Goal: Task Accomplishment & Management: Complete application form

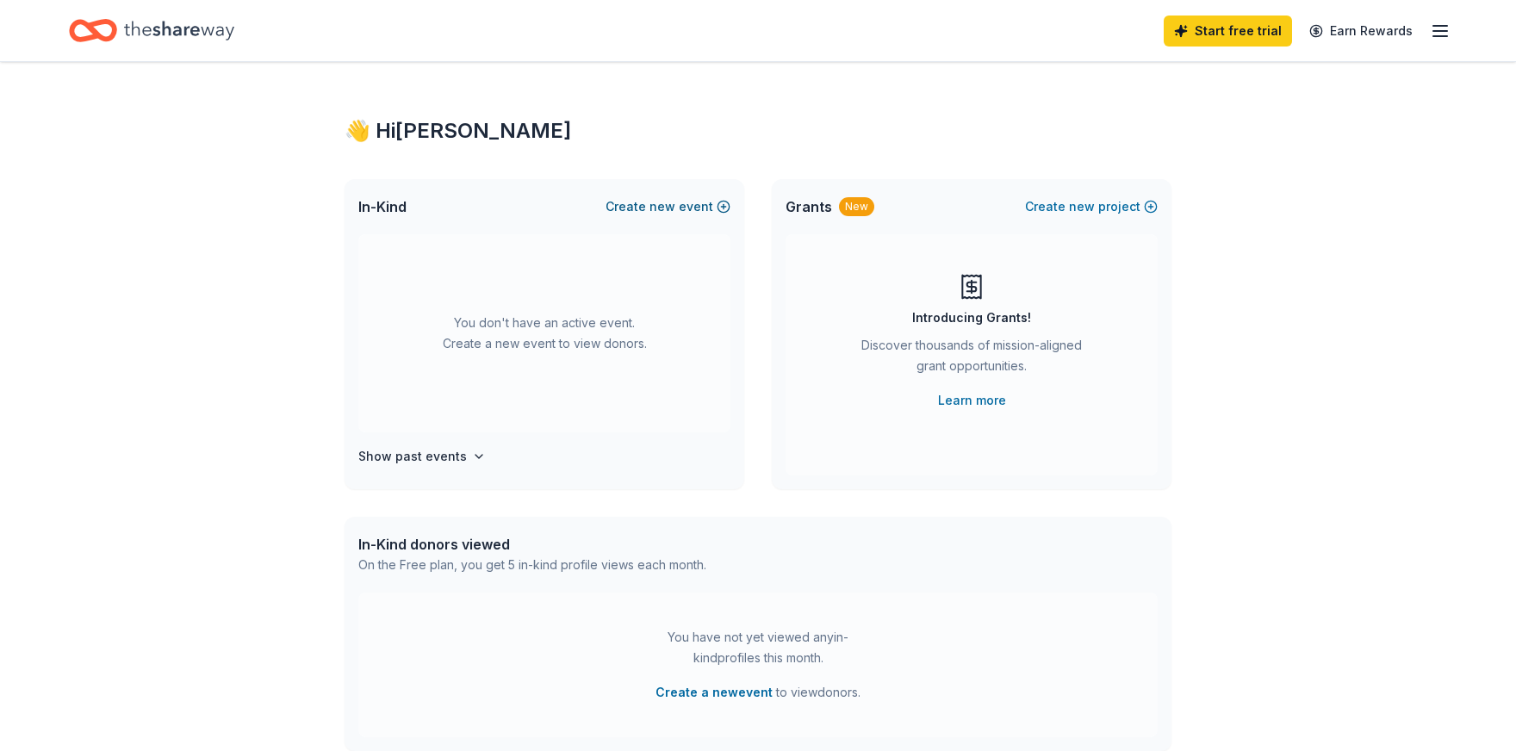
click at [668, 211] on span "new" at bounding box center [662, 206] width 26 height 21
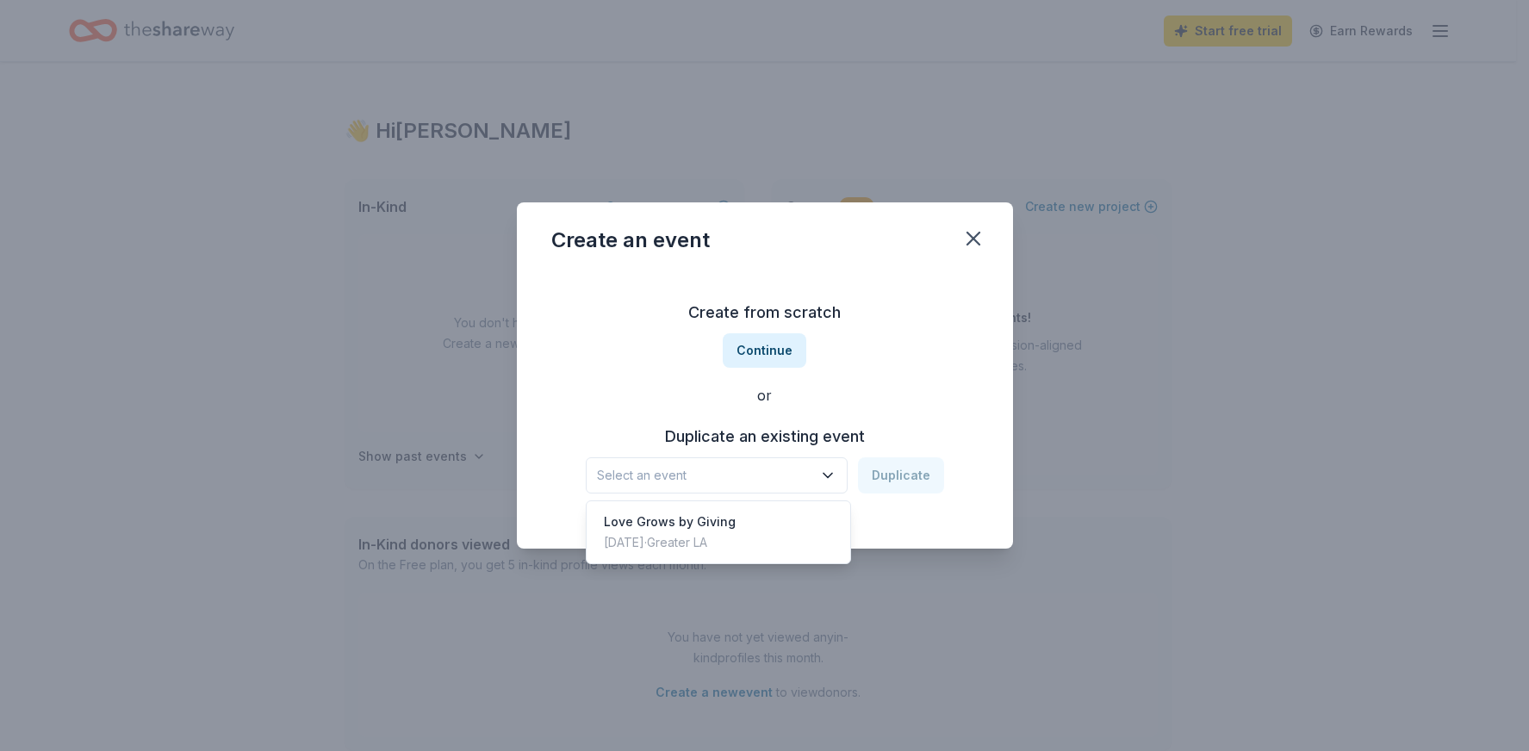
click at [776, 469] on span "Select an event" at bounding box center [704, 475] width 215 height 21
click at [712, 543] on div "[DATE] · Greater LA" at bounding box center [670, 542] width 132 height 21
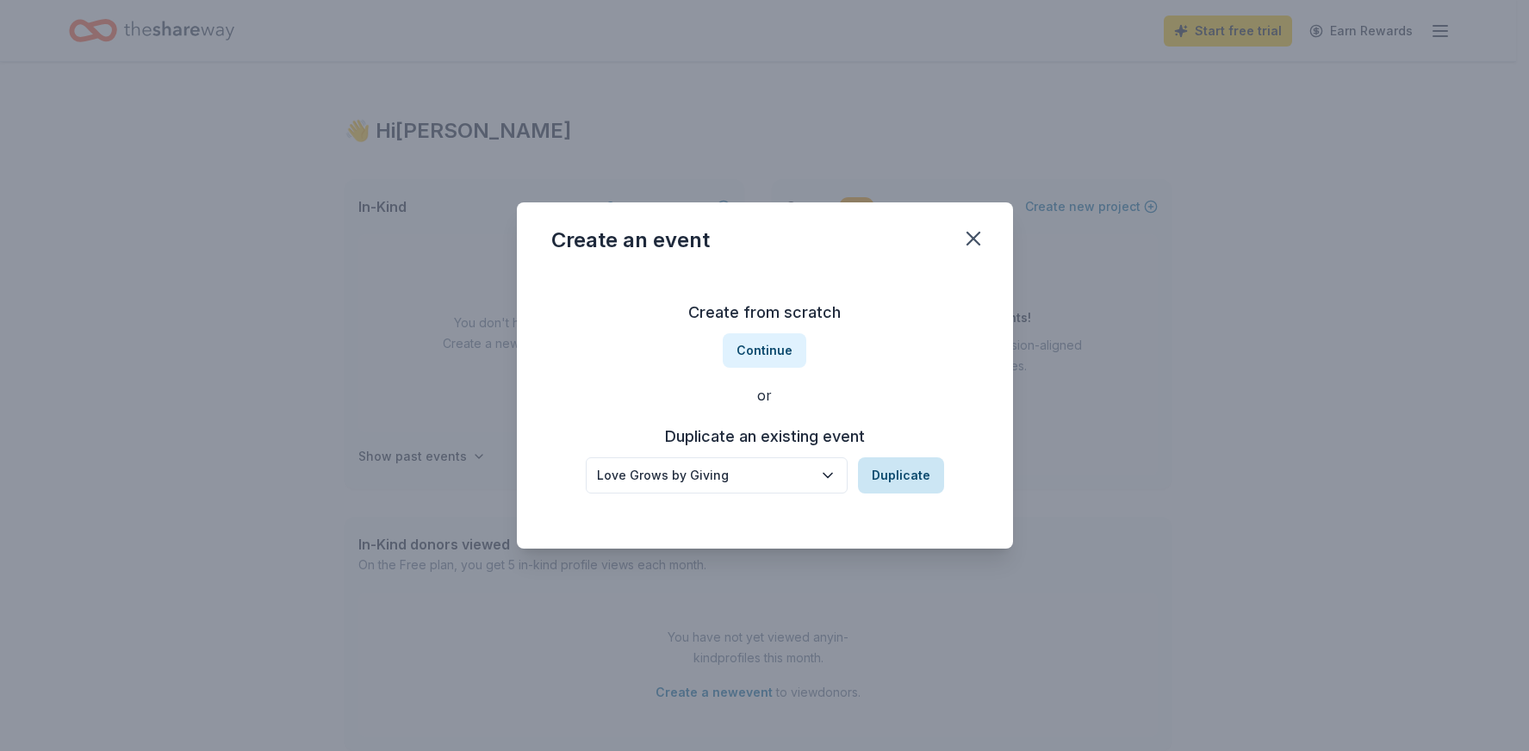
click at [910, 481] on button "Duplicate" at bounding box center [901, 475] width 86 height 36
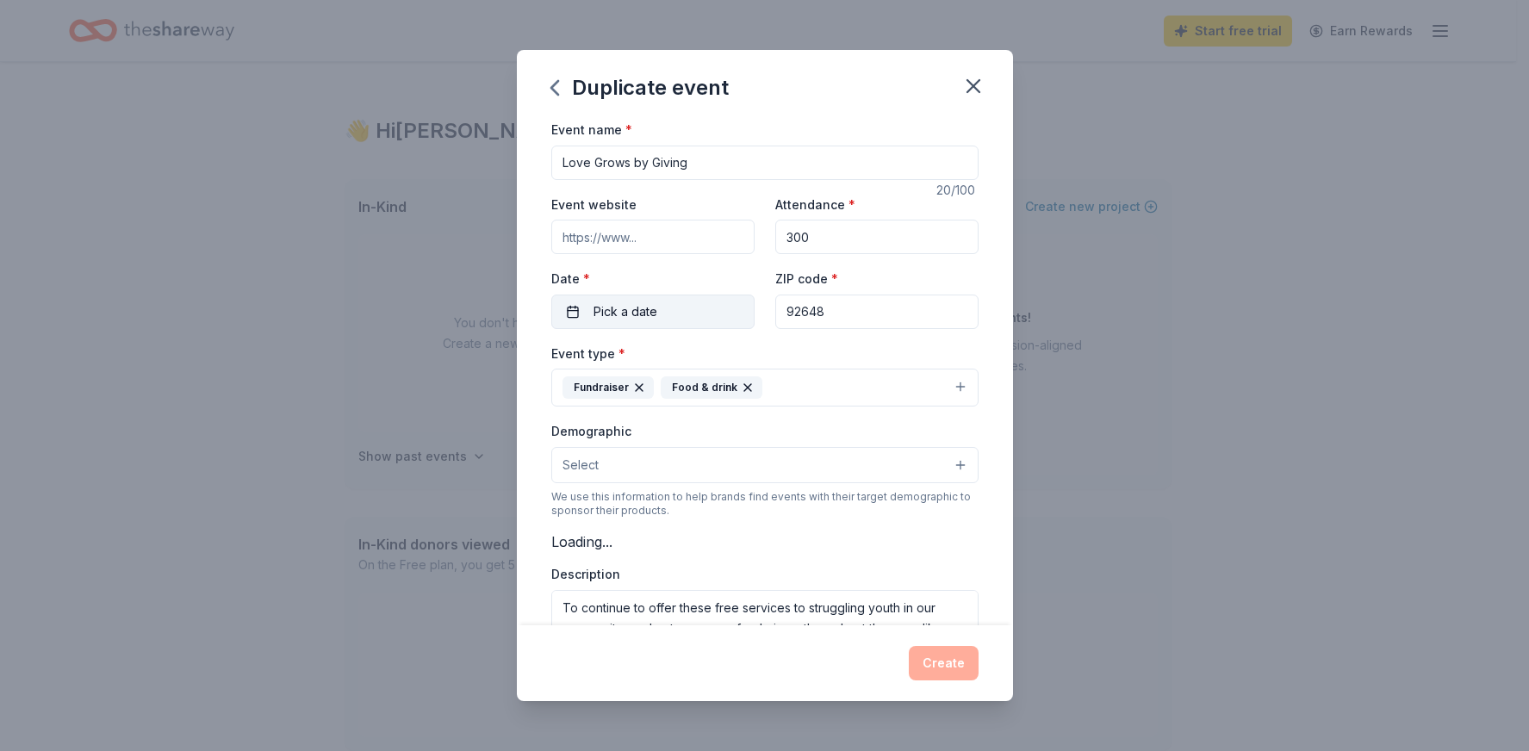
click at [665, 307] on button "Pick a date" at bounding box center [652, 312] width 203 height 34
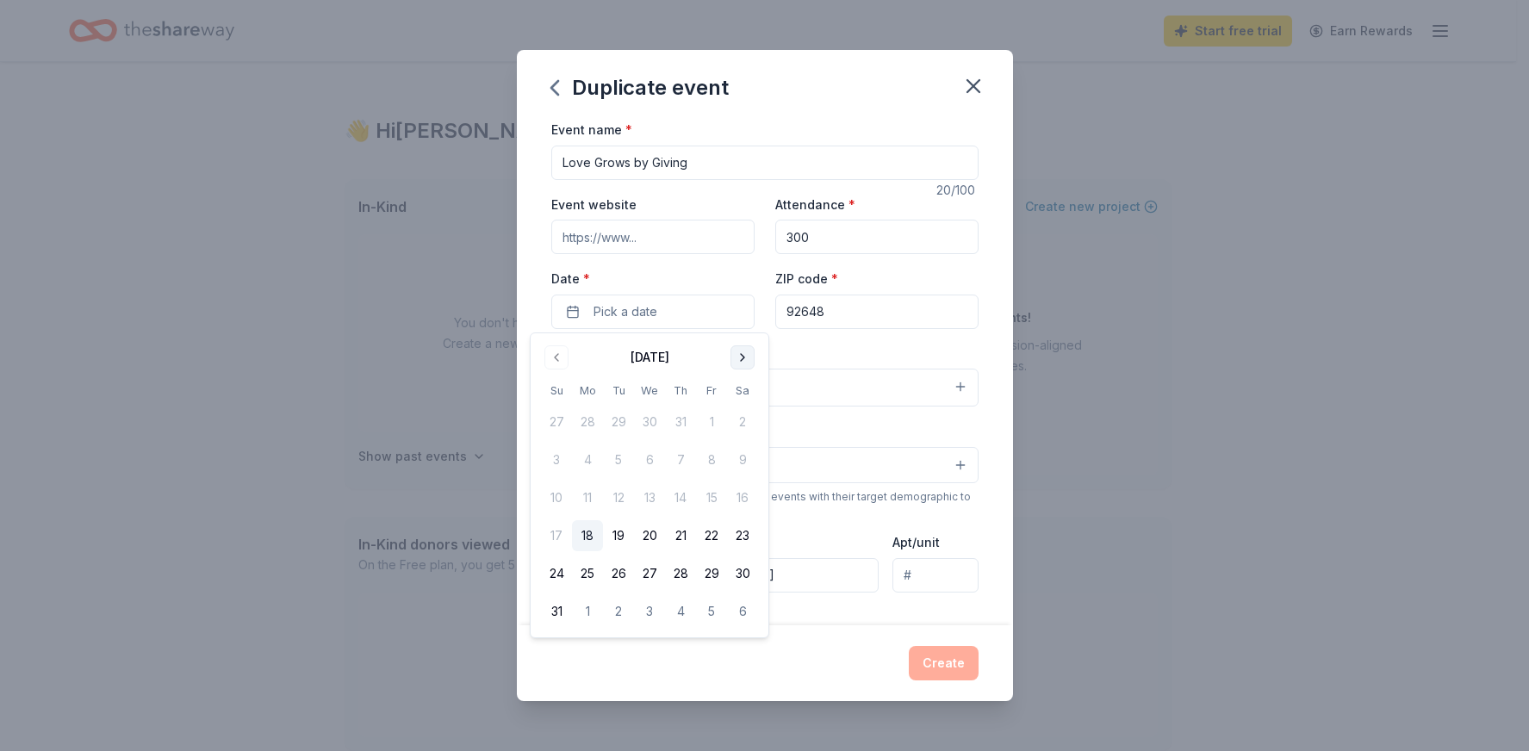
click at [749, 357] on button "Go to next month" at bounding box center [742, 357] width 24 height 24
click at [748, 357] on button "Go to next month" at bounding box center [742, 357] width 24 height 24
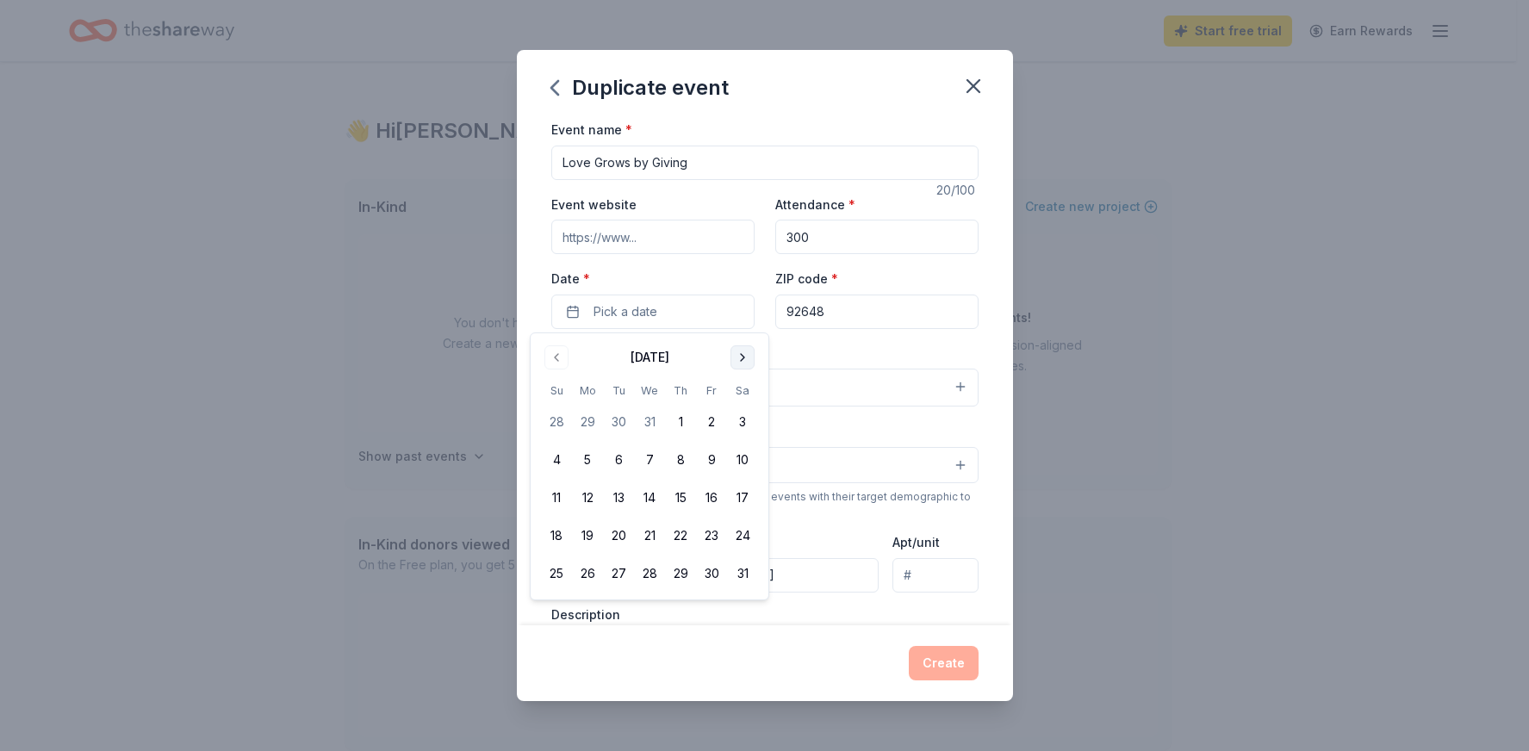
click at [748, 357] on button "Go to next month" at bounding box center [742, 357] width 24 height 24
click at [712, 420] on button "6" at bounding box center [711, 422] width 31 height 31
click at [837, 349] on div "Event type * Fundraiser Food & drink" at bounding box center [764, 375] width 427 height 65
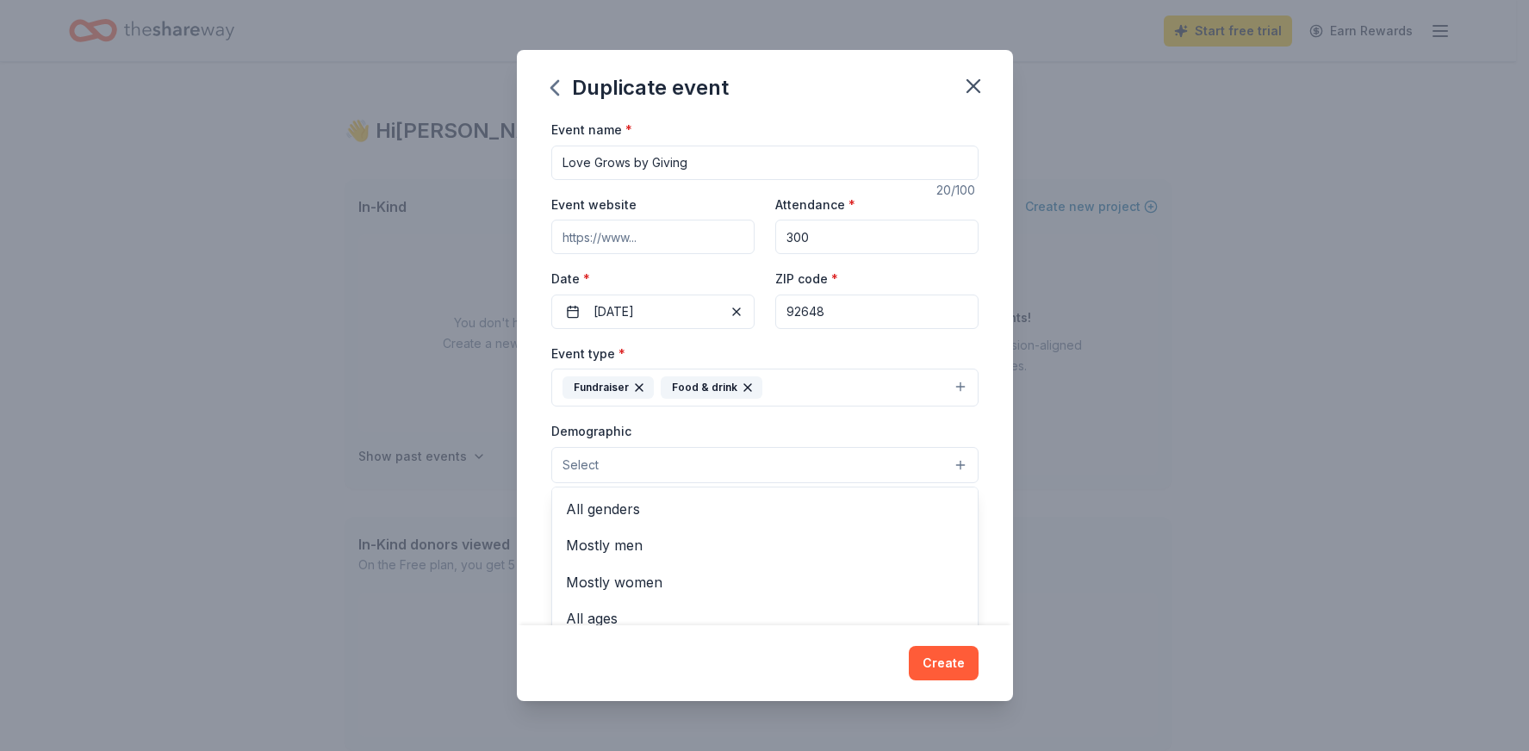
click at [797, 463] on button "Select" at bounding box center [764, 465] width 427 height 36
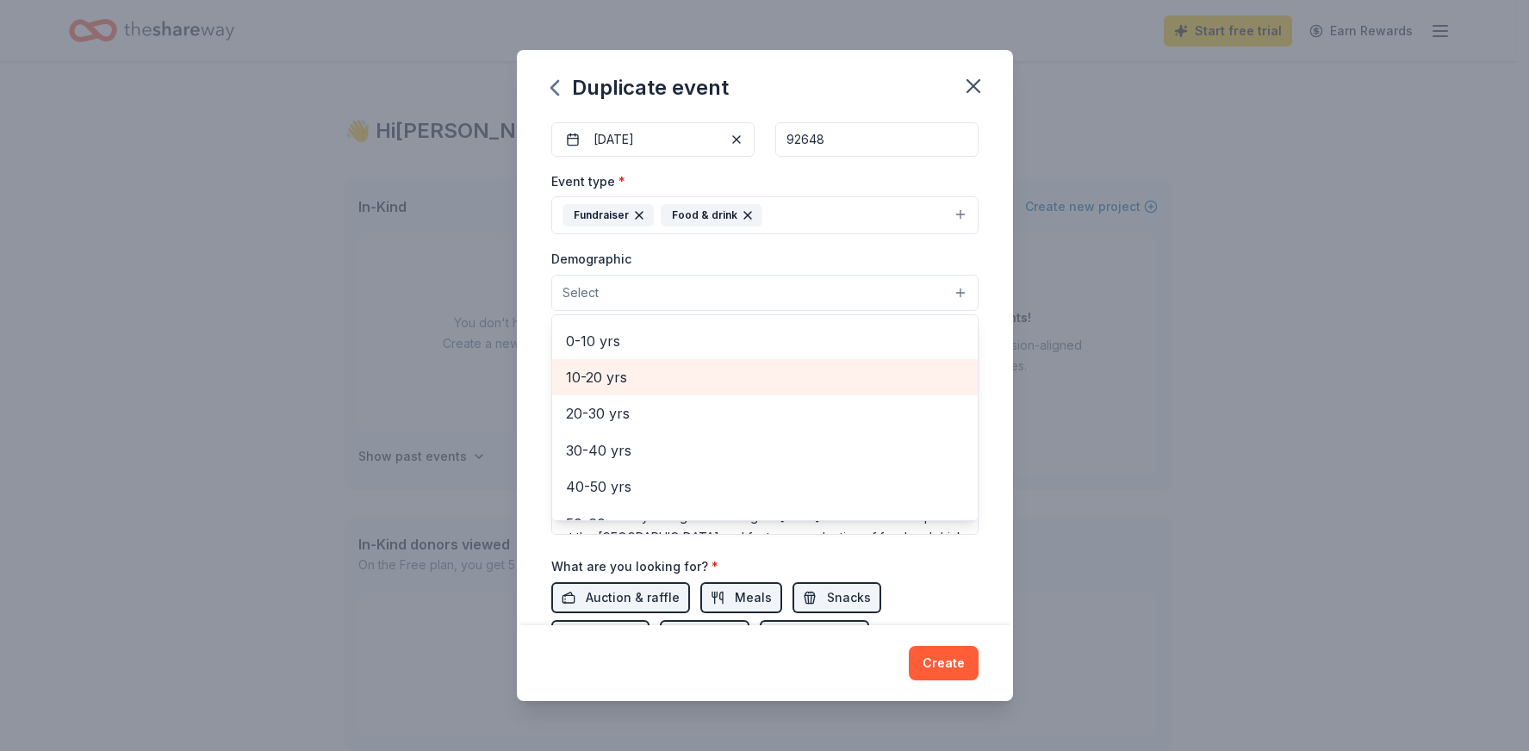
scroll to position [172, 0]
click at [635, 374] on span "20-30 yrs" at bounding box center [765, 383] width 398 height 22
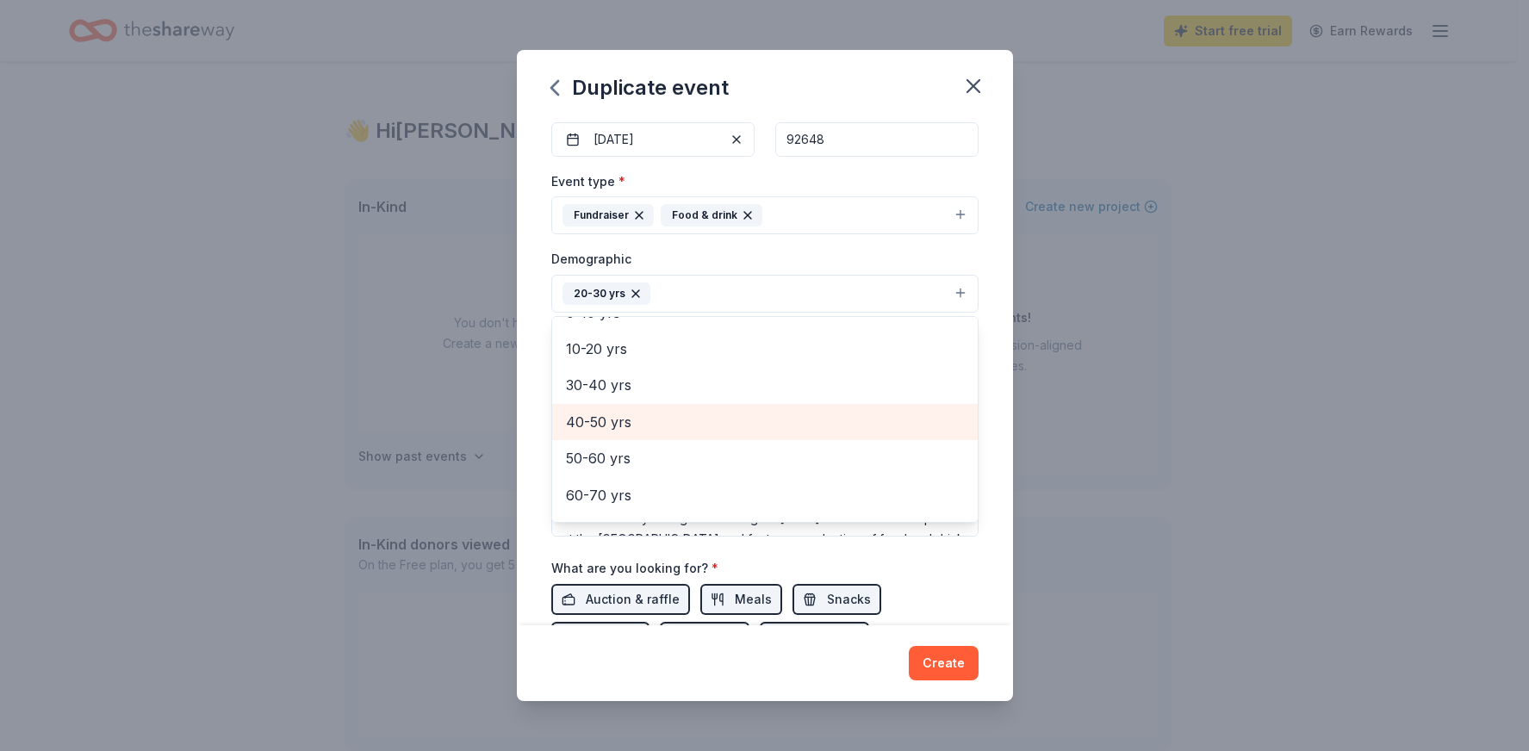
click at [661, 422] on span "40-50 yrs" at bounding box center [765, 422] width 398 height 22
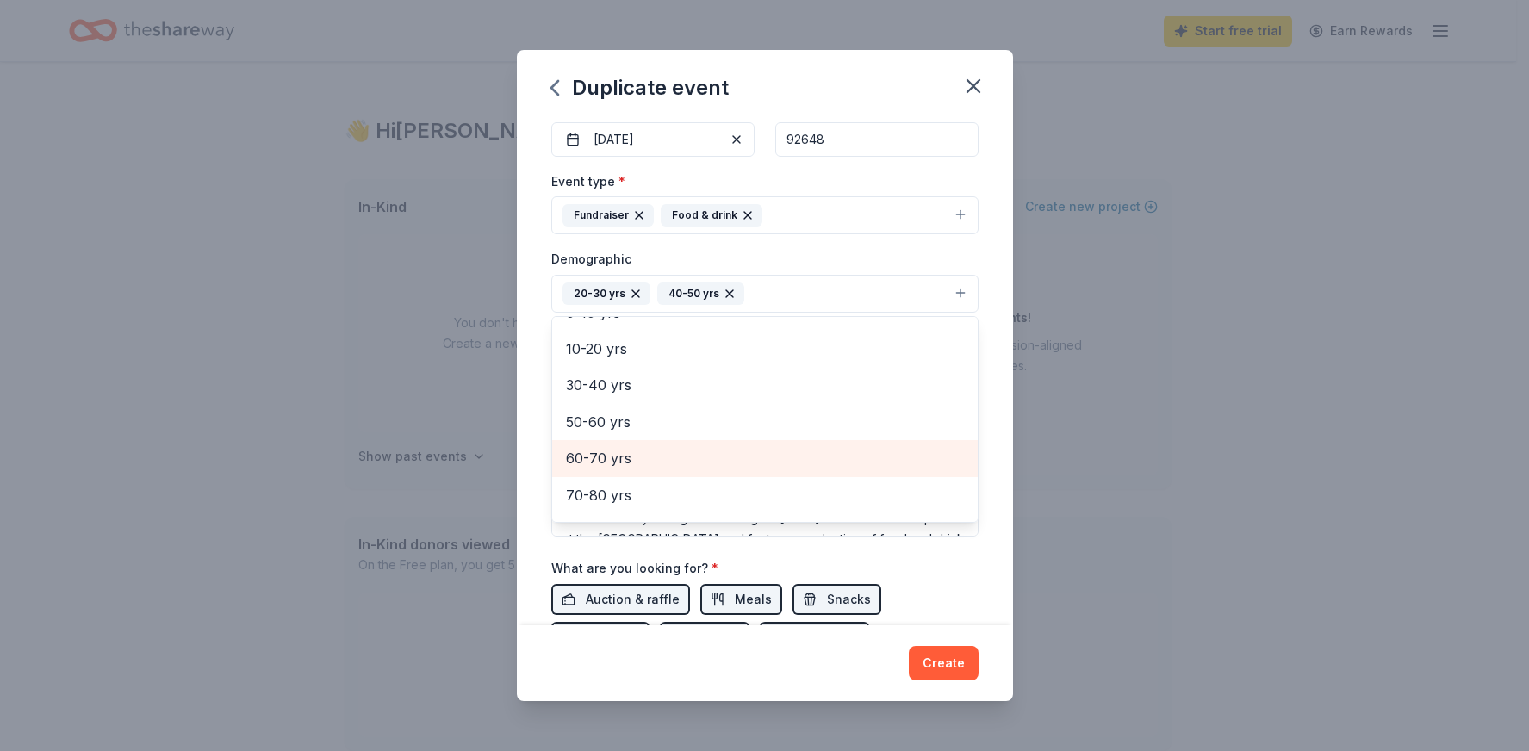
click at [658, 456] on span "60-70 yrs" at bounding box center [765, 458] width 398 height 22
click at [644, 463] on span "70-80 yrs" at bounding box center [765, 463] width 398 height 22
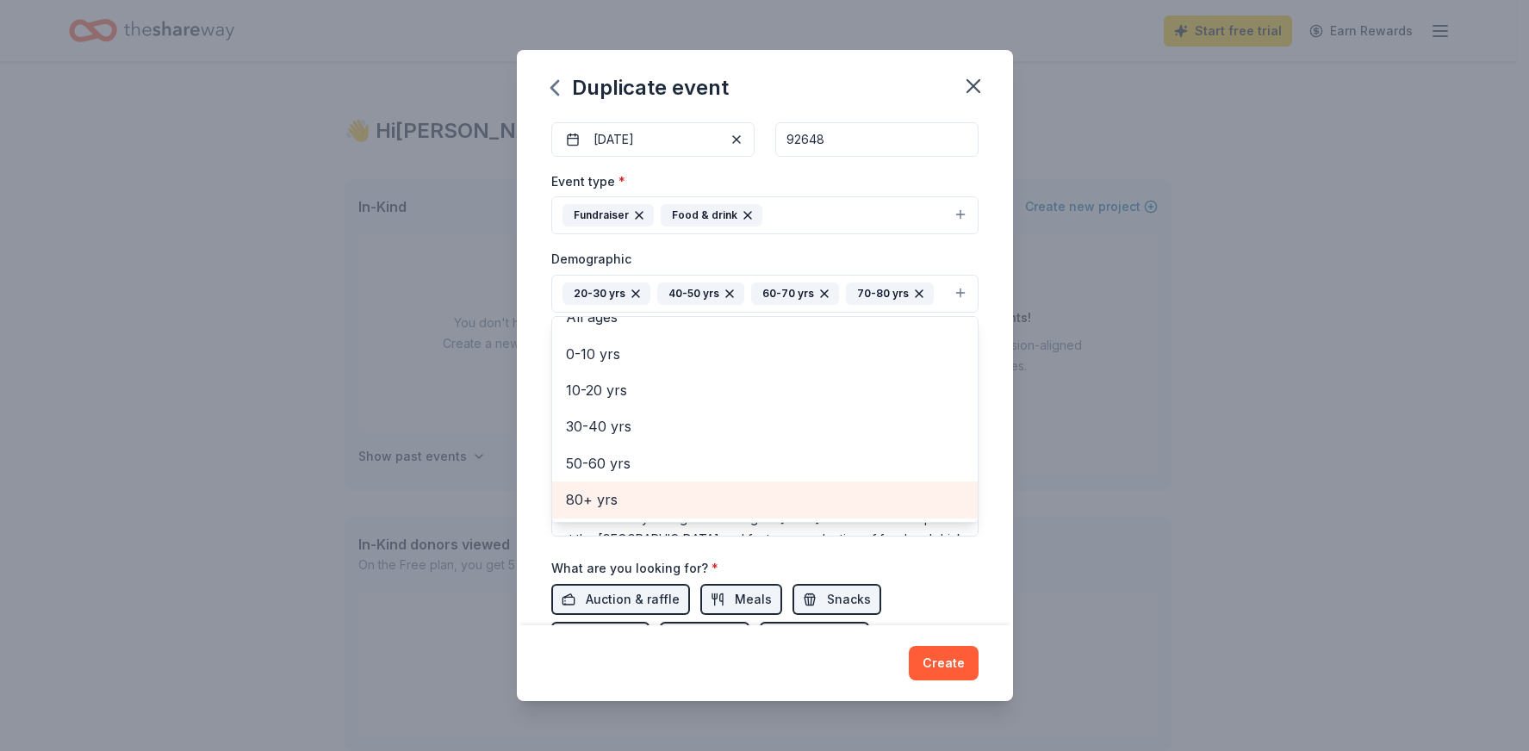
click at [643, 490] on span "80+ yrs" at bounding box center [765, 499] width 398 height 22
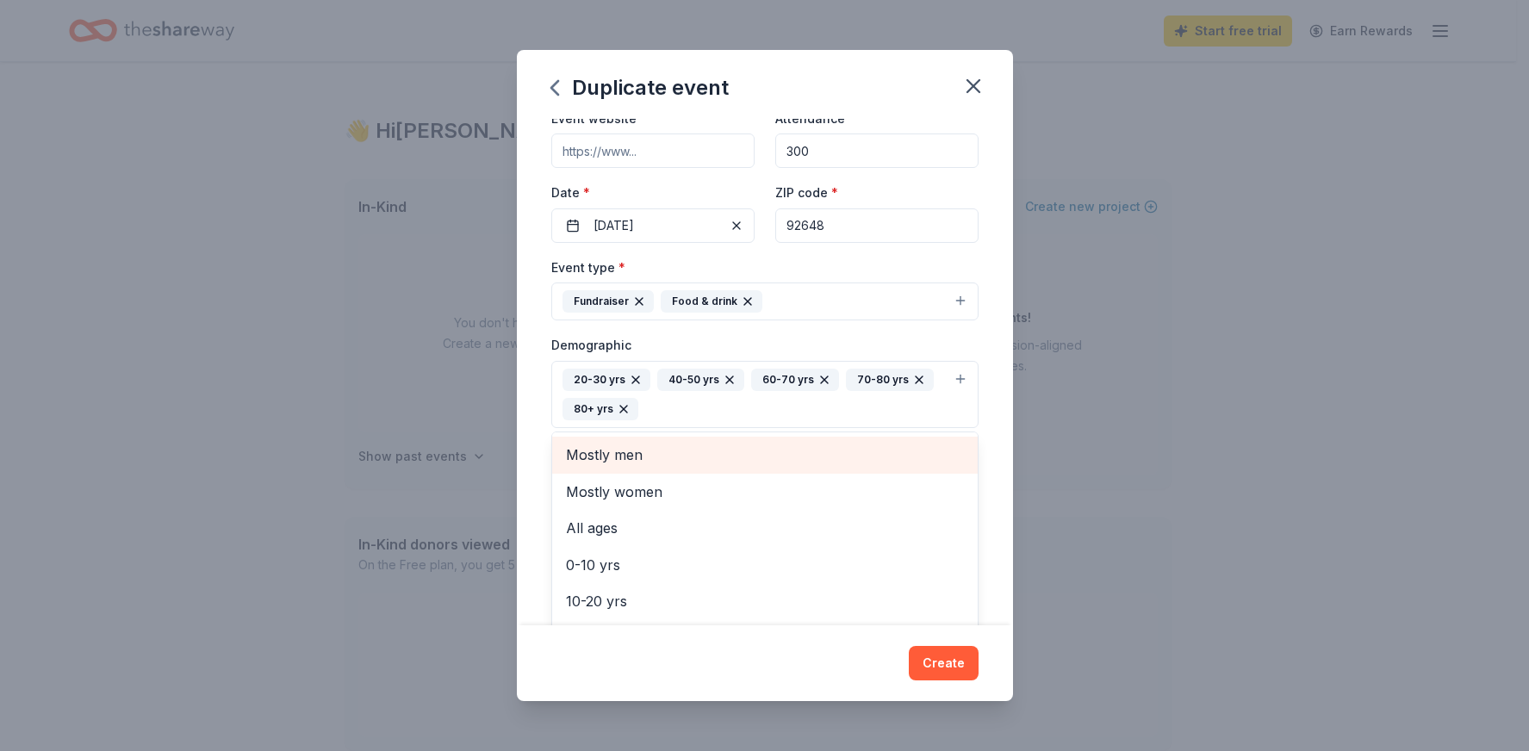
scroll to position [8, 0]
click at [634, 454] on span "All genders" at bounding box center [765, 446] width 398 height 22
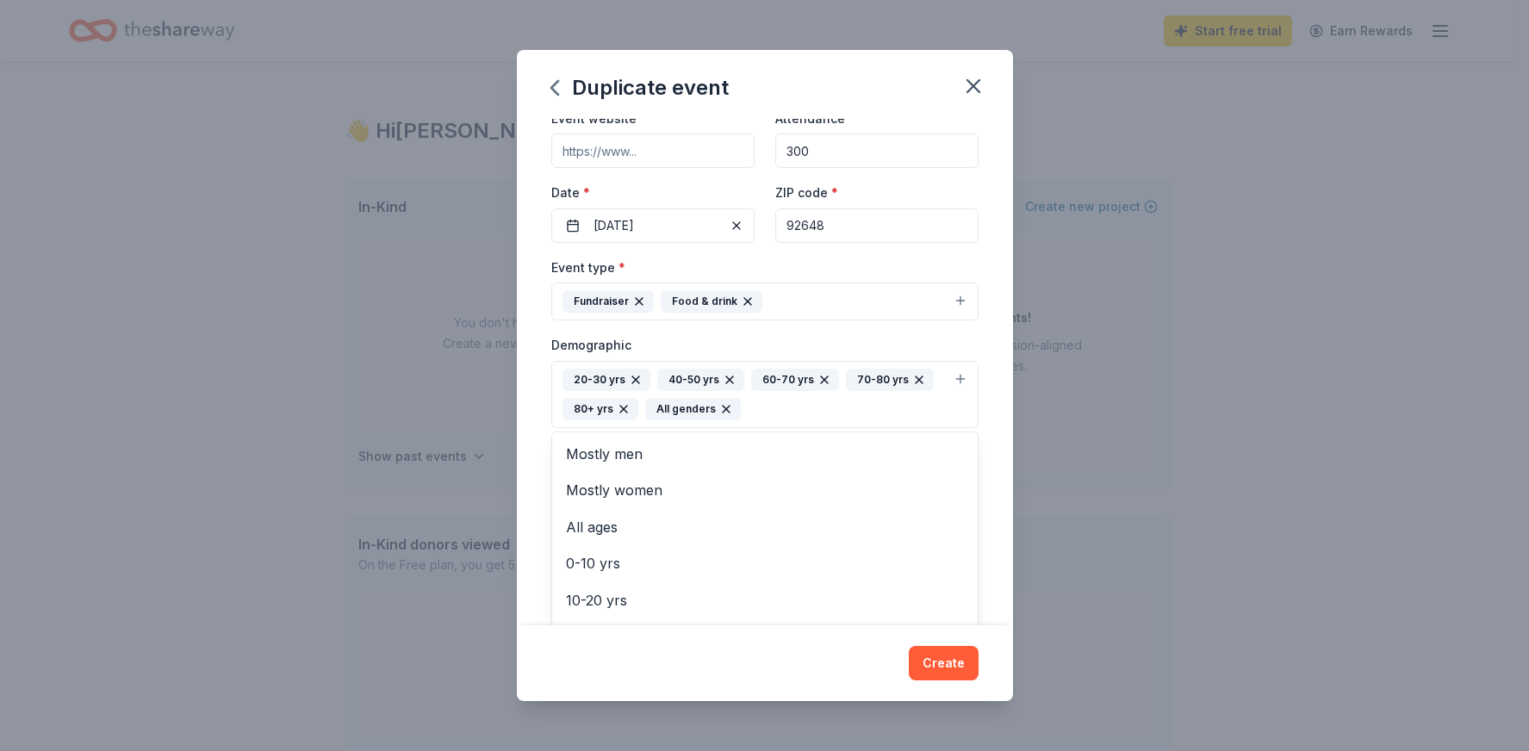
click at [839, 340] on div "Demographic 20-30 yrs 40-50 yrs 60-70 yrs 70-80 yrs 80+ yrs All genders Mostly …" at bounding box center [764, 381] width 427 height 94
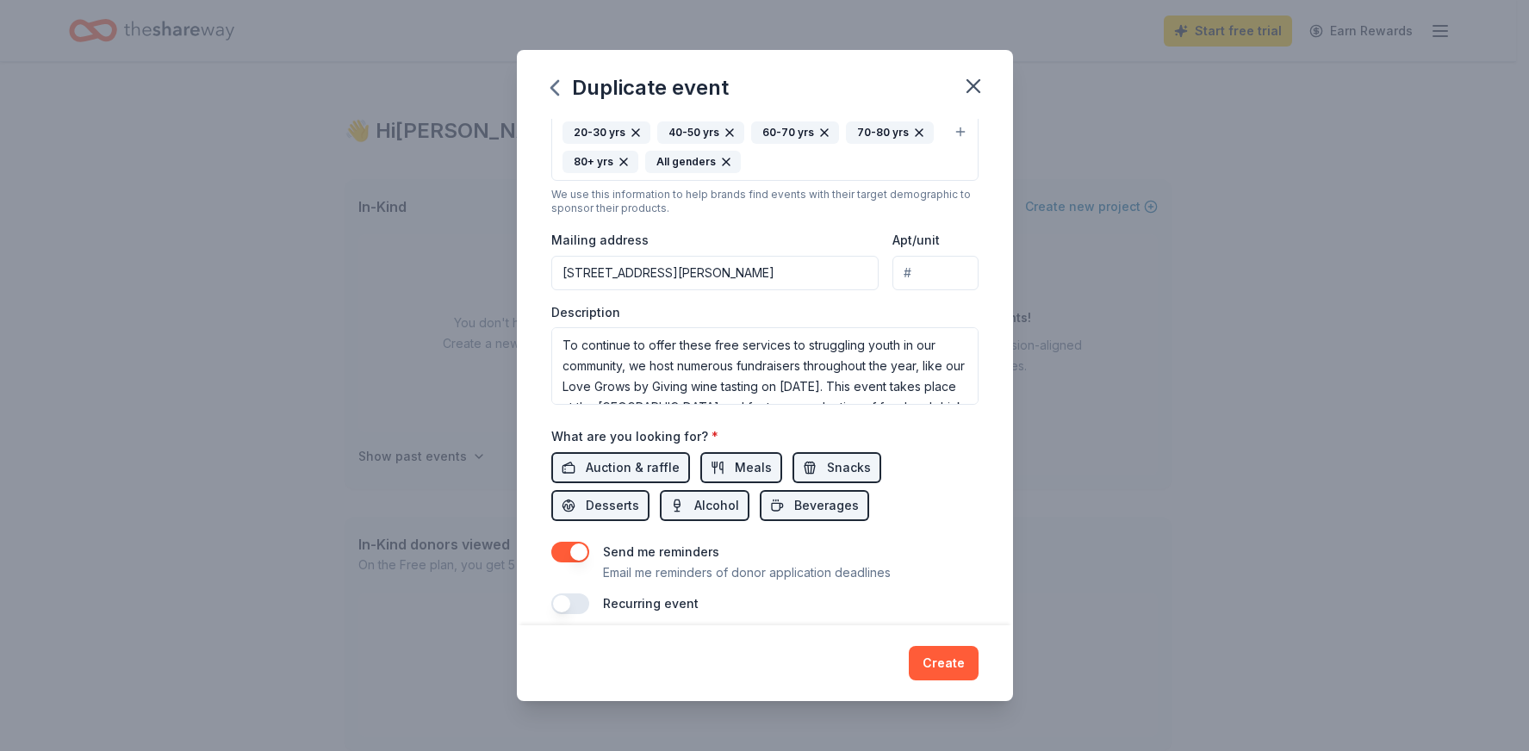
scroll to position [431, 0]
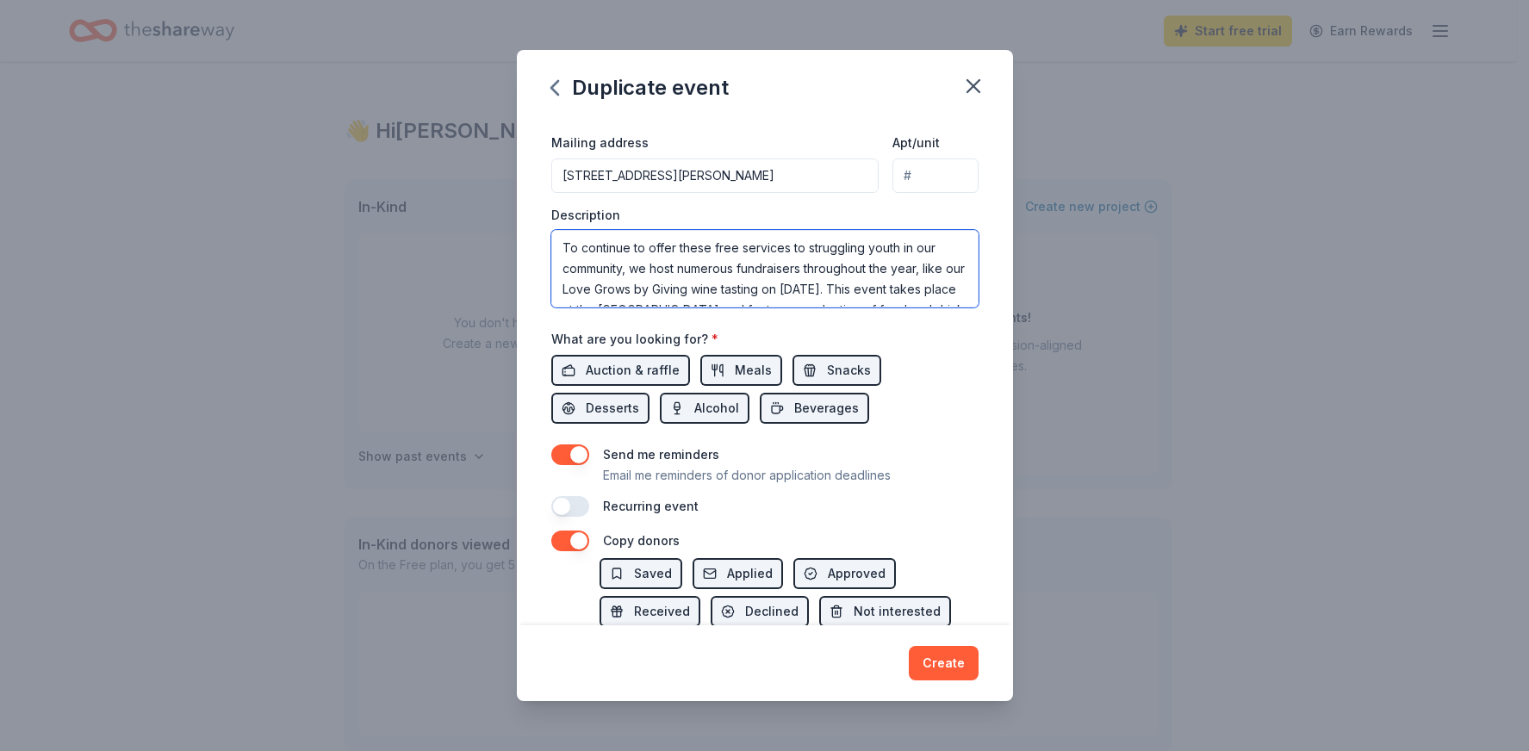
click at [851, 286] on textarea "To continue to offer these free services to struggling youth in our community, …" at bounding box center [764, 269] width 427 height 78
drag, startPoint x: 930, startPoint y: 286, endPoint x: 827, endPoint y: 286, distance: 103.4
click at [827, 286] on textarea "To continue to offer these free services to struggling youth in our community, …" at bounding box center [764, 269] width 427 height 78
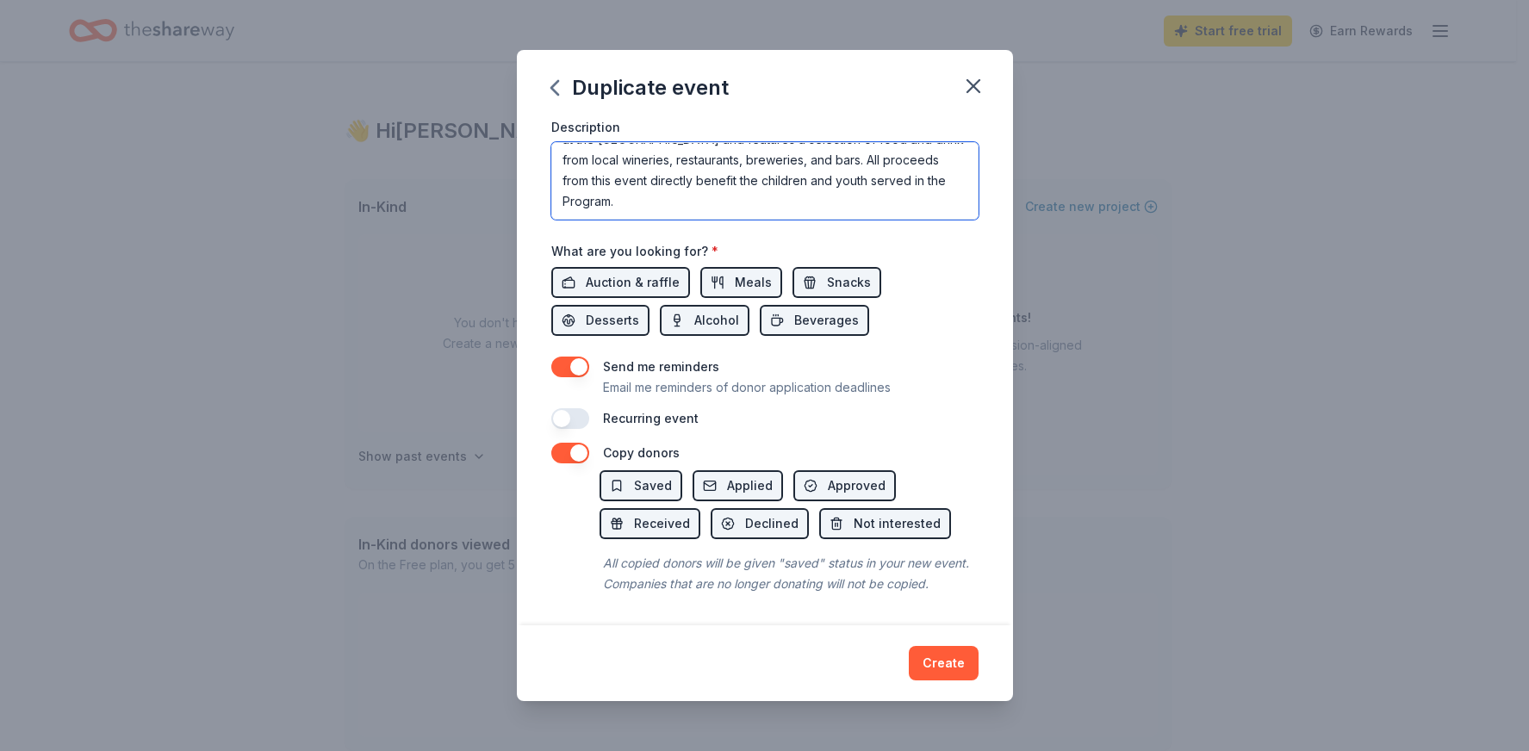
scroll to position [103, 0]
type textarea "To continue to offer these free services to struggling youth in our community, …"
click at [724, 267] on button "Meals" at bounding box center [741, 282] width 82 height 31
click at [631, 272] on span "Auction & raffle" at bounding box center [633, 282] width 94 height 21
click at [842, 272] on span "Snacks" at bounding box center [849, 282] width 44 height 21
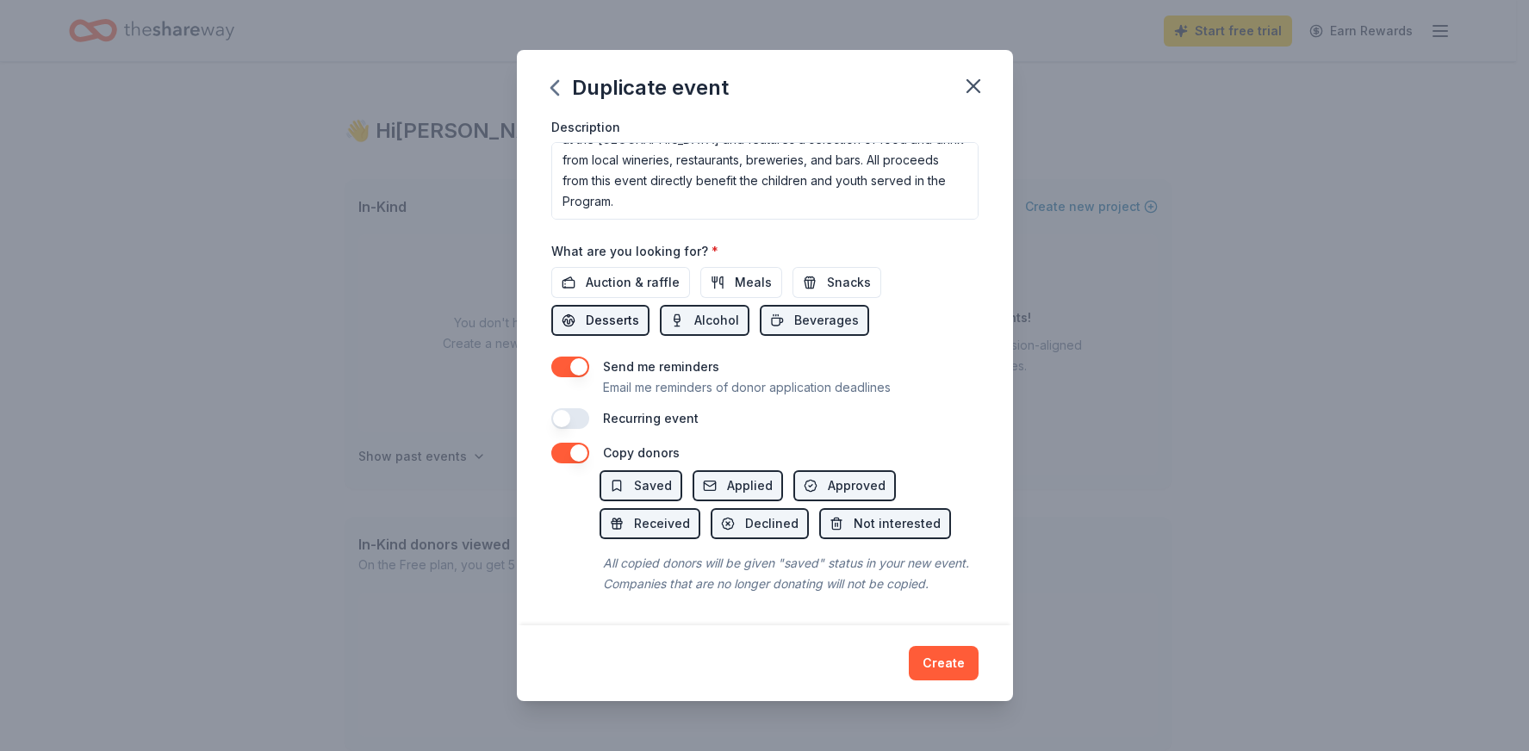
click at [627, 310] on span "Desserts" at bounding box center [612, 320] width 53 height 21
click at [697, 310] on span "Alcohol" at bounding box center [716, 320] width 45 height 21
click at [821, 310] on span "Beverages" at bounding box center [826, 320] width 65 height 21
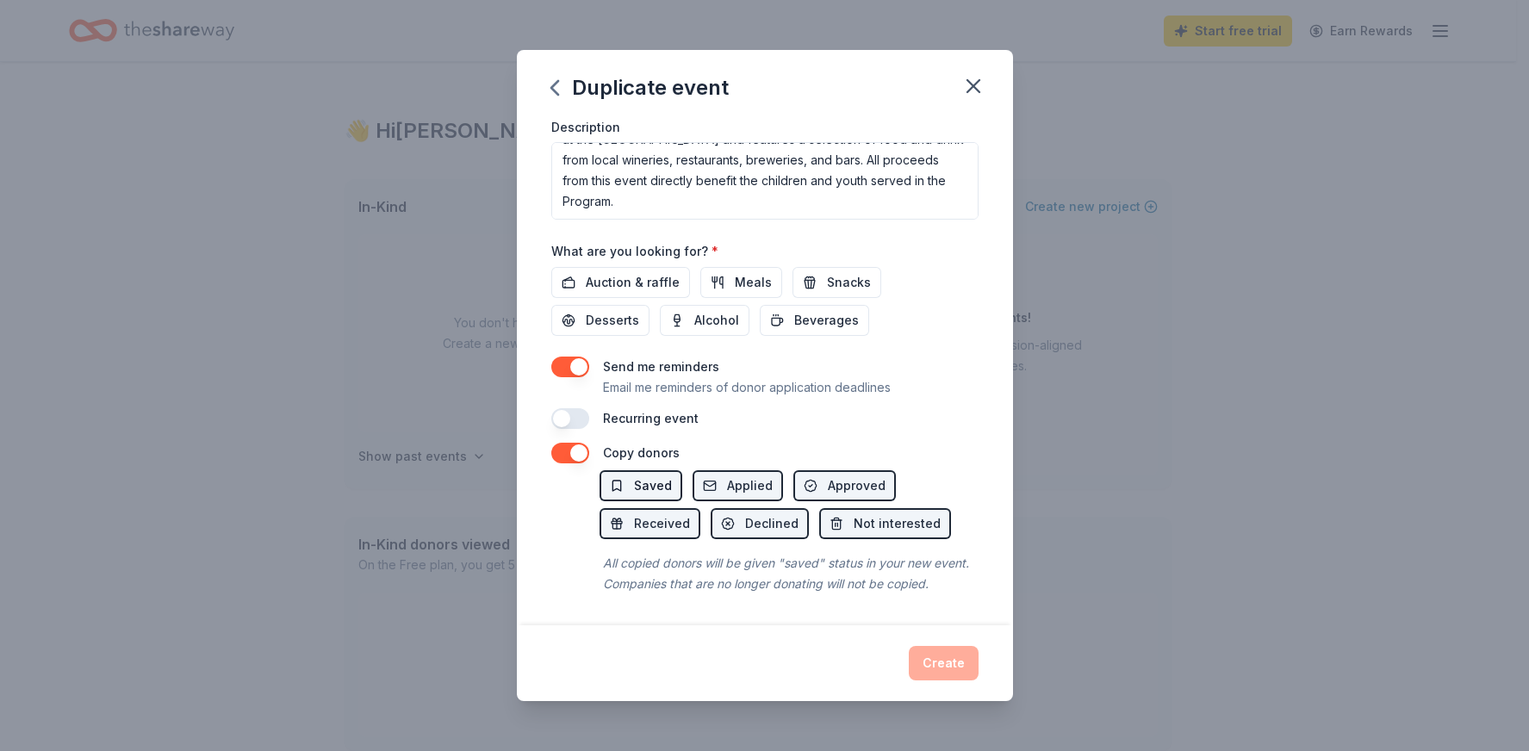
click at [641, 475] on span "Saved" at bounding box center [653, 485] width 38 height 21
click at [715, 470] on button "Applied" at bounding box center [737, 485] width 90 height 31
drag, startPoint x: 827, startPoint y: 461, endPoint x: 771, endPoint y: 481, distance: 59.4
click at [828, 475] on span "Approved" at bounding box center [857, 485] width 58 height 21
click at [632, 508] on button "Received" at bounding box center [649, 523] width 101 height 31
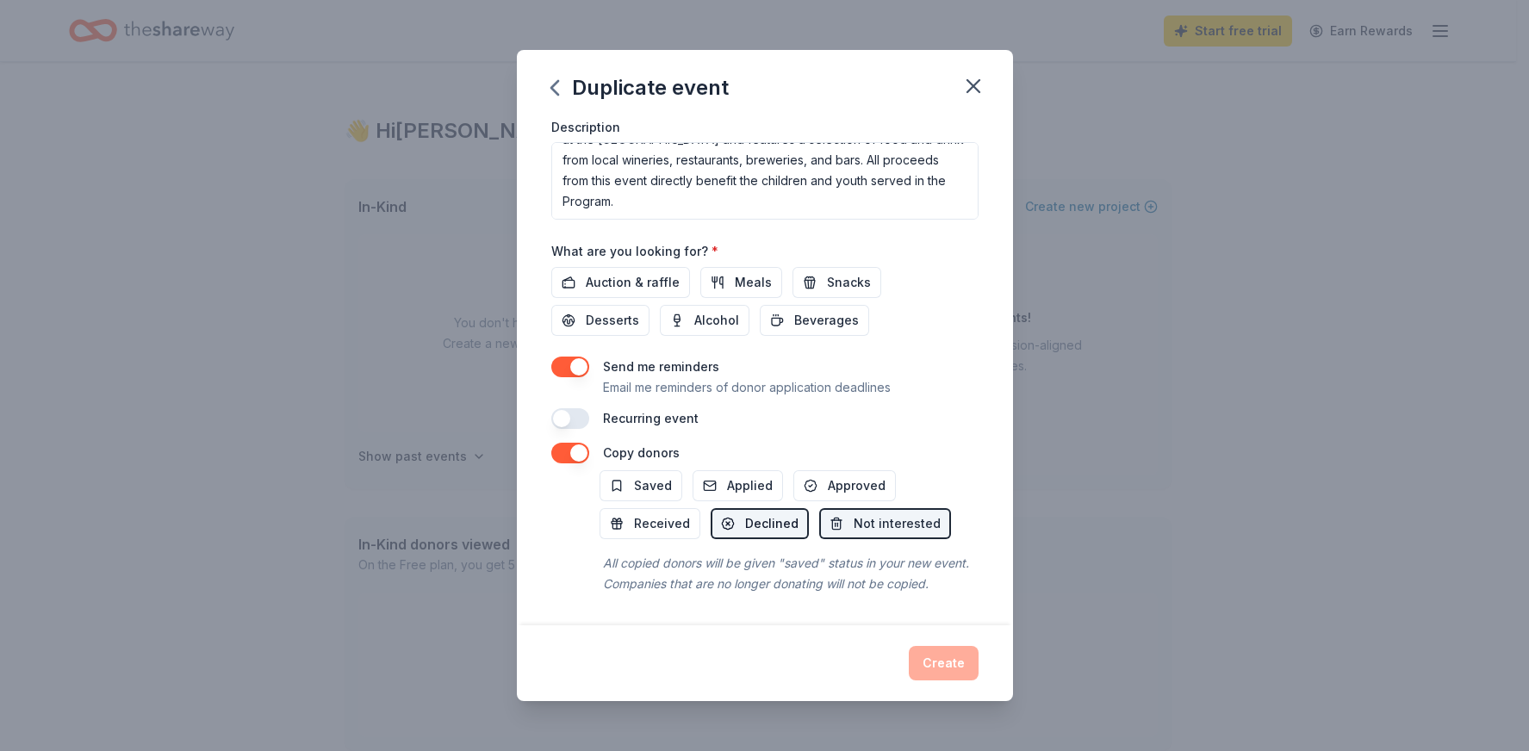
click at [761, 513] on span "Declined" at bounding box center [771, 523] width 53 height 21
click at [854, 513] on span "Not interested" at bounding box center [897, 523] width 87 height 21
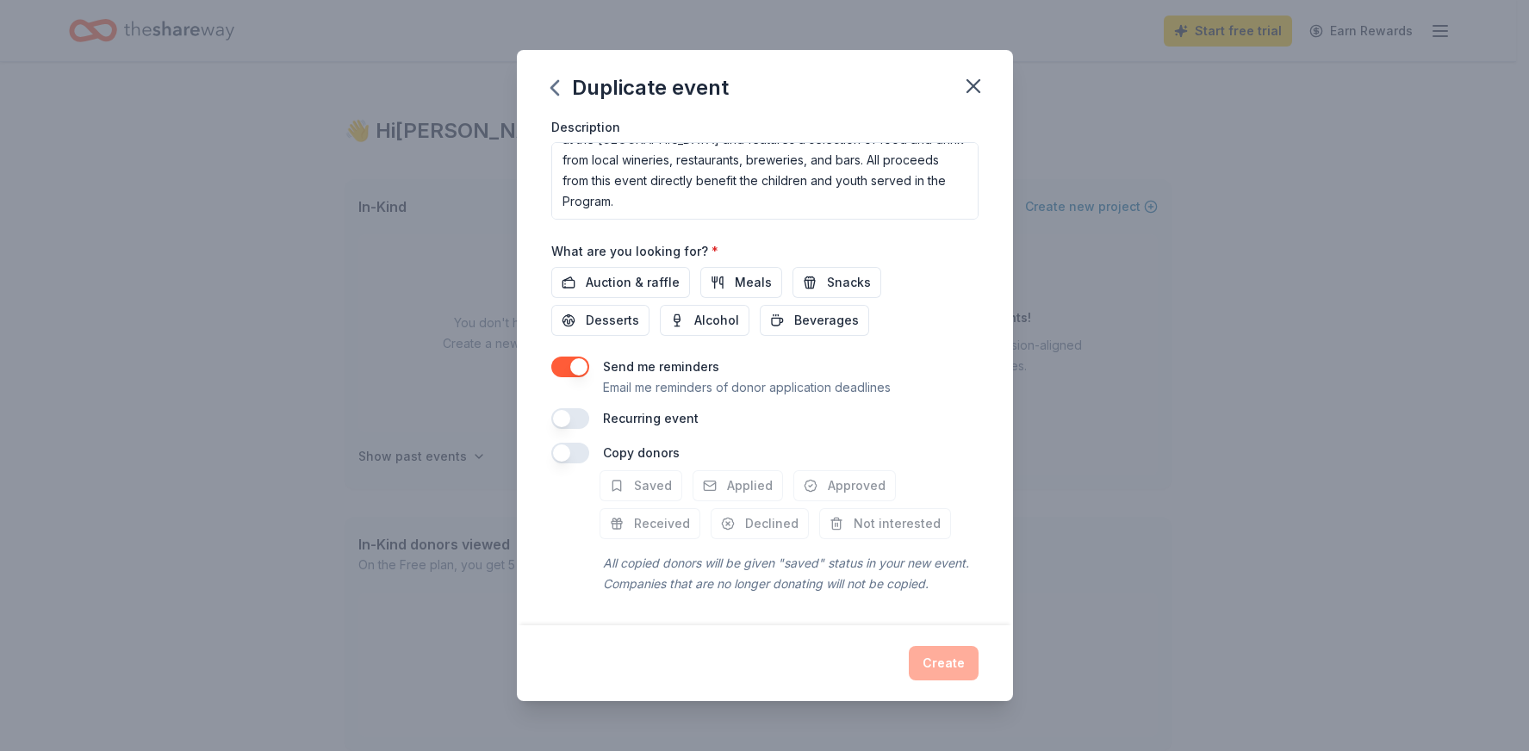
click at [571, 443] on button "button" at bounding box center [570, 453] width 38 height 21
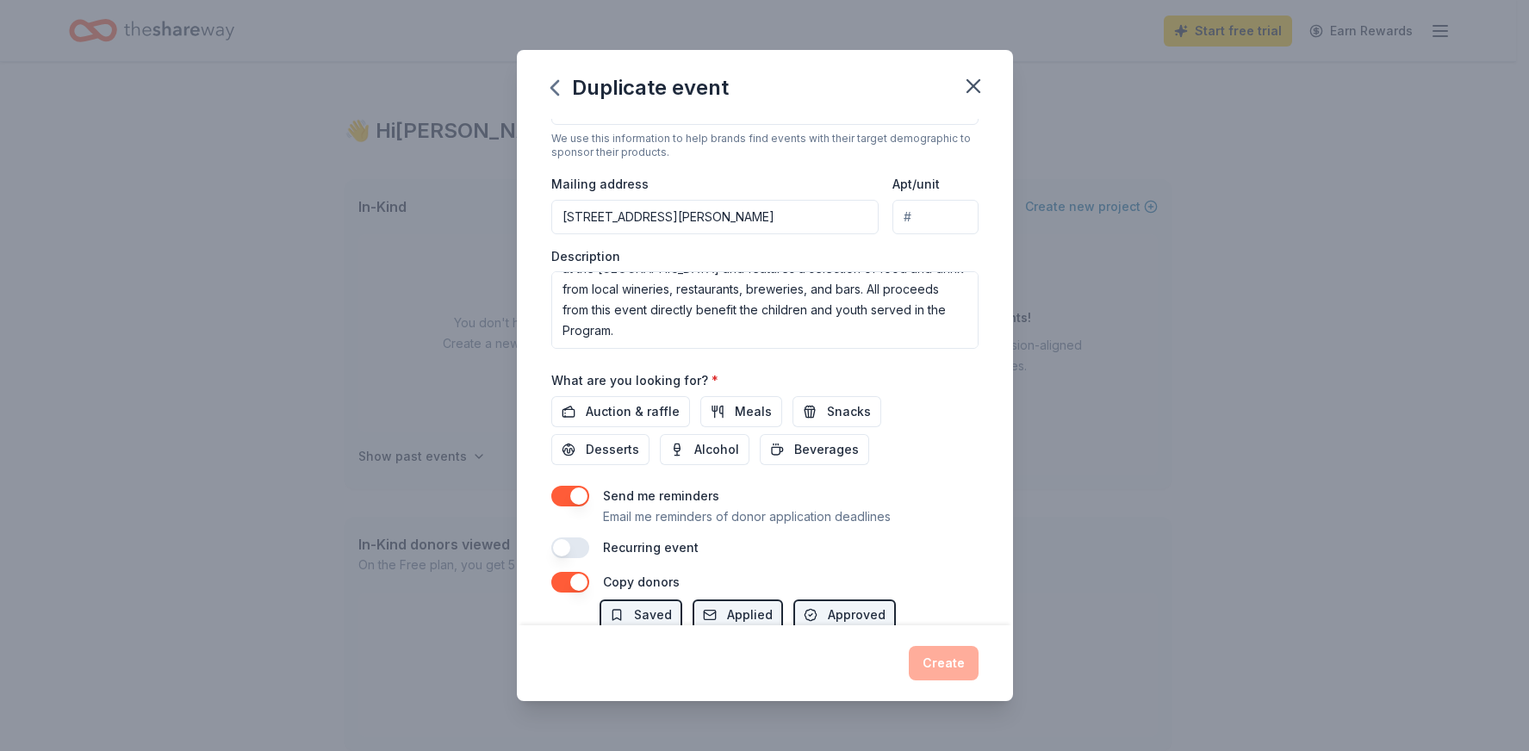
scroll to position [367, 0]
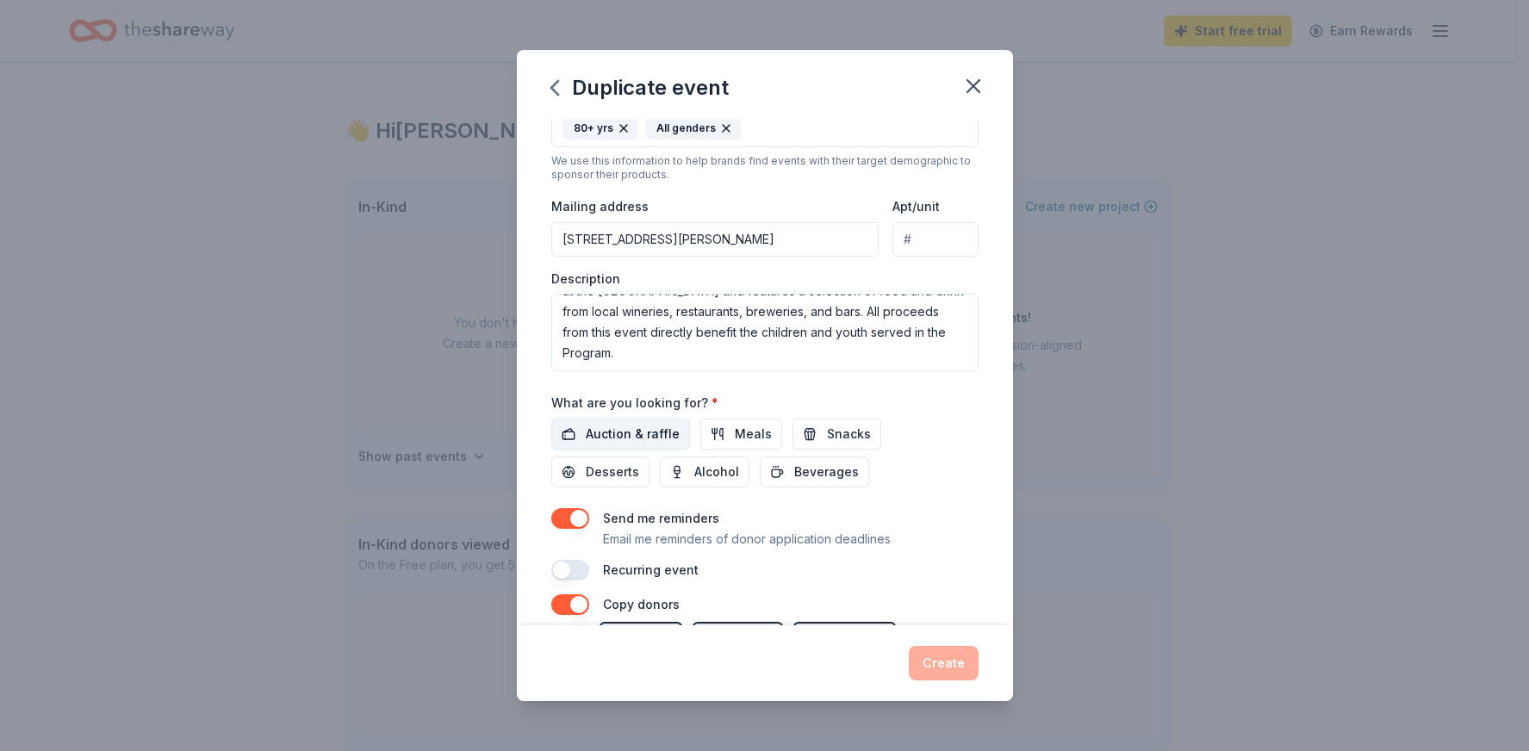
click at [624, 435] on span "Auction & raffle" at bounding box center [633, 434] width 94 height 21
click at [709, 432] on button "Meals" at bounding box center [741, 434] width 82 height 31
click at [783, 438] on div "Auction & raffle Meals Snacks Desserts Alcohol Beverages" at bounding box center [764, 453] width 427 height 69
drag, startPoint x: 848, startPoint y: 423, endPoint x: 624, endPoint y: 495, distance: 236.2
click at [848, 424] on span "Snacks" at bounding box center [849, 434] width 44 height 21
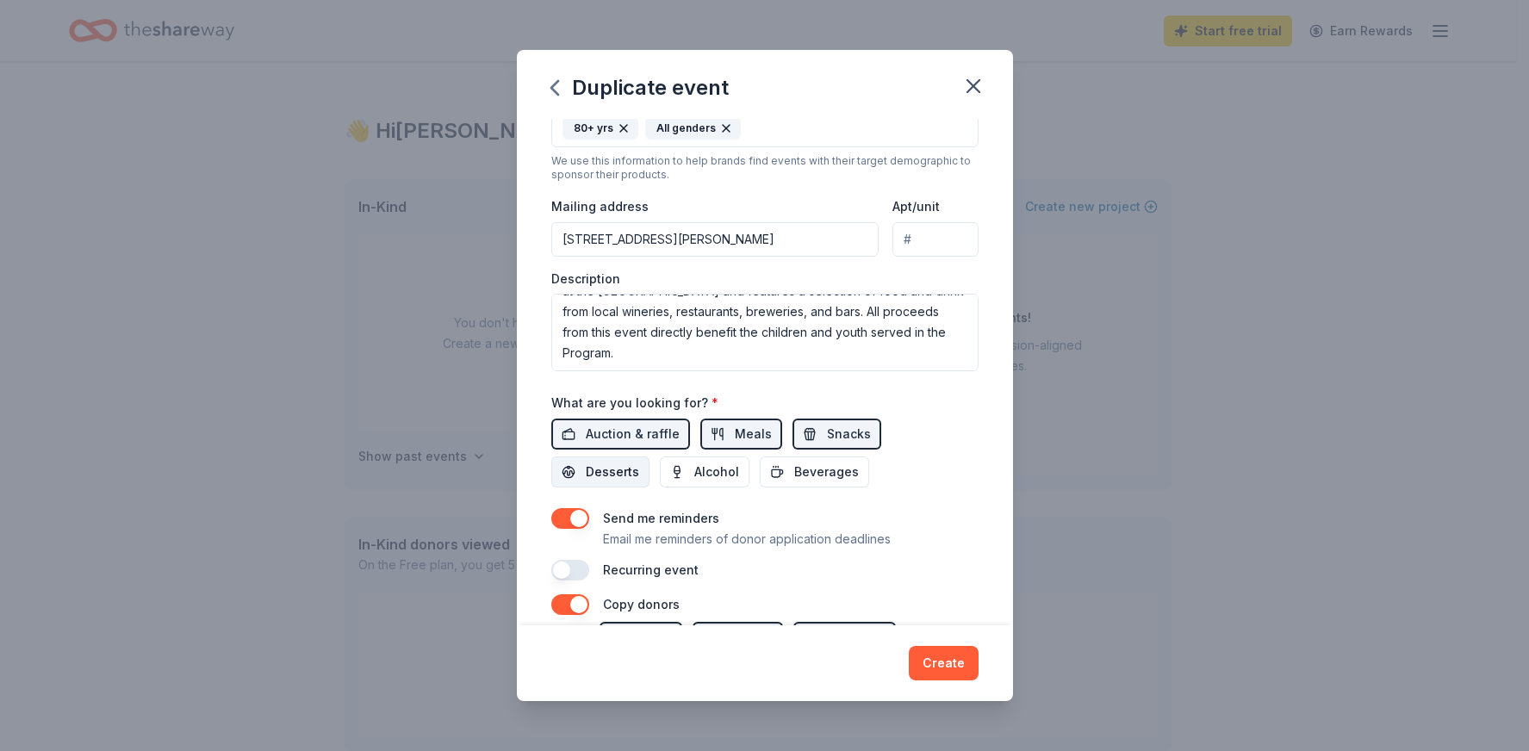
click at [576, 481] on button "Desserts" at bounding box center [600, 471] width 98 height 31
click at [695, 481] on span "Alcohol" at bounding box center [716, 472] width 45 height 21
click at [783, 479] on button "Beverages" at bounding box center [814, 471] width 109 height 31
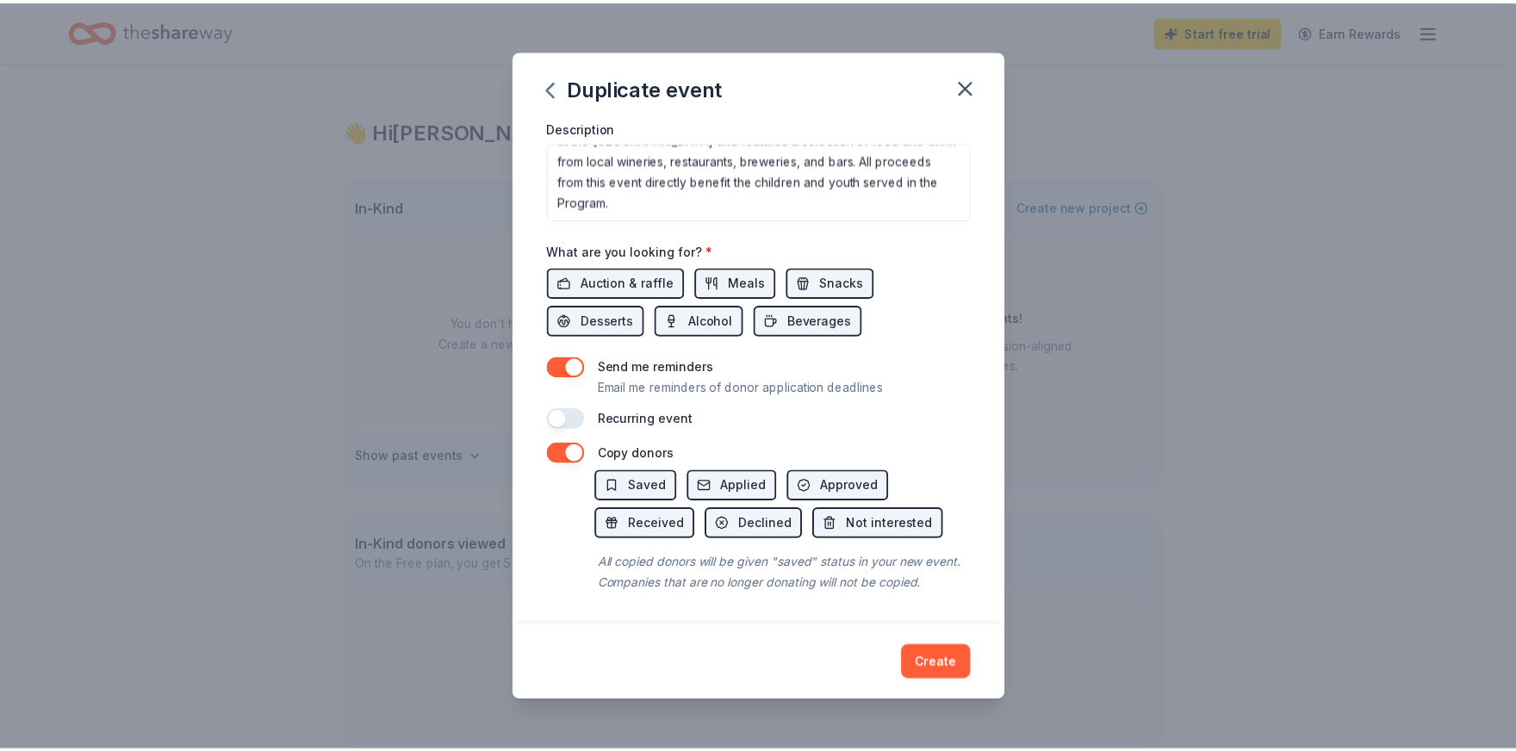
scroll to position [539, 0]
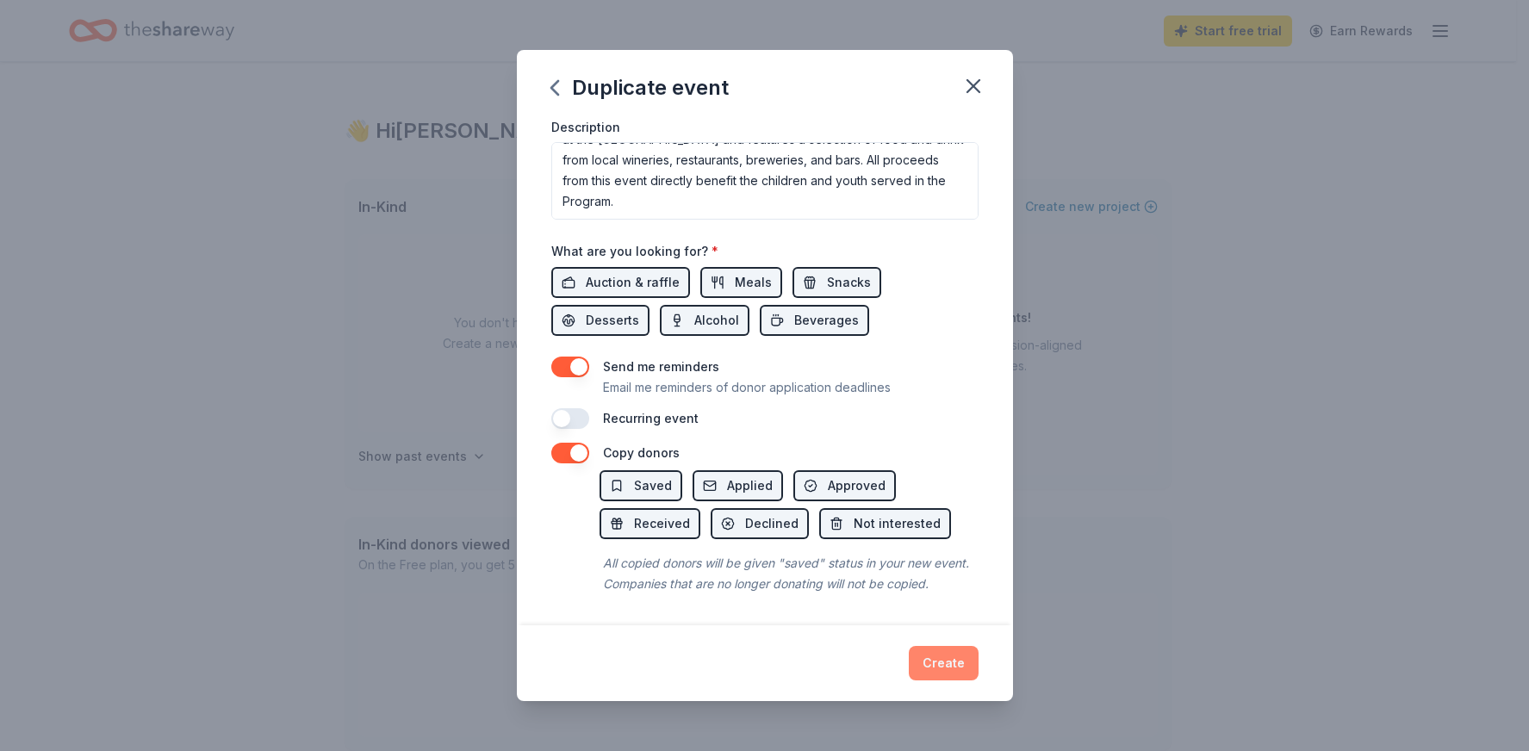
click at [950, 674] on button "Create" at bounding box center [944, 663] width 70 height 34
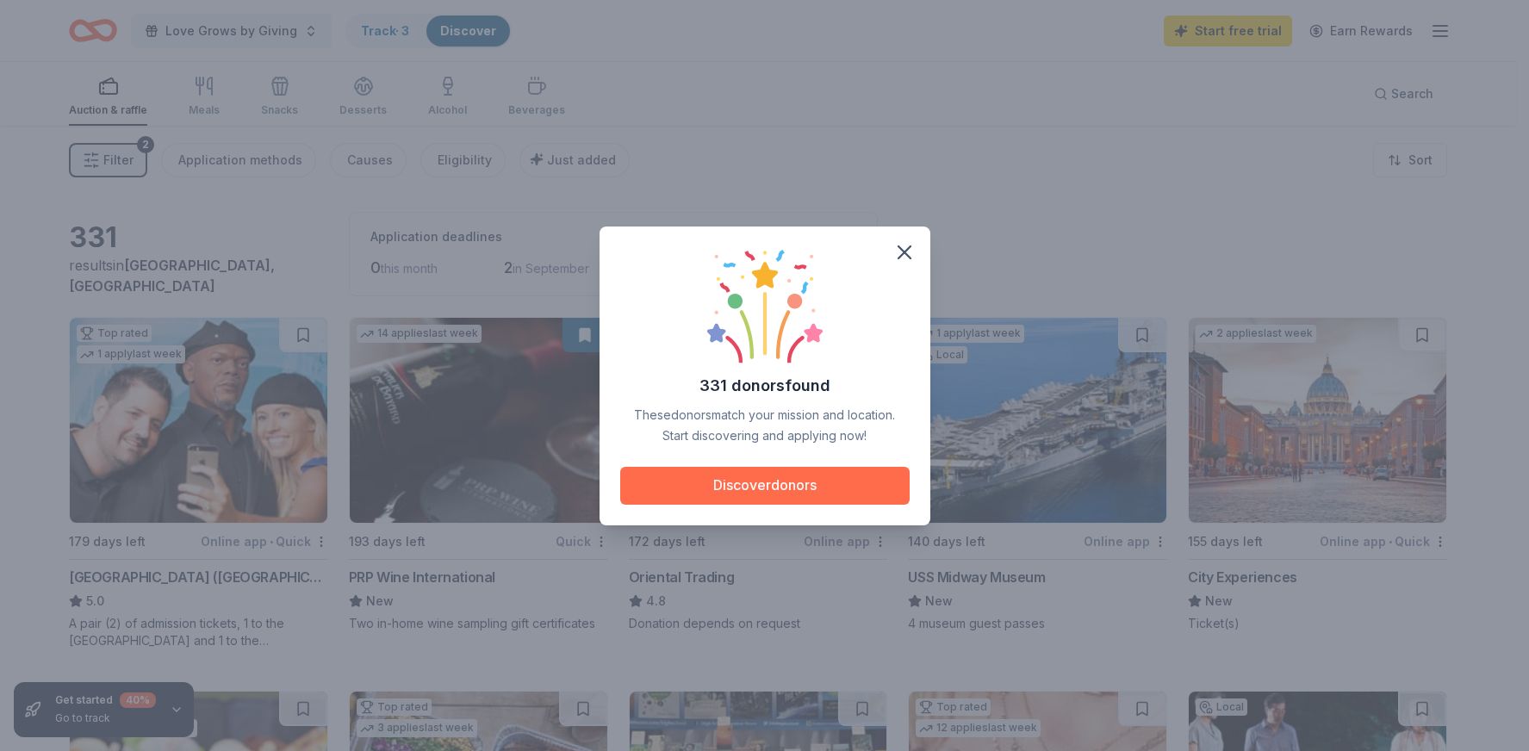
click at [773, 486] on button "Discover donors" at bounding box center [764, 486] width 289 height 38
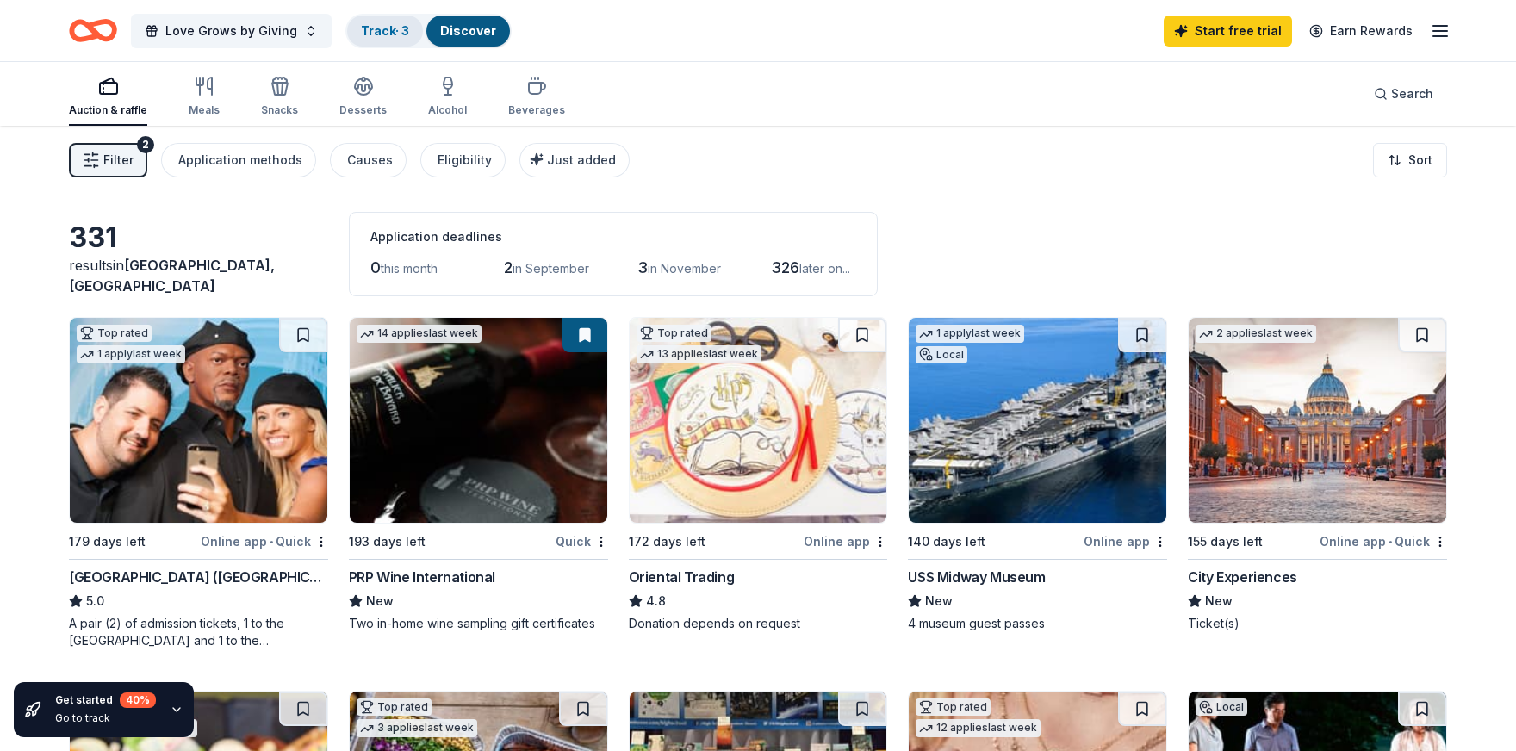
click at [382, 35] on link "Track · 3" at bounding box center [385, 30] width 48 height 15
click at [374, 34] on link "Track · 3" at bounding box center [385, 30] width 48 height 15
click at [376, 34] on link "Track · 3" at bounding box center [385, 30] width 48 height 15
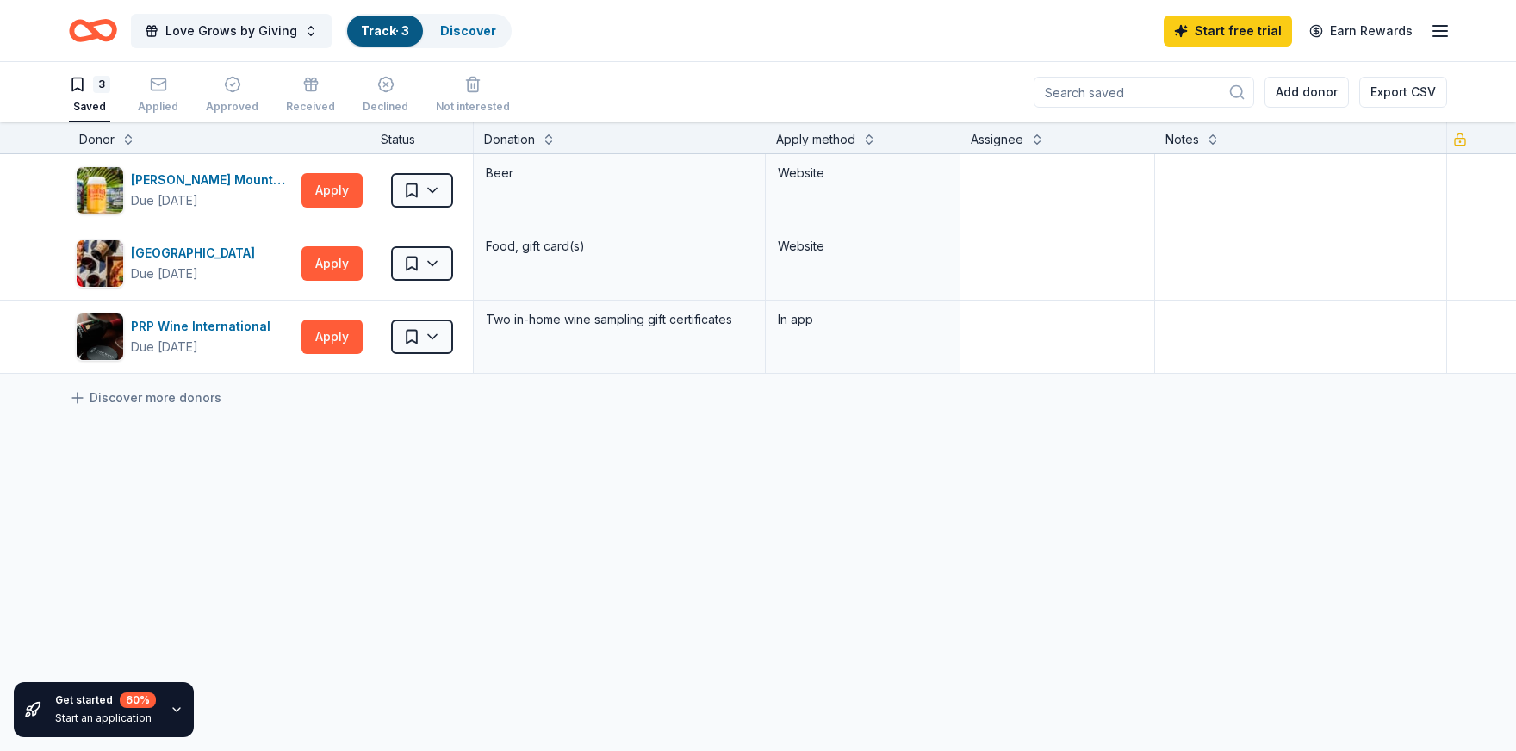
click at [380, 29] on link "Track · 3" at bounding box center [385, 30] width 48 height 15
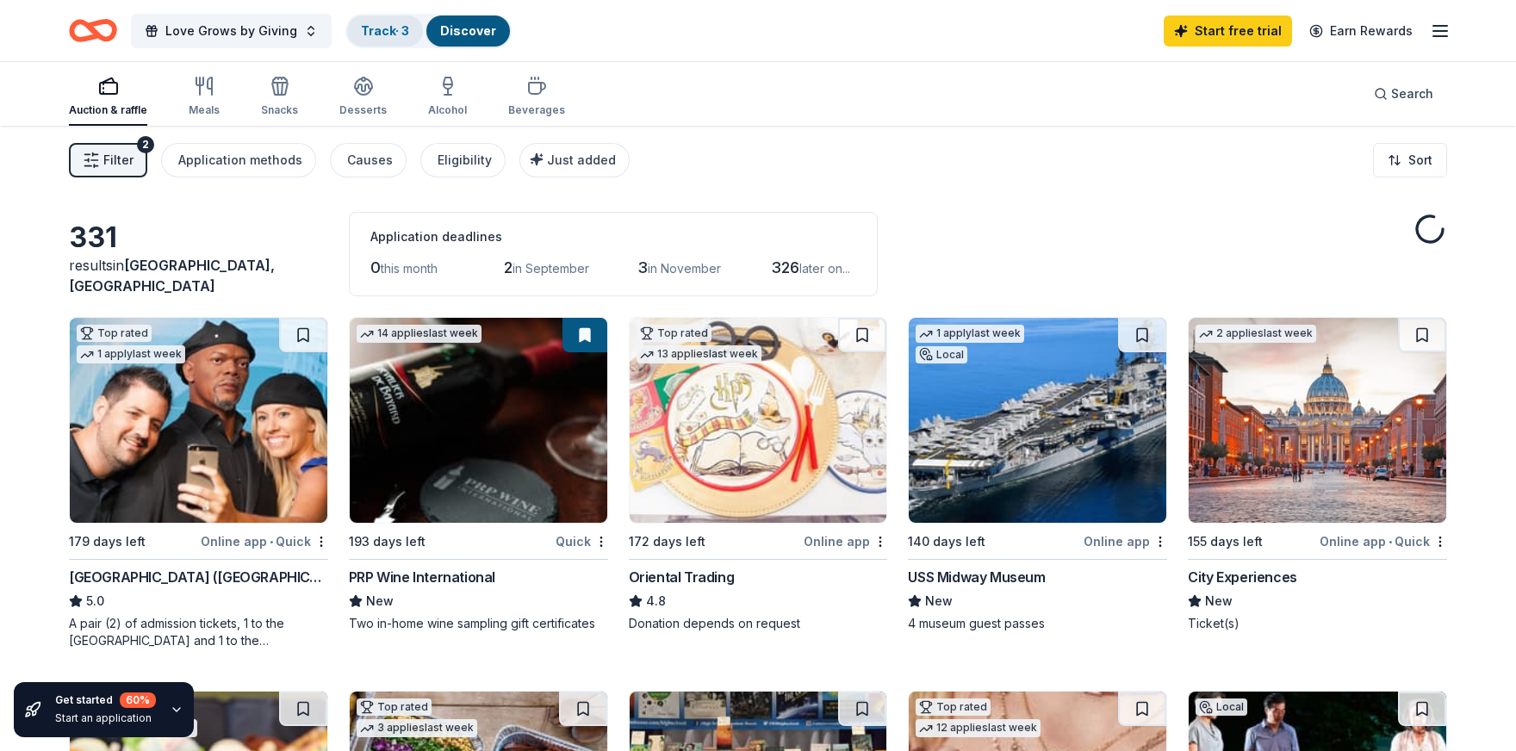
click at [380, 29] on link "Track · 3" at bounding box center [385, 30] width 48 height 15
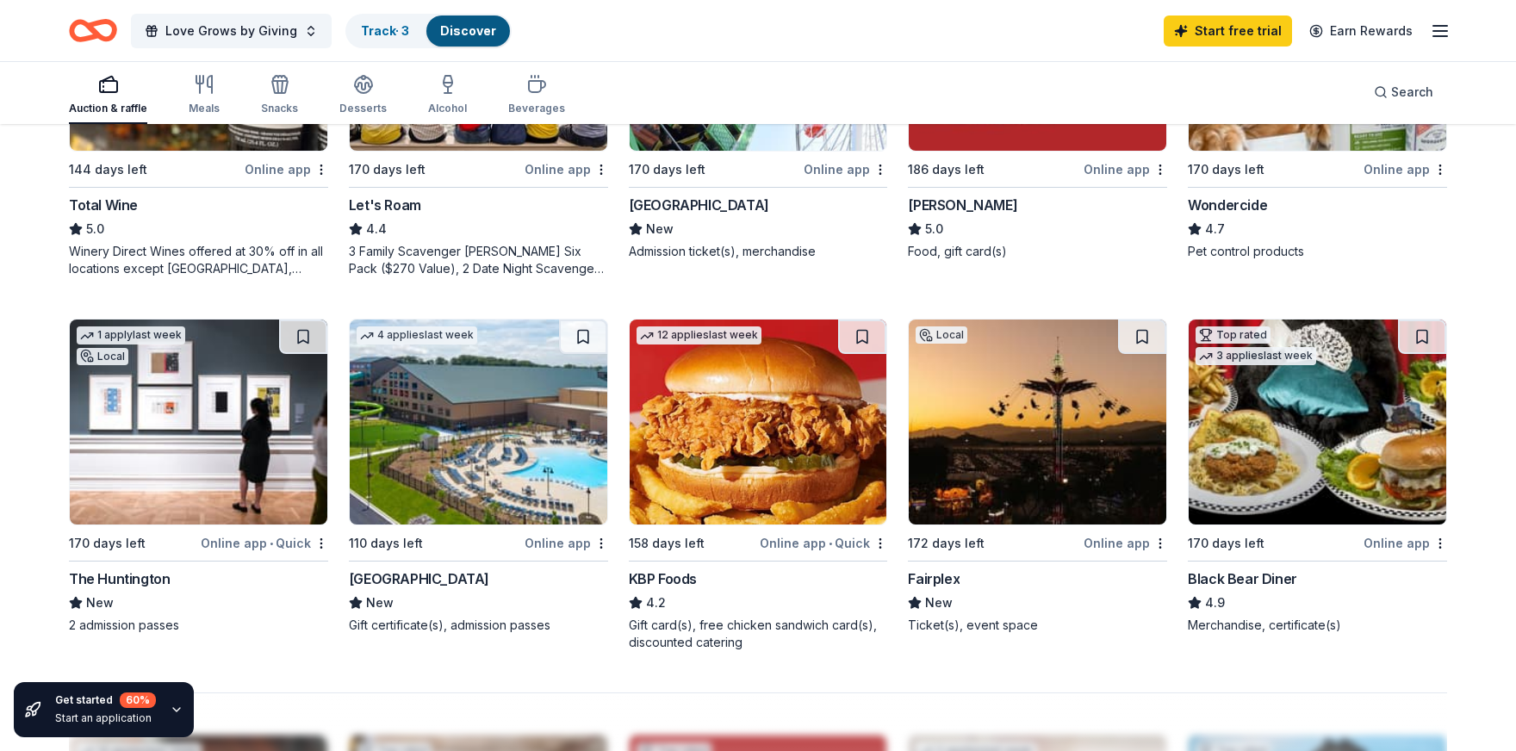
scroll to position [1034, 0]
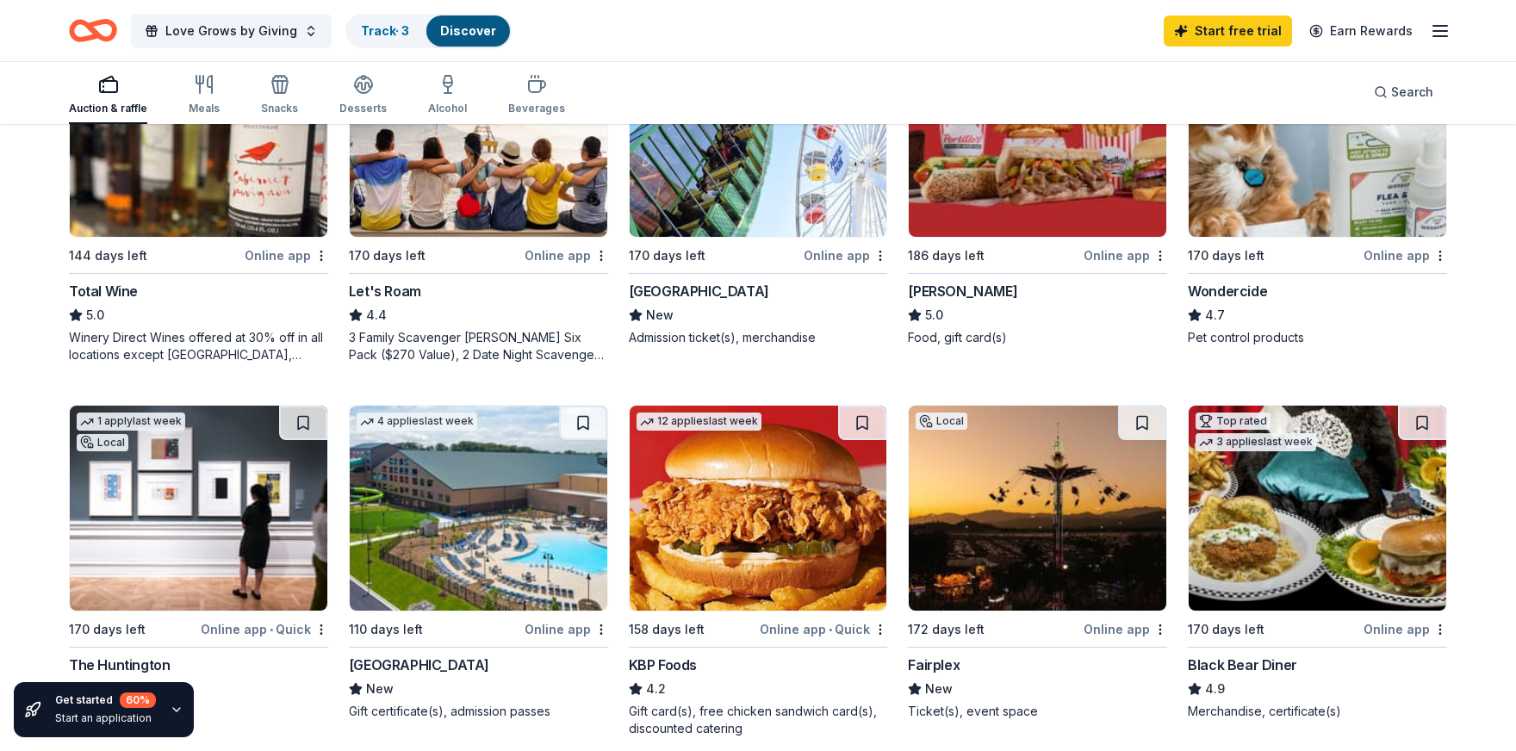
click at [1254, 651] on div "Top rated 3 applies last week 170 days left Online app Black Bear Diner 4.9 Mer…" at bounding box center [1317, 562] width 259 height 315
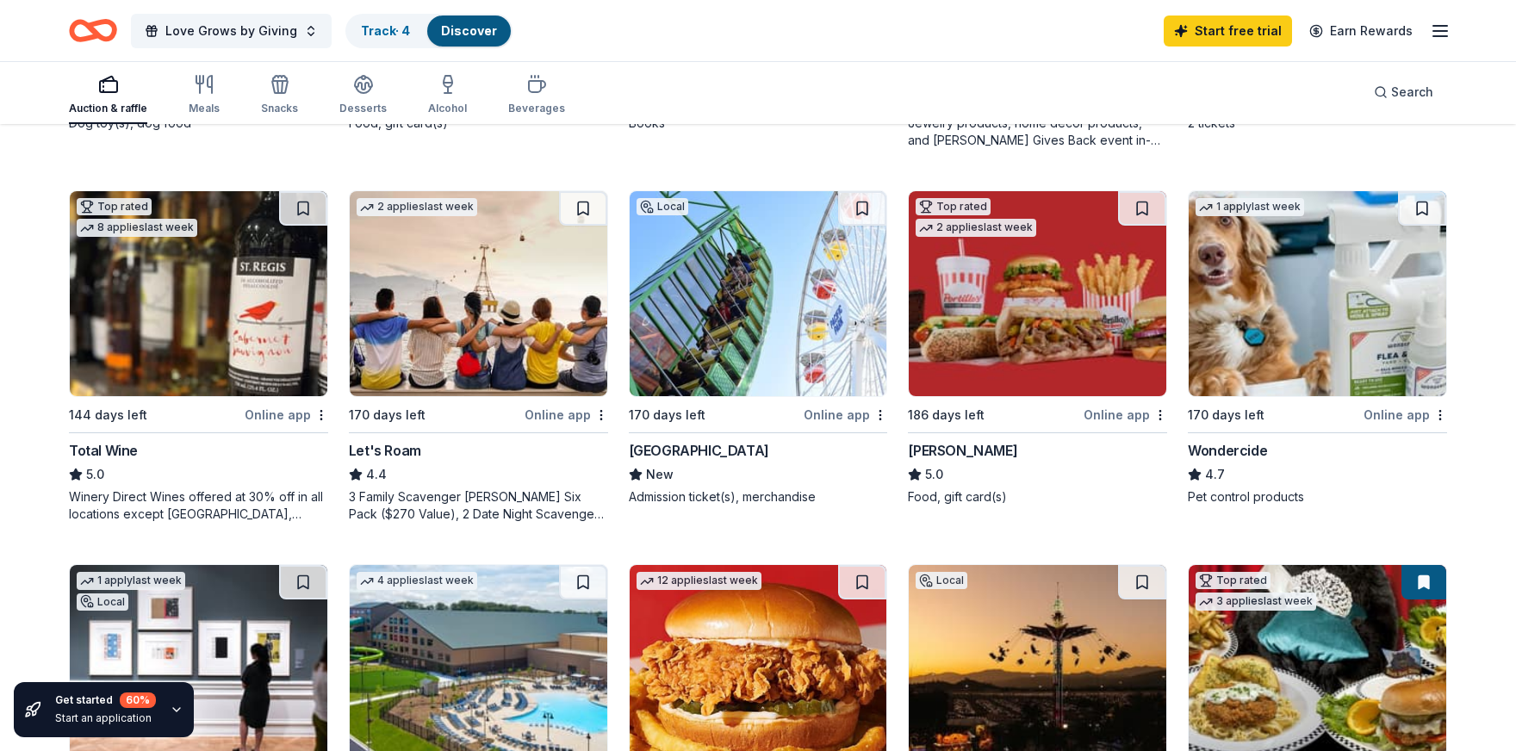
scroll to position [861, 0]
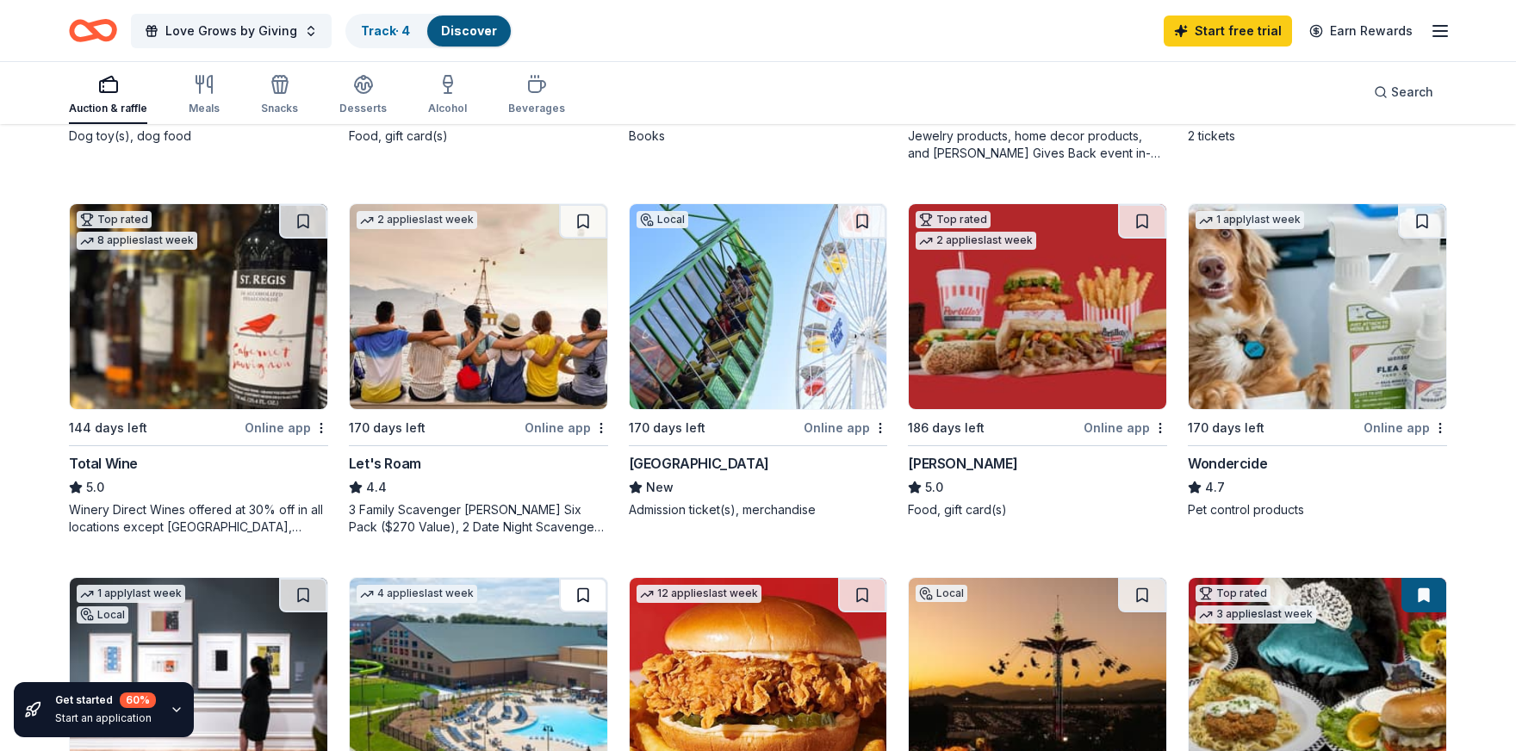
click at [588, 587] on button at bounding box center [583, 595] width 48 height 34
click at [858, 223] on button at bounding box center [862, 221] width 48 height 34
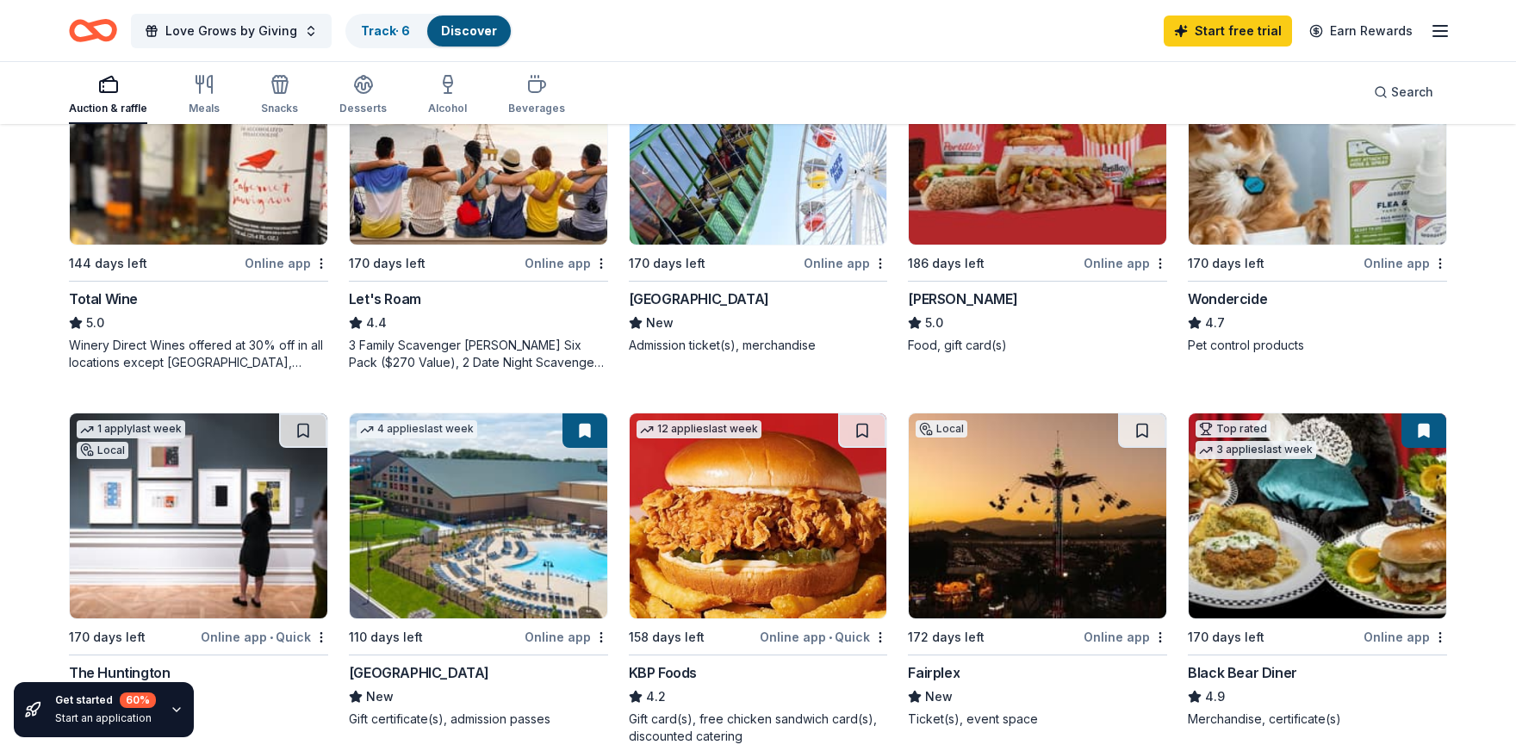
scroll to position [1034, 0]
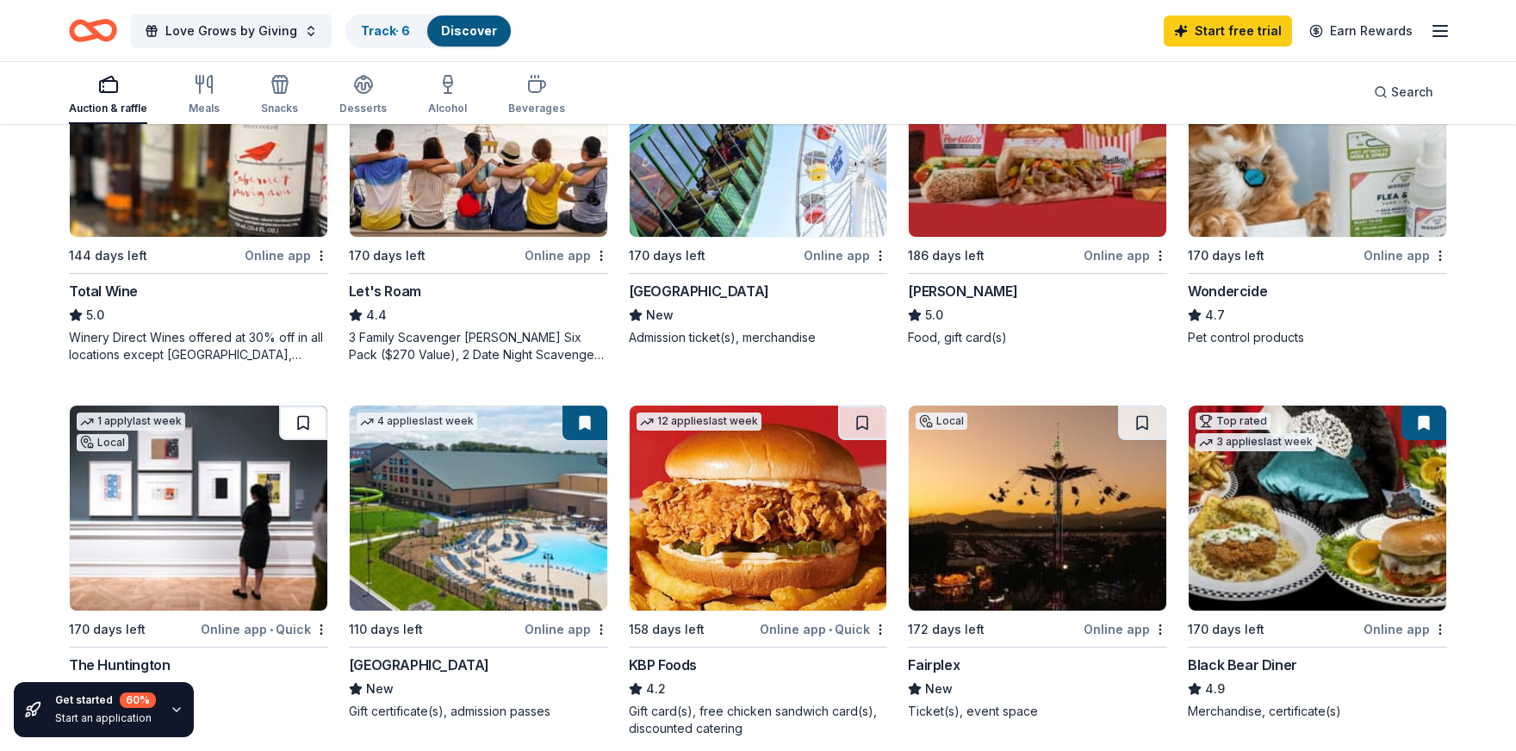
click at [316, 420] on button at bounding box center [303, 423] width 48 height 34
click at [1152, 418] on button at bounding box center [1142, 423] width 48 height 34
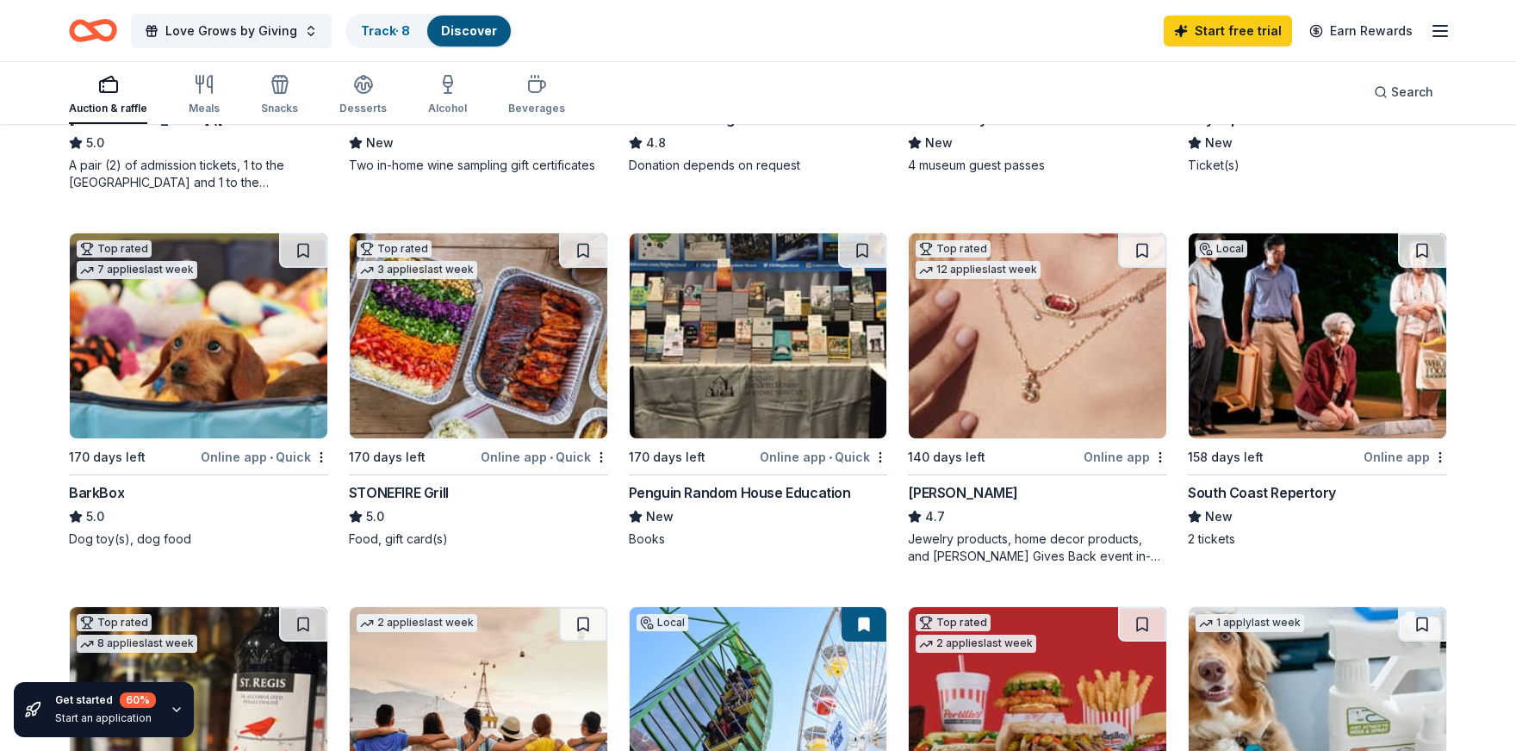
scroll to position [431, 0]
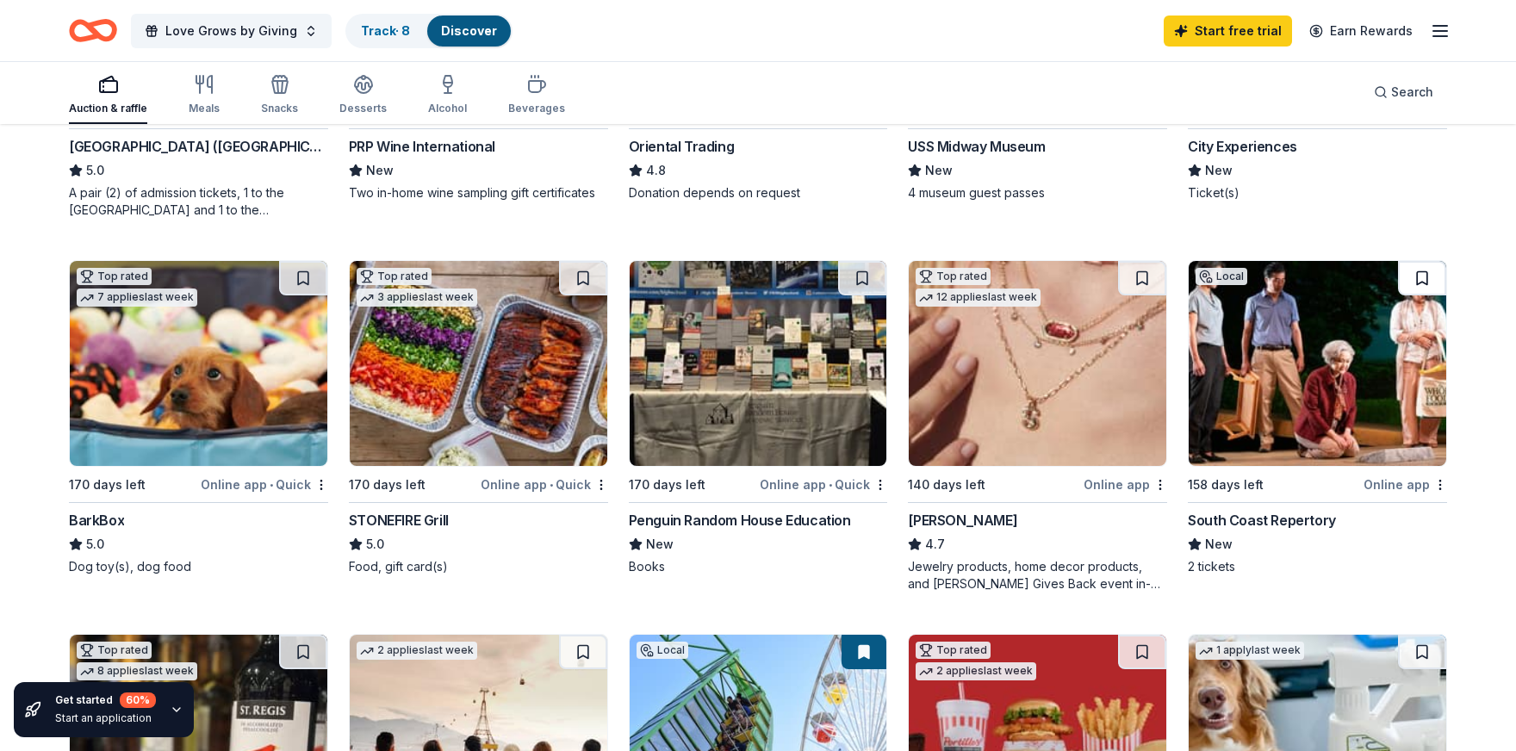
click at [1422, 273] on button at bounding box center [1422, 278] width 48 height 34
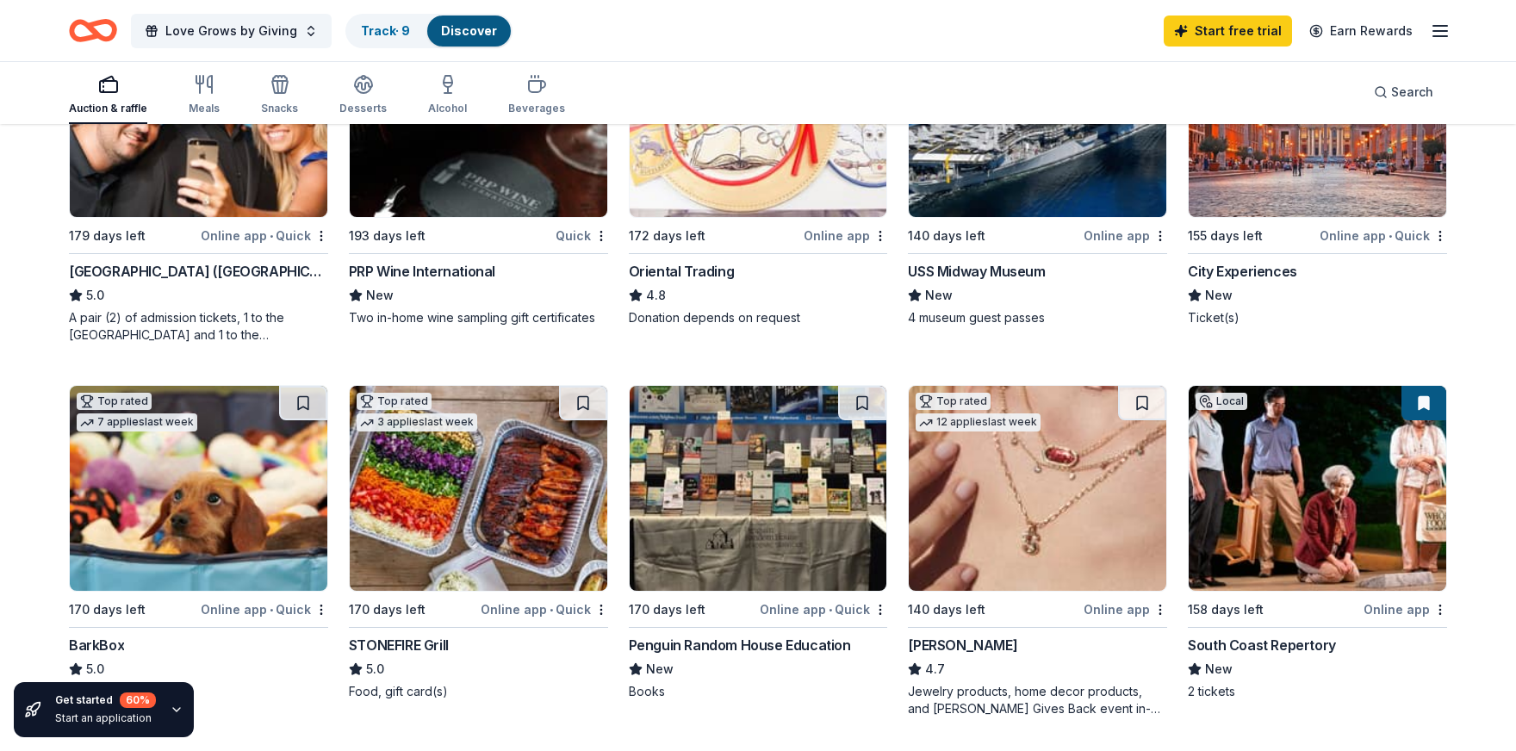
scroll to position [345, 0]
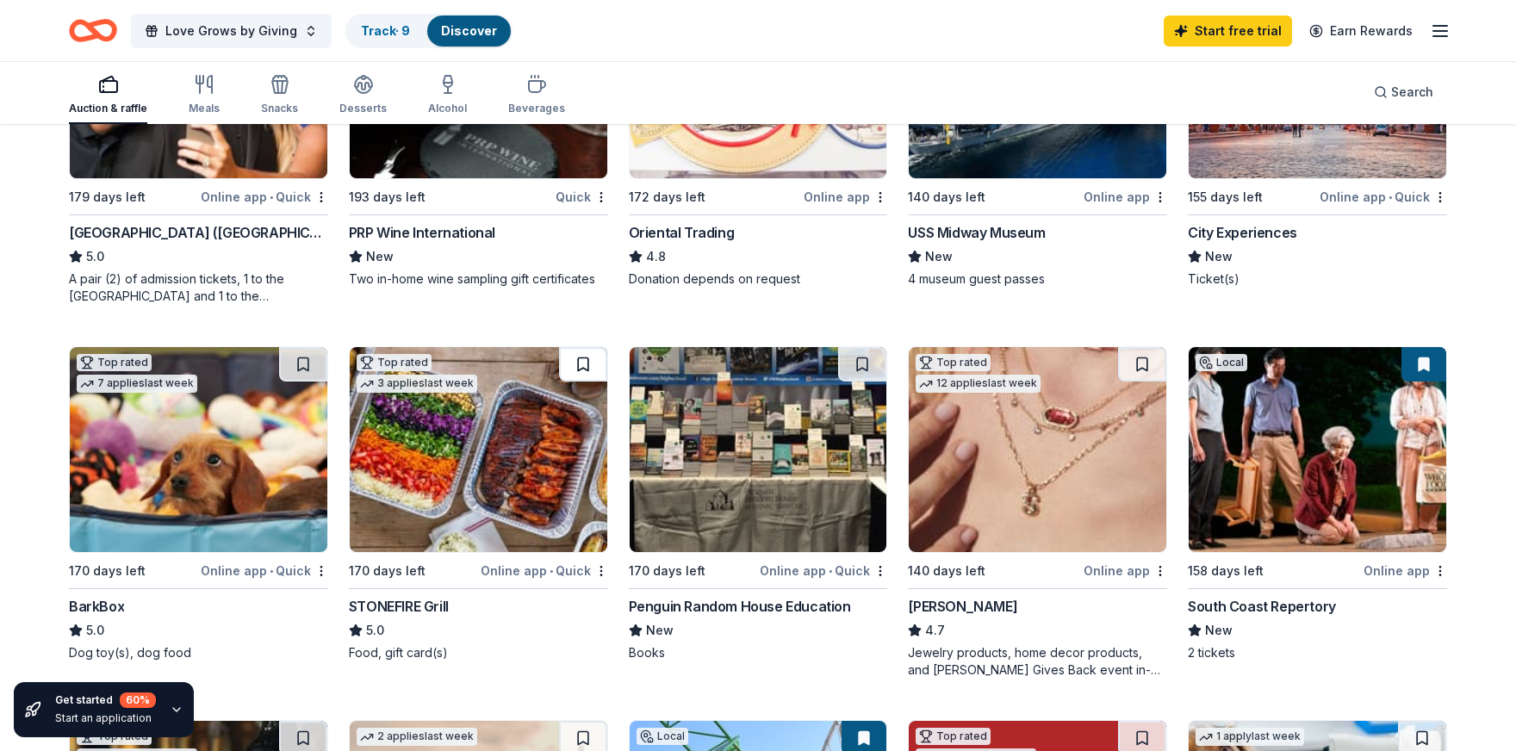
click at [593, 363] on button at bounding box center [583, 364] width 48 height 34
click at [300, 366] on button at bounding box center [303, 364] width 48 height 34
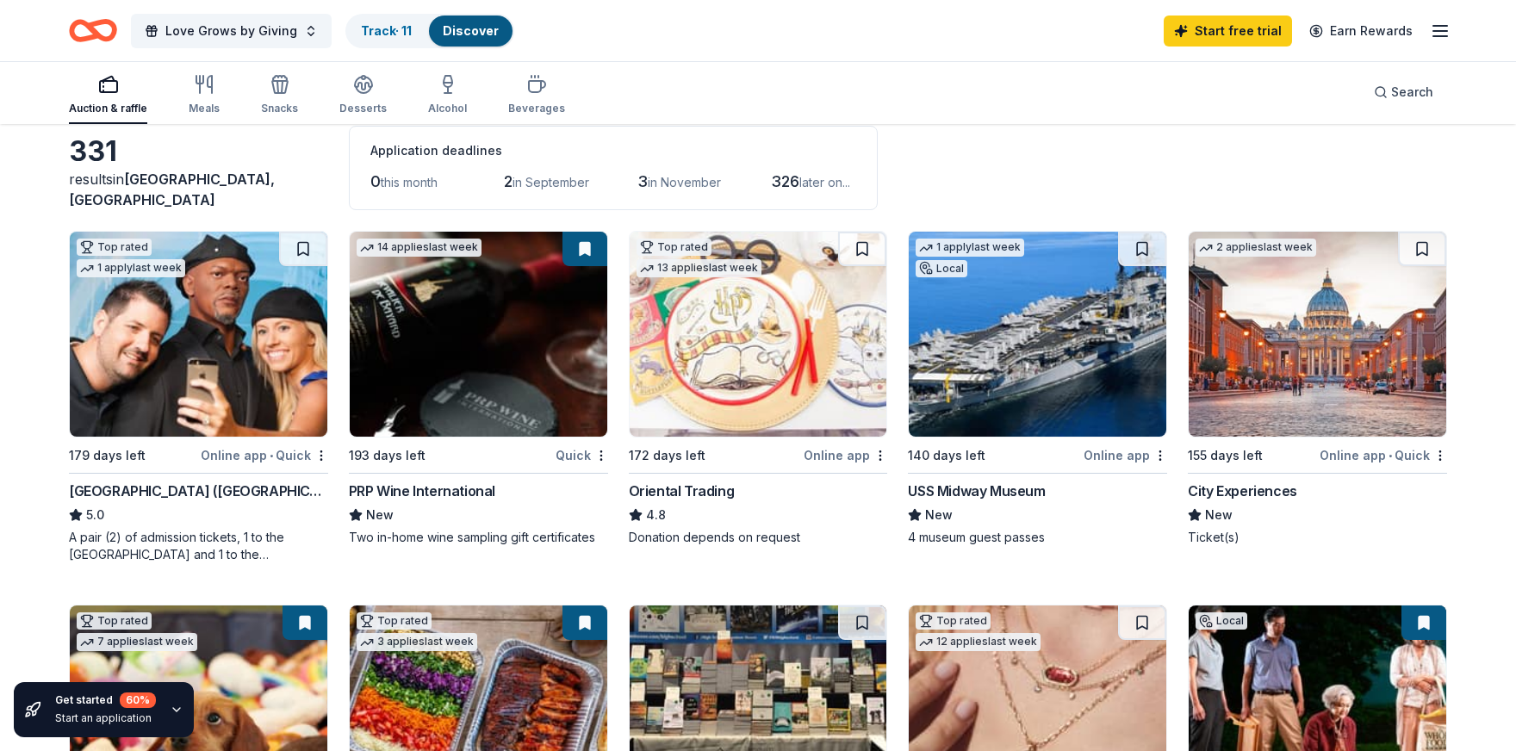
scroll to position [0, 0]
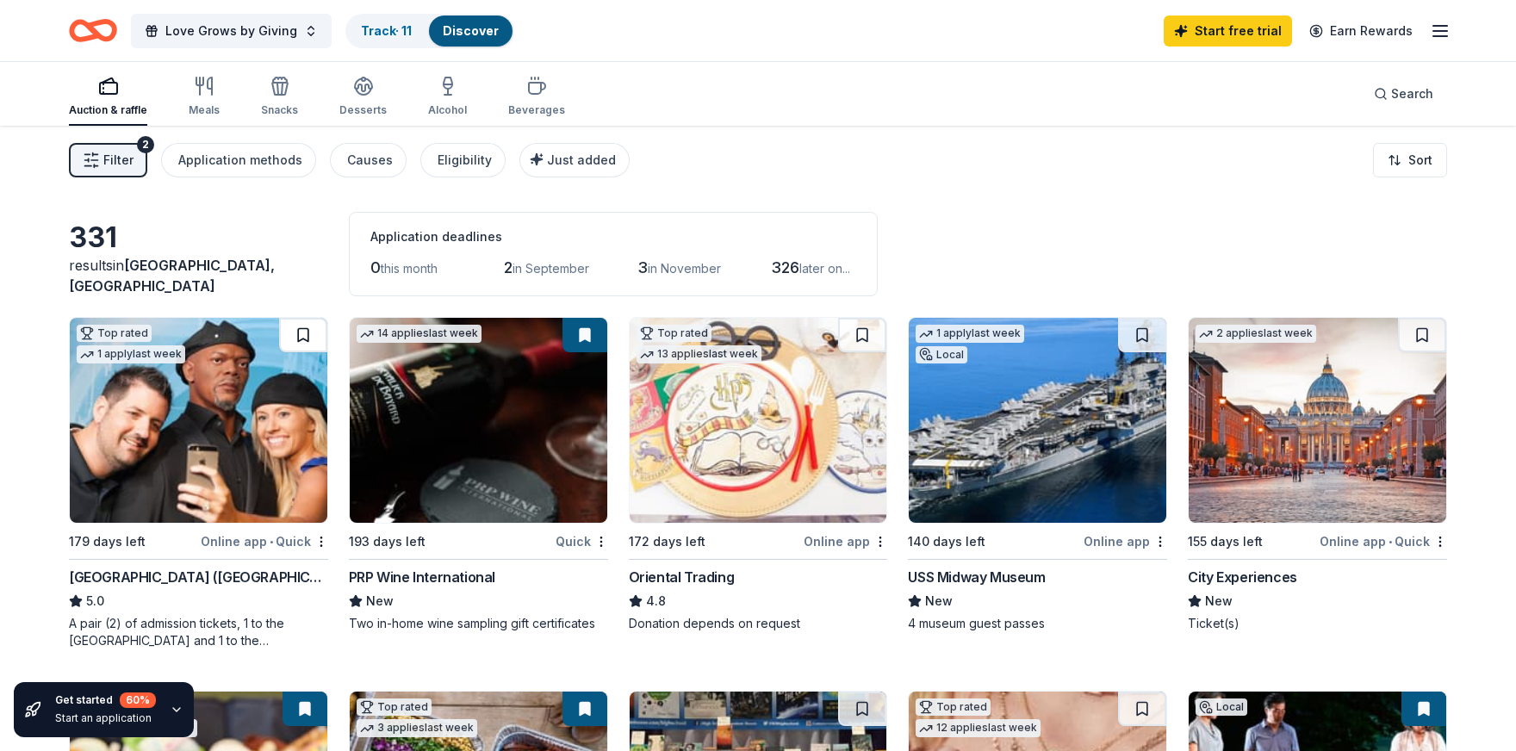
click at [304, 338] on button at bounding box center [303, 335] width 48 height 34
click at [868, 335] on button at bounding box center [862, 335] width 48 height 34
click at [206, 102] on div "Meals" at bounding box center [204, 96] width 31 height 41
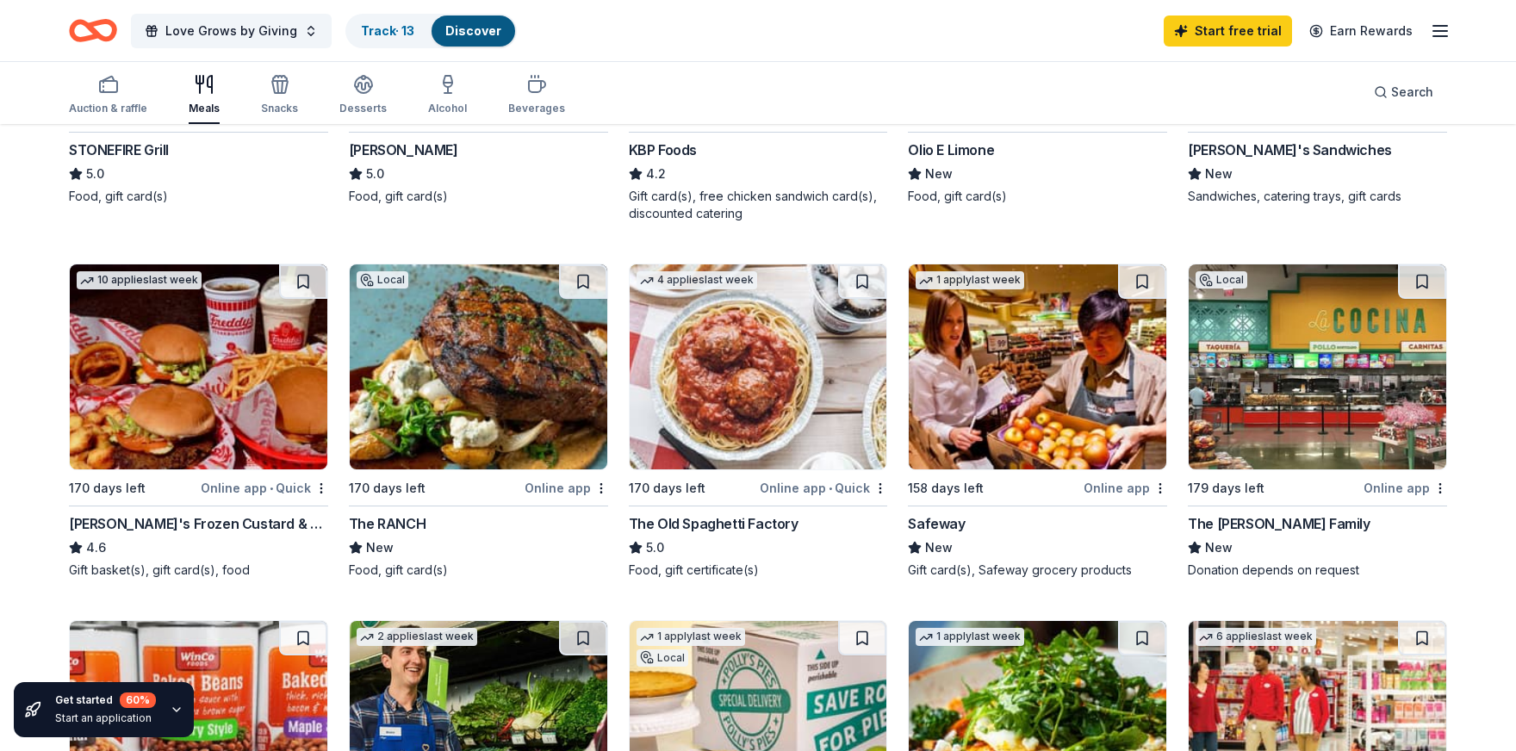
scroll to position [431, 0]
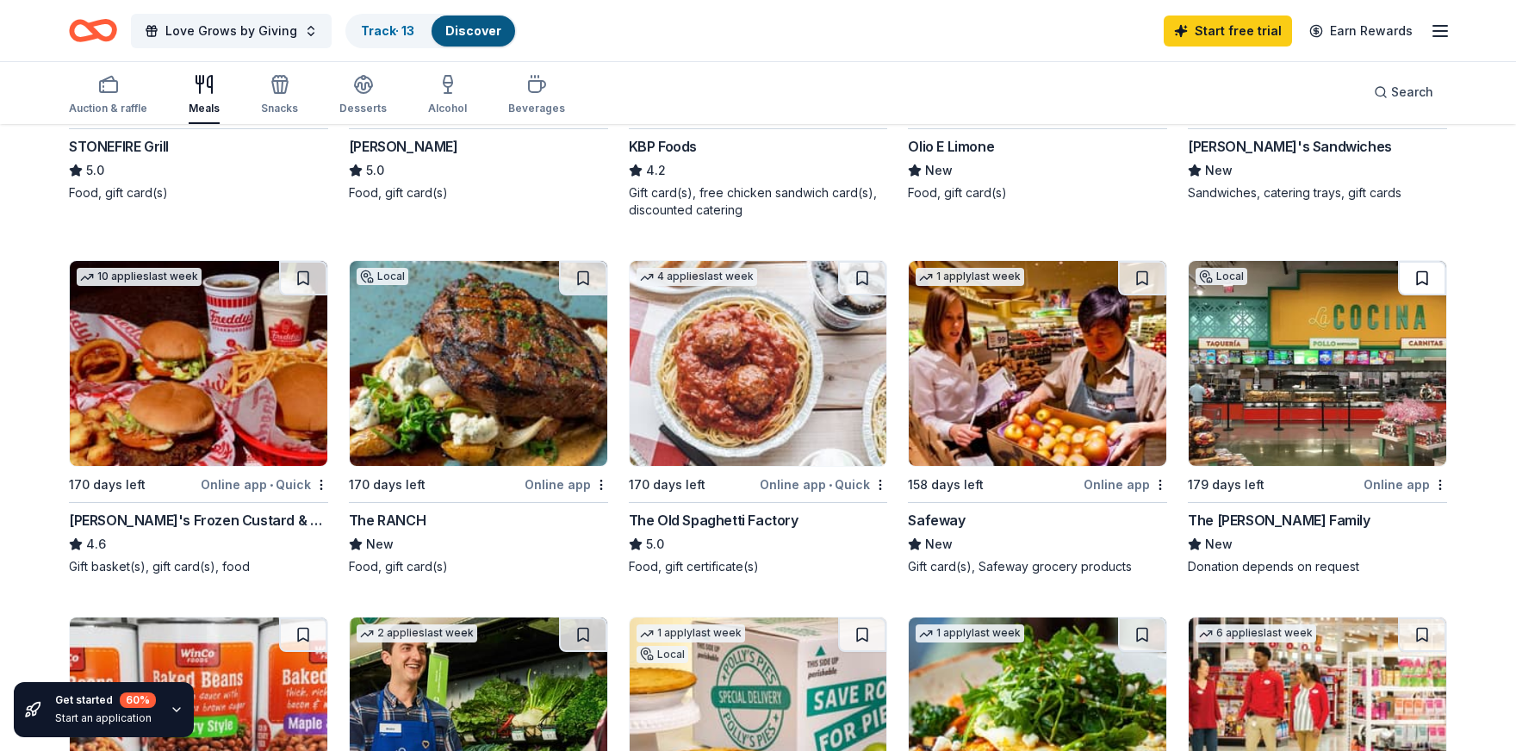
click at [1415, 275] on button at bounding box center [1422, 278] width 48 height 34
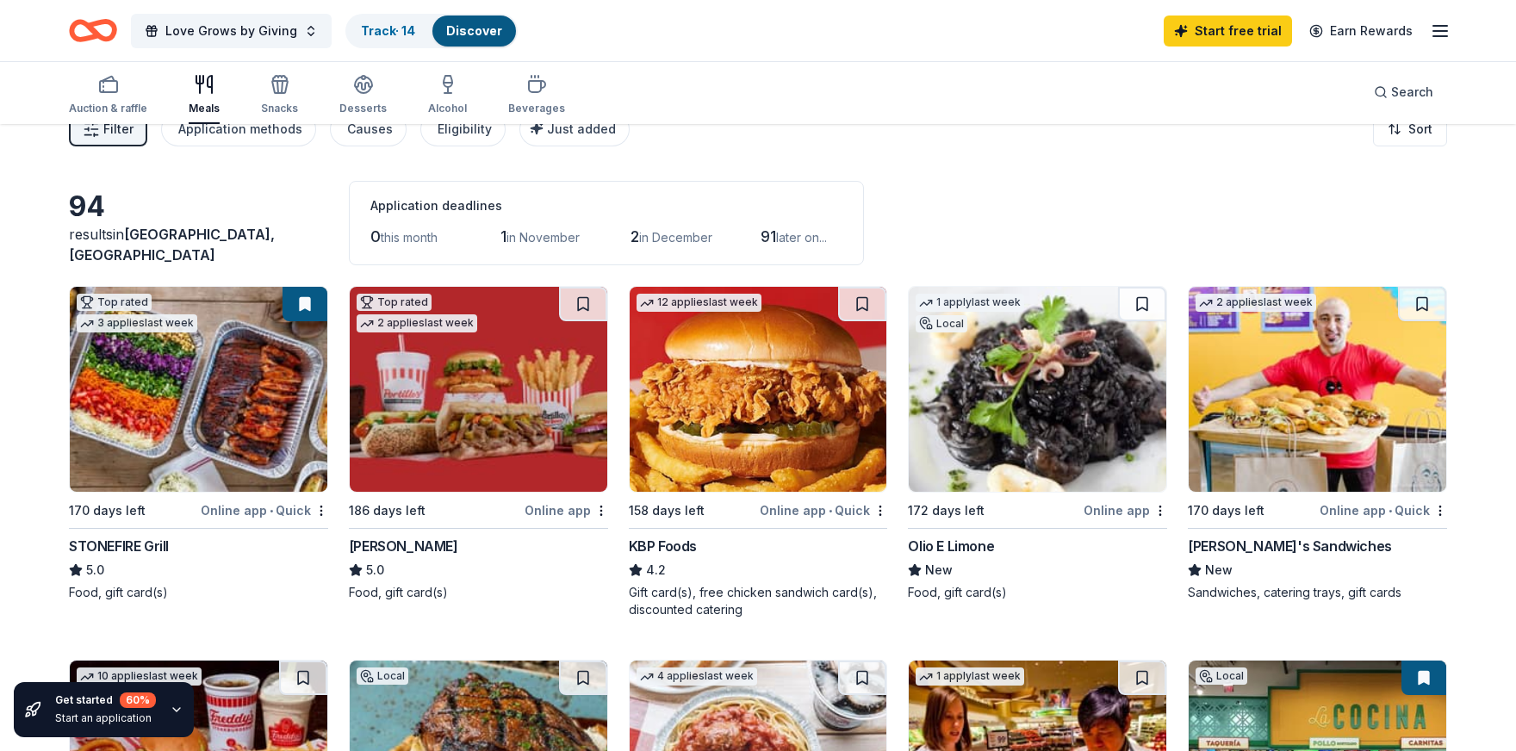
scroll to position [0, 0]
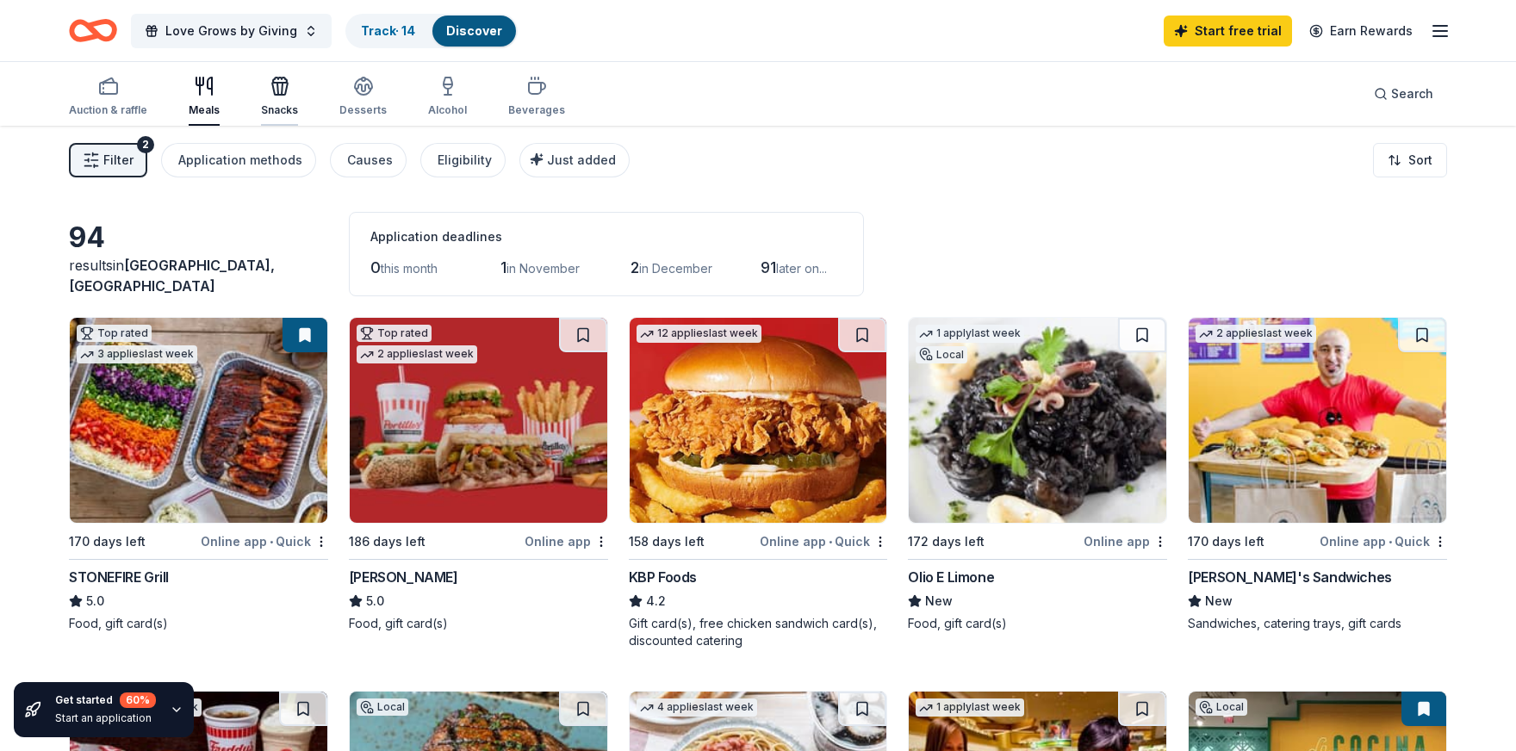
click at [278, 109] on div "Snacks" at bounding box center [279, 110] width 37 height 14
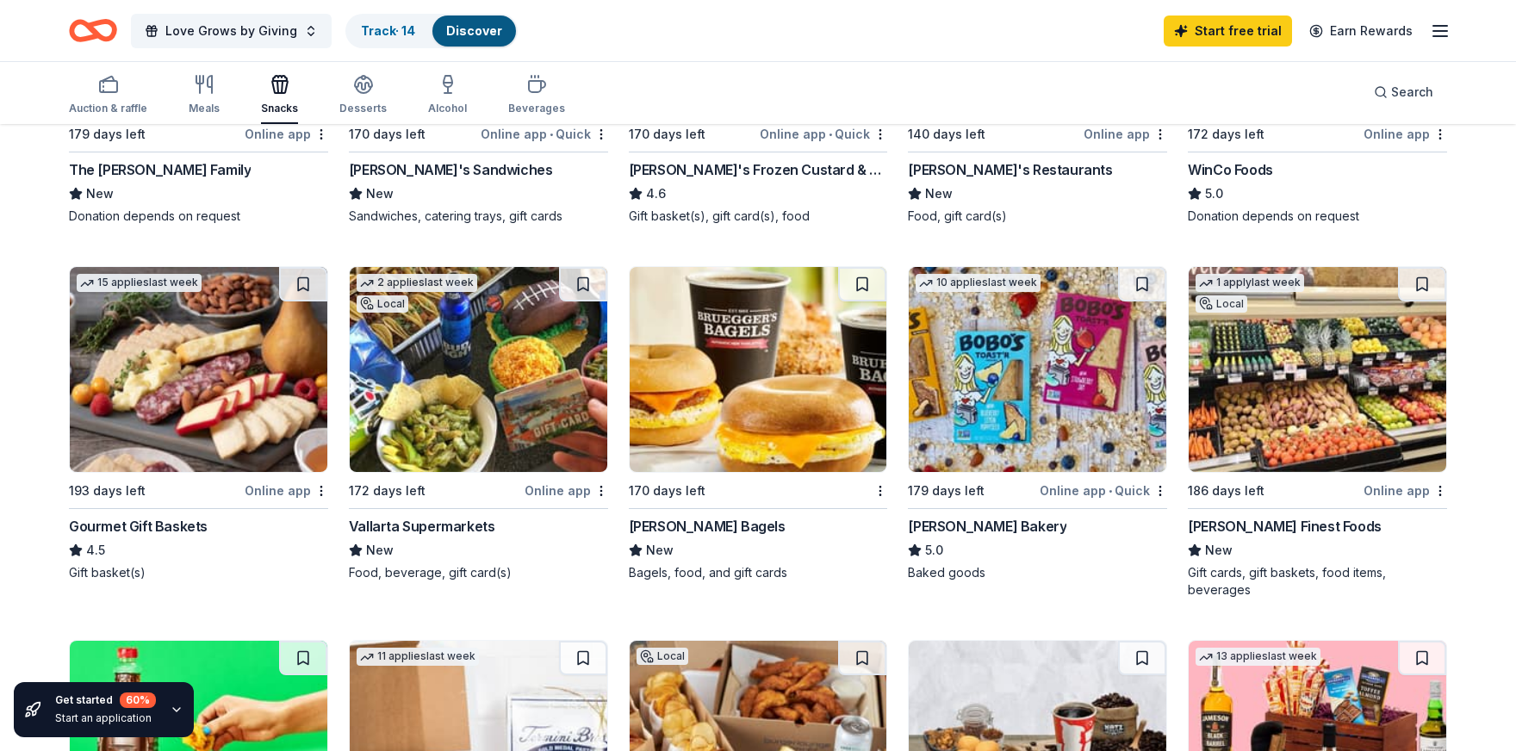
scroll to position [431, 0]
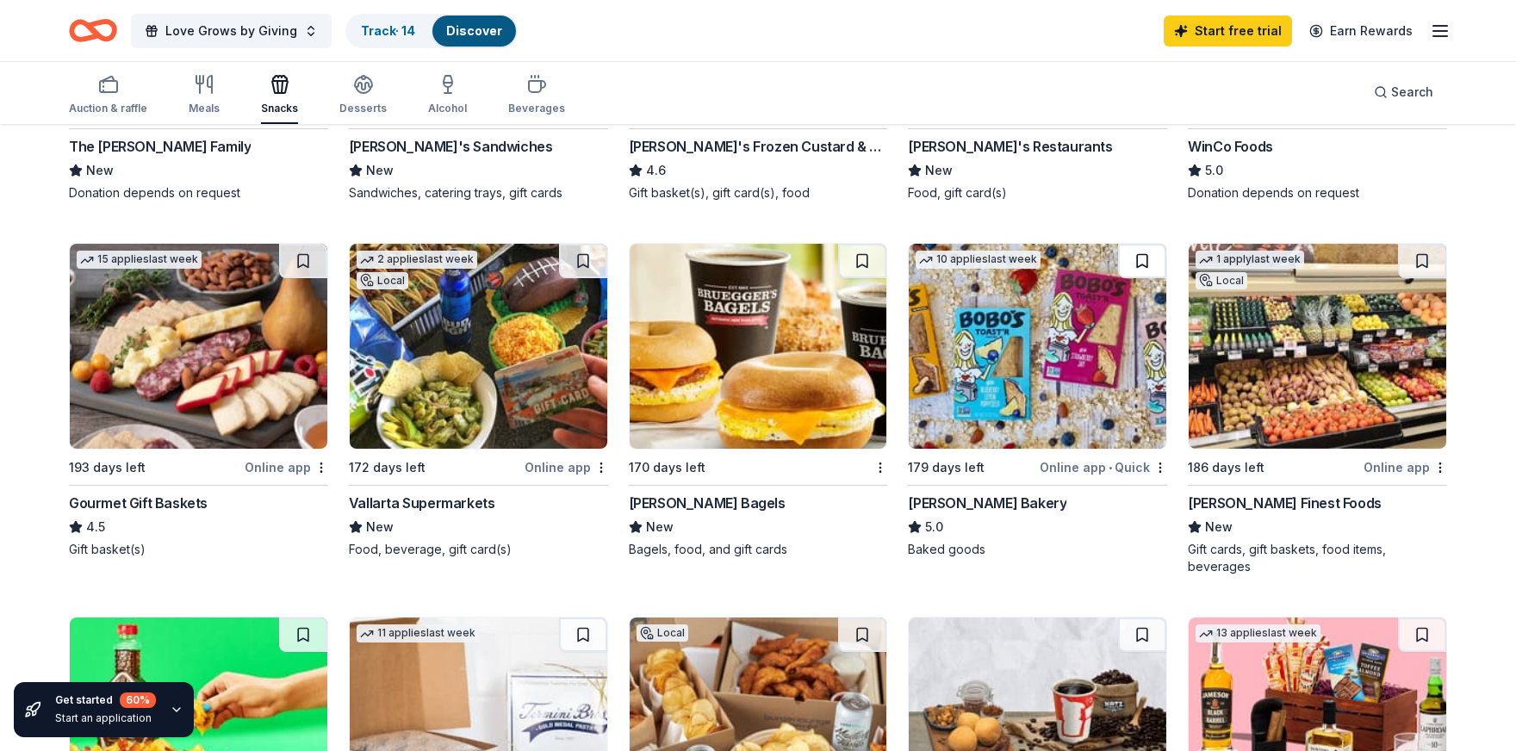
click at [1144, 258] on button at bounding box center [1142, 261] width 48 height 34
click at [315, 249] on button at bounding box center [303, 261] width 48 height 34
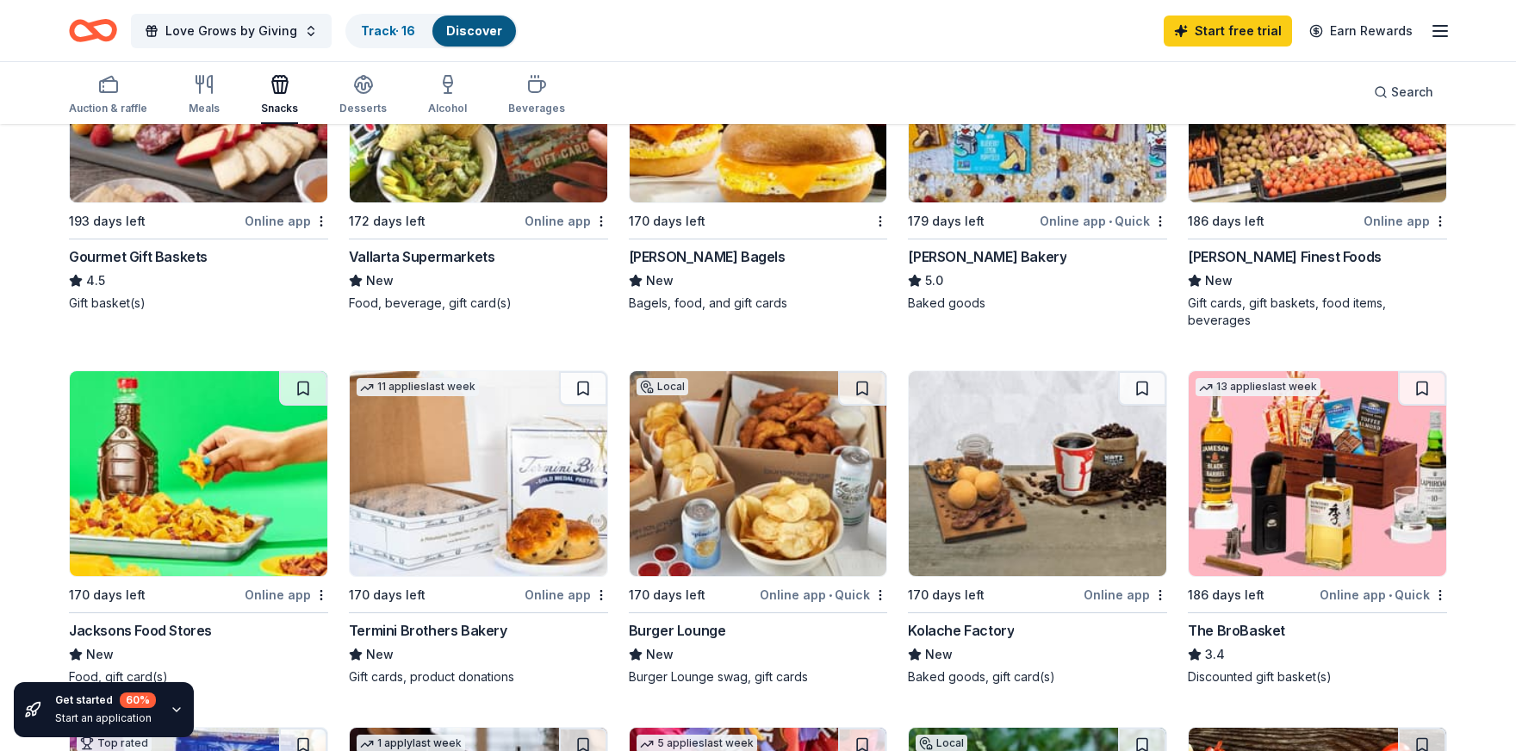
scroll to position [775, 0]
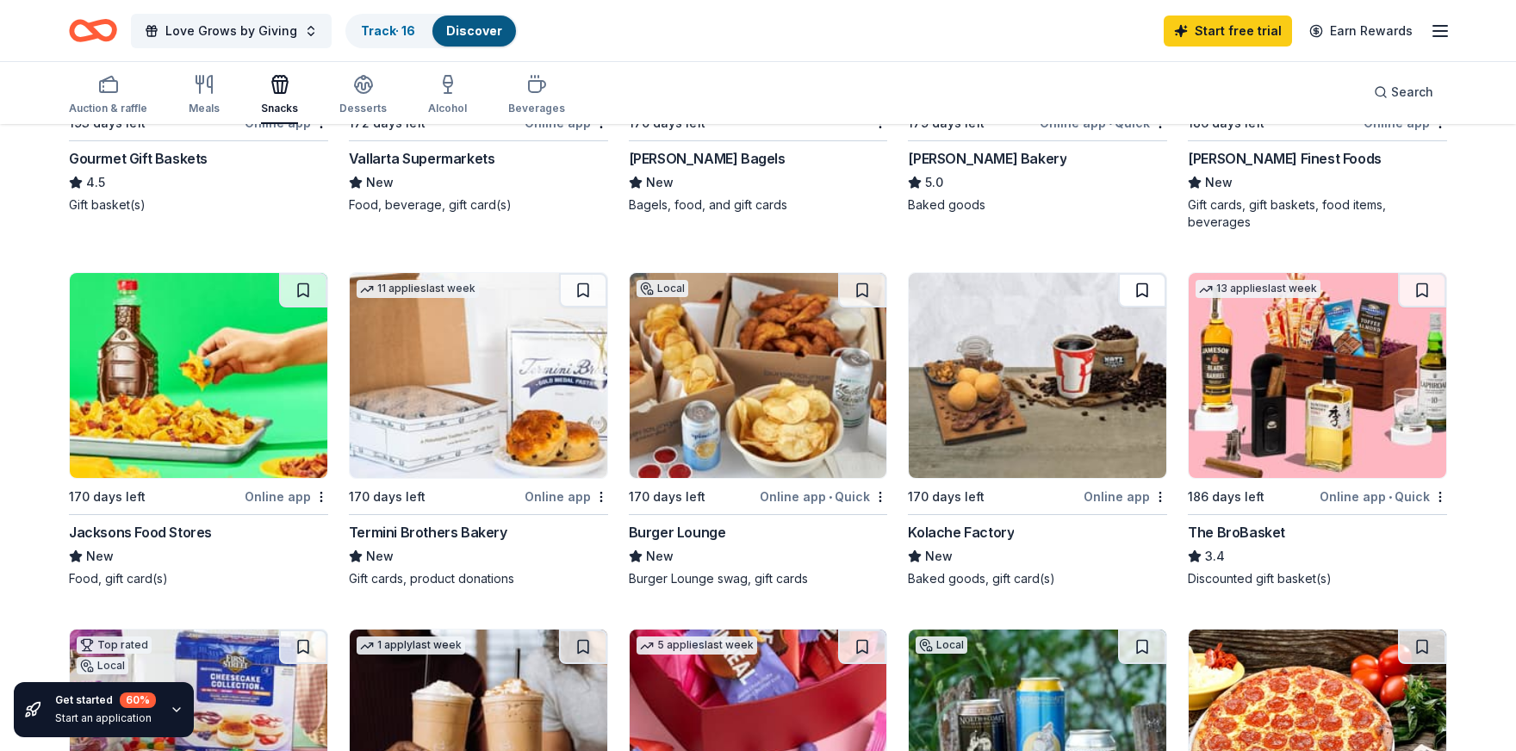
click at [1137, 289] on button at bounding box center [1142, 290] width 48 height 34
click at [1426, 287] on button at bounding box center [1422, 290] width 48 height 34
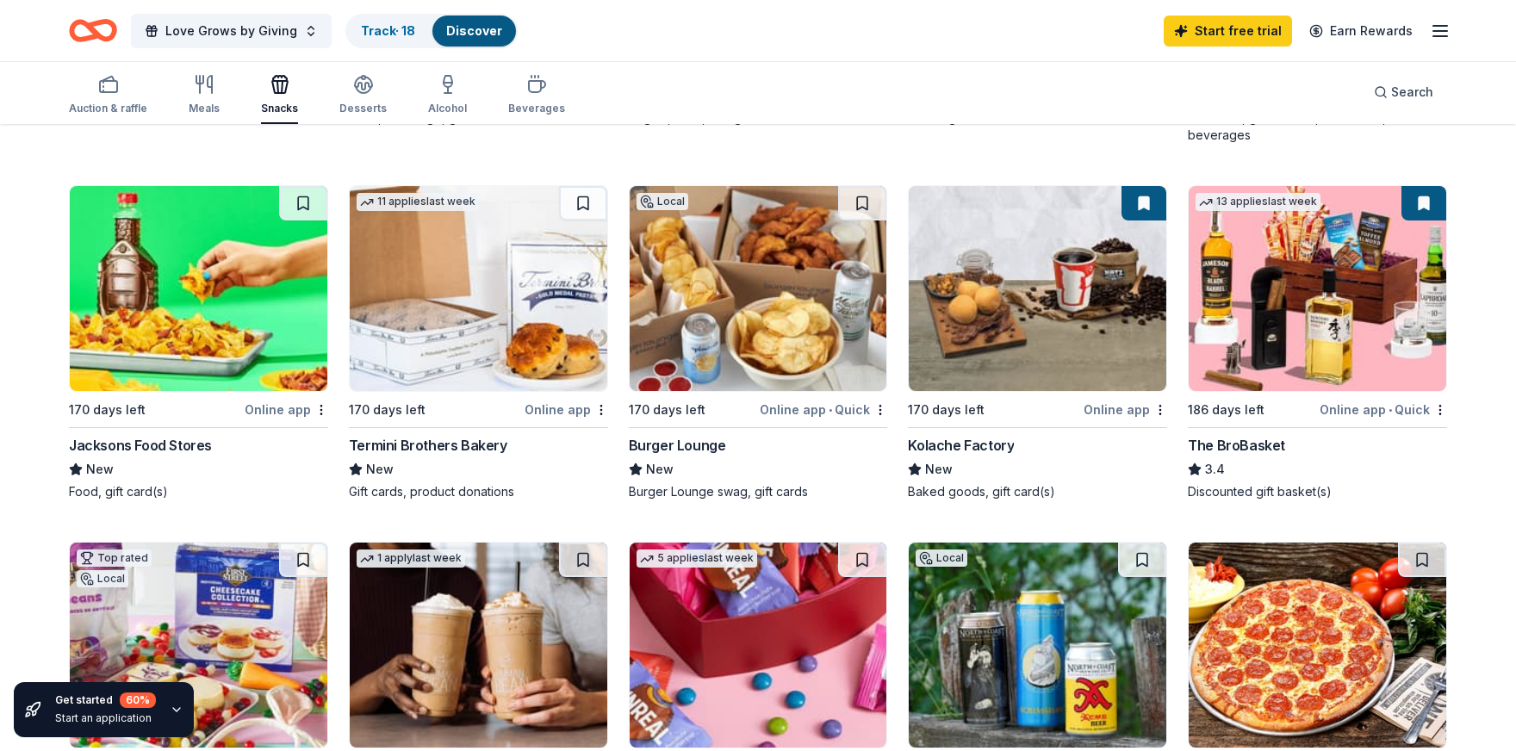
scroll to position [861, 0]
click at [1425, 203] on button at bounding box center [1423, 204] width 45 height 34
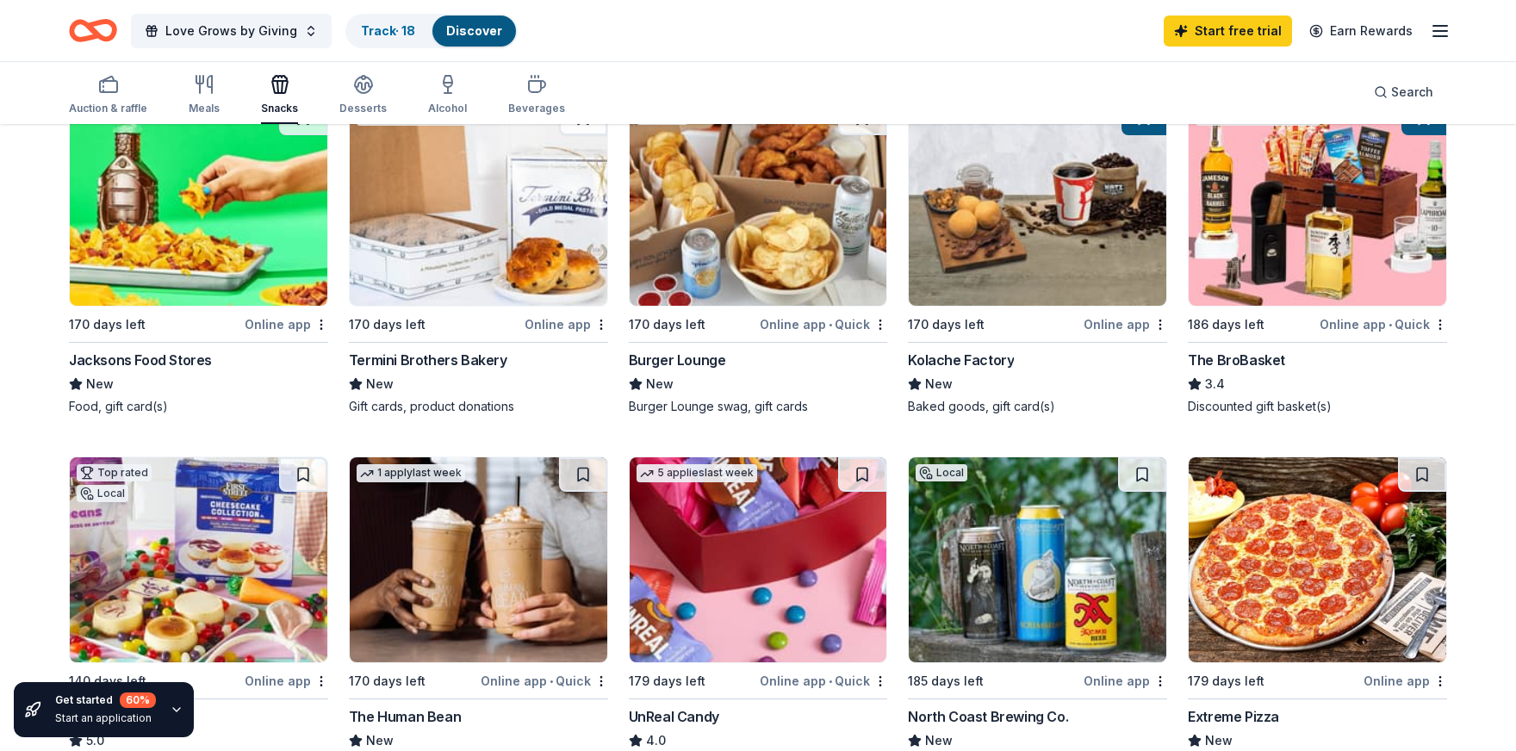
scroll to position [1120, 0]
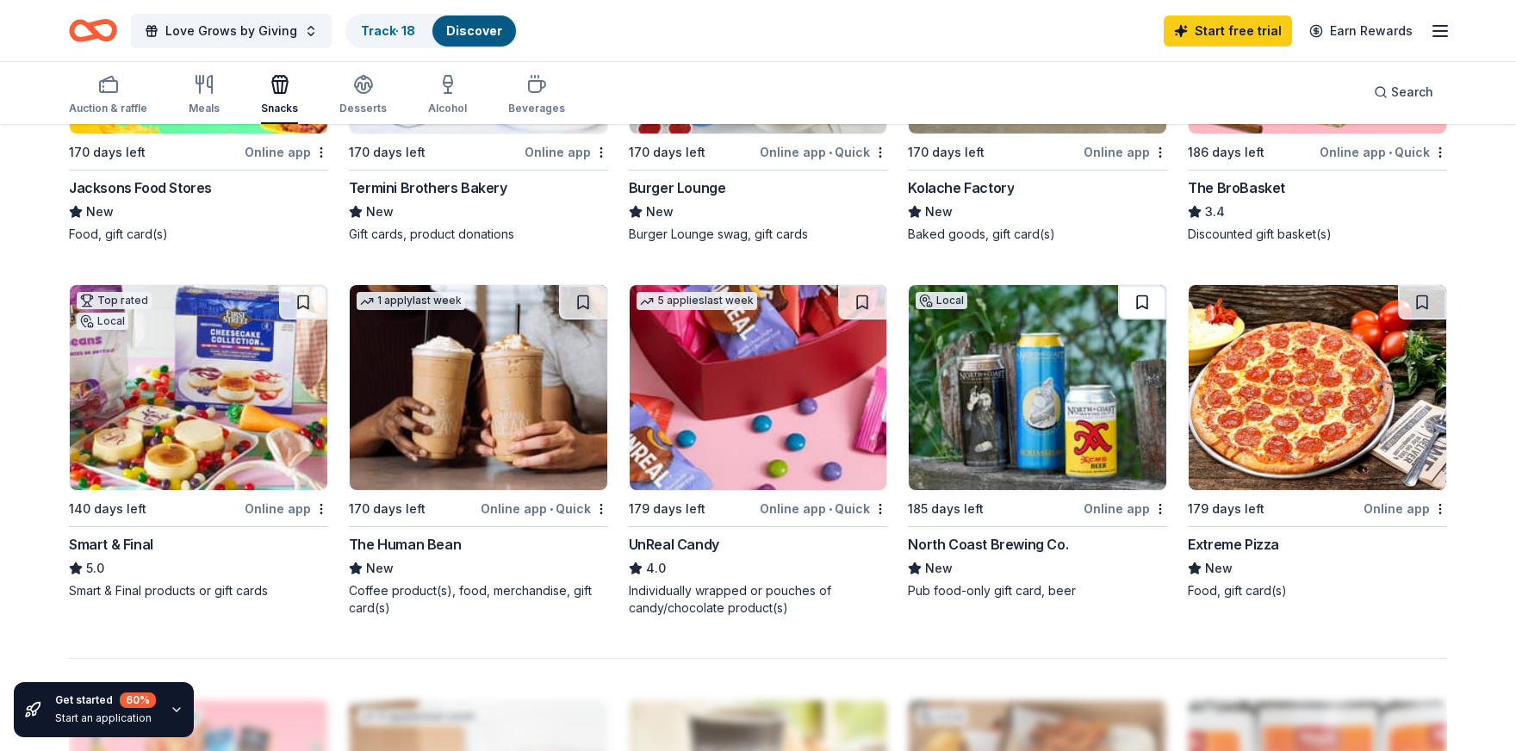
click at [1149, 297] on button at bounding box center [1142, 302] width 48 height 34
click at [861, 296] on button at bounding box center [862, 302] width 48 height 34
click at [587, 299] on button at bounding box center [583, 302] width 48 height 34
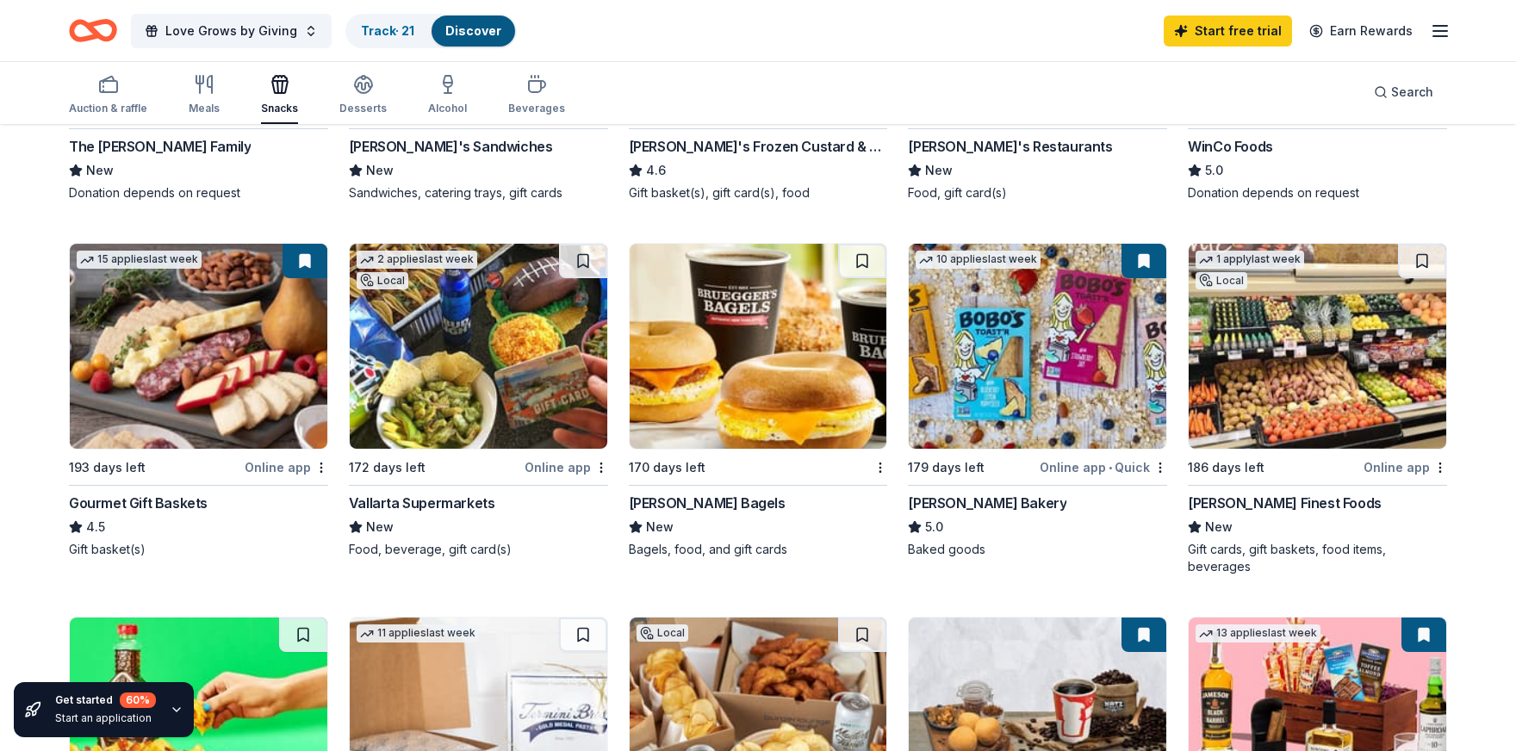
scroll to position [86, 0]
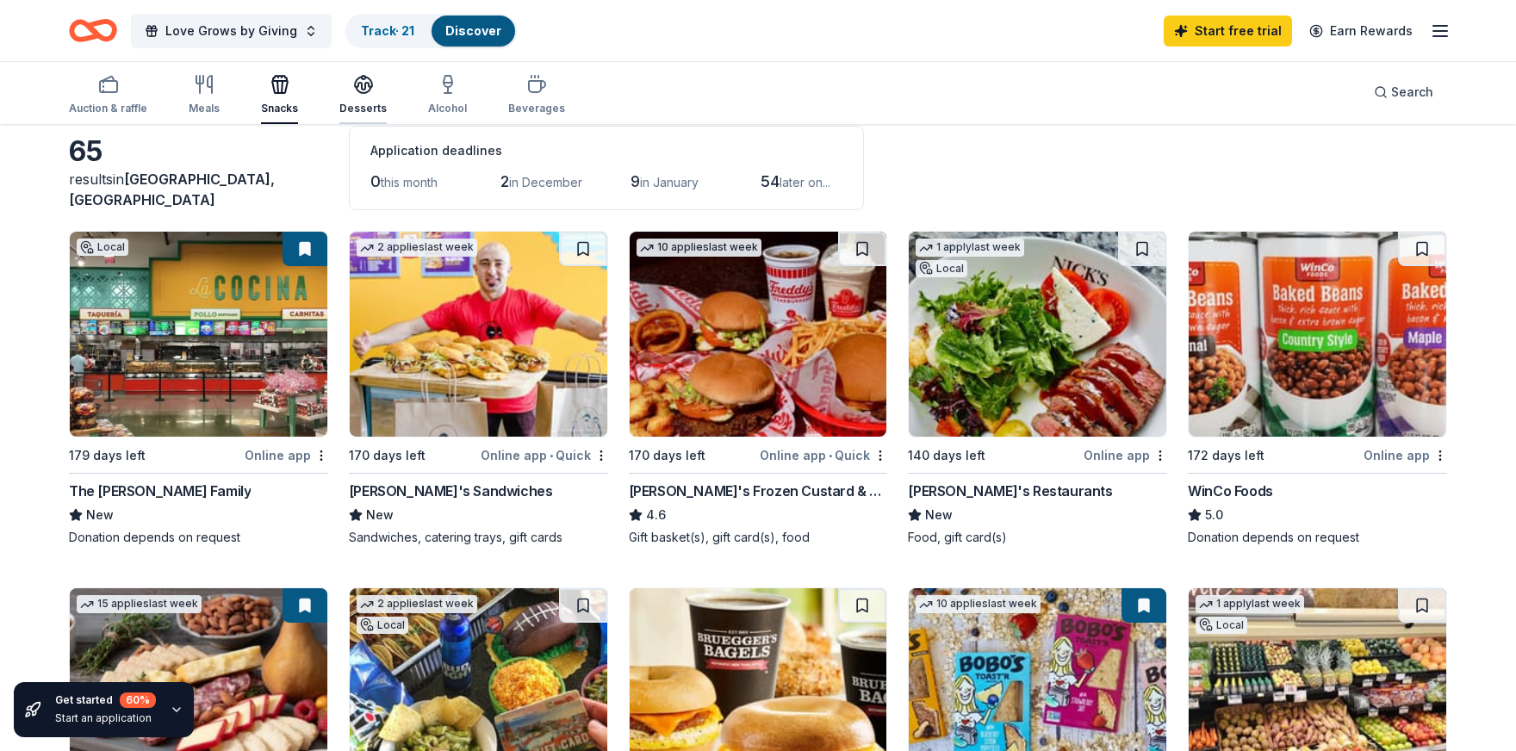
click at [347, 97] on div "Desserts" at bounding box center [362, 94] width 47 height 41
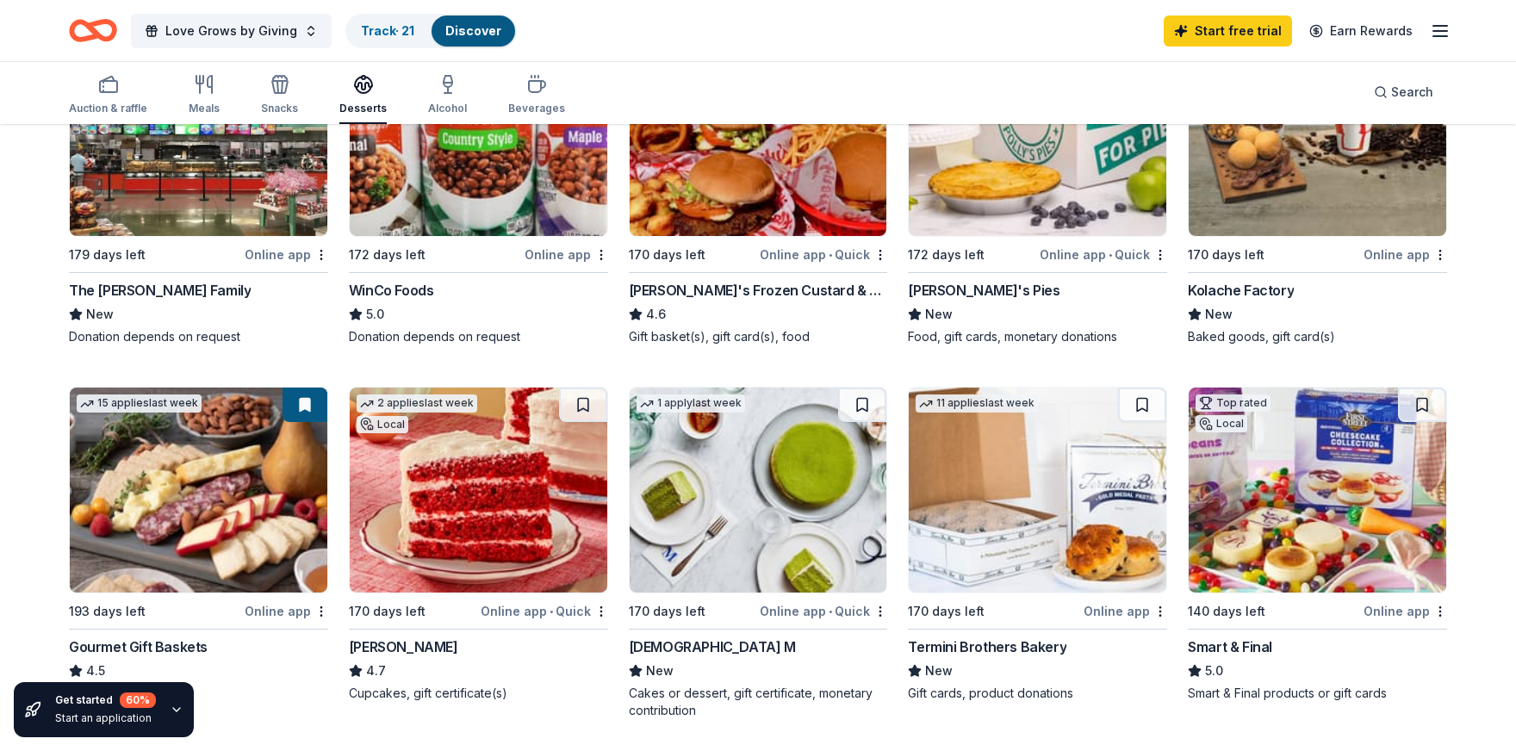
scroll to position [517, 0]
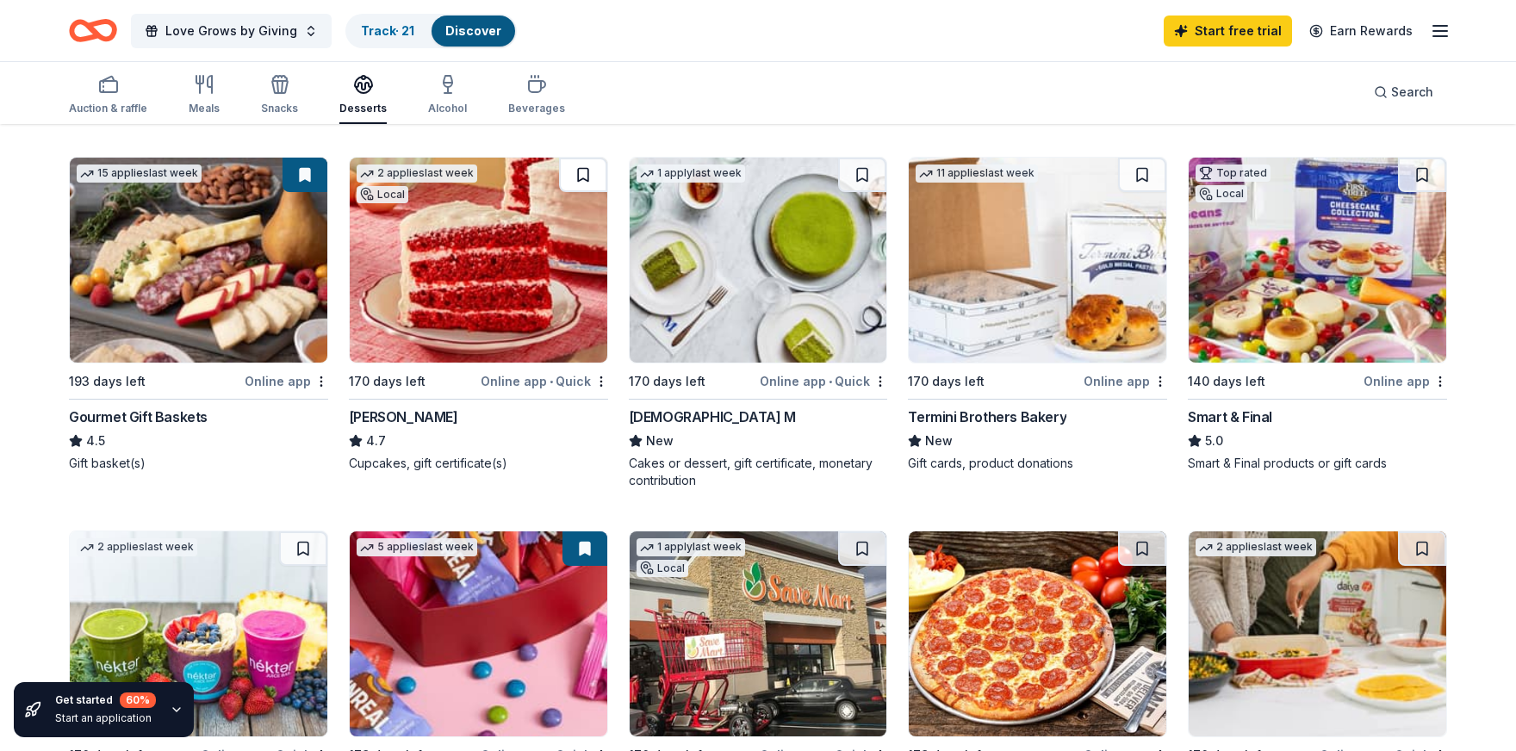
click at [590, 169] on button at bounding box center [583, 175] width 48 height 34
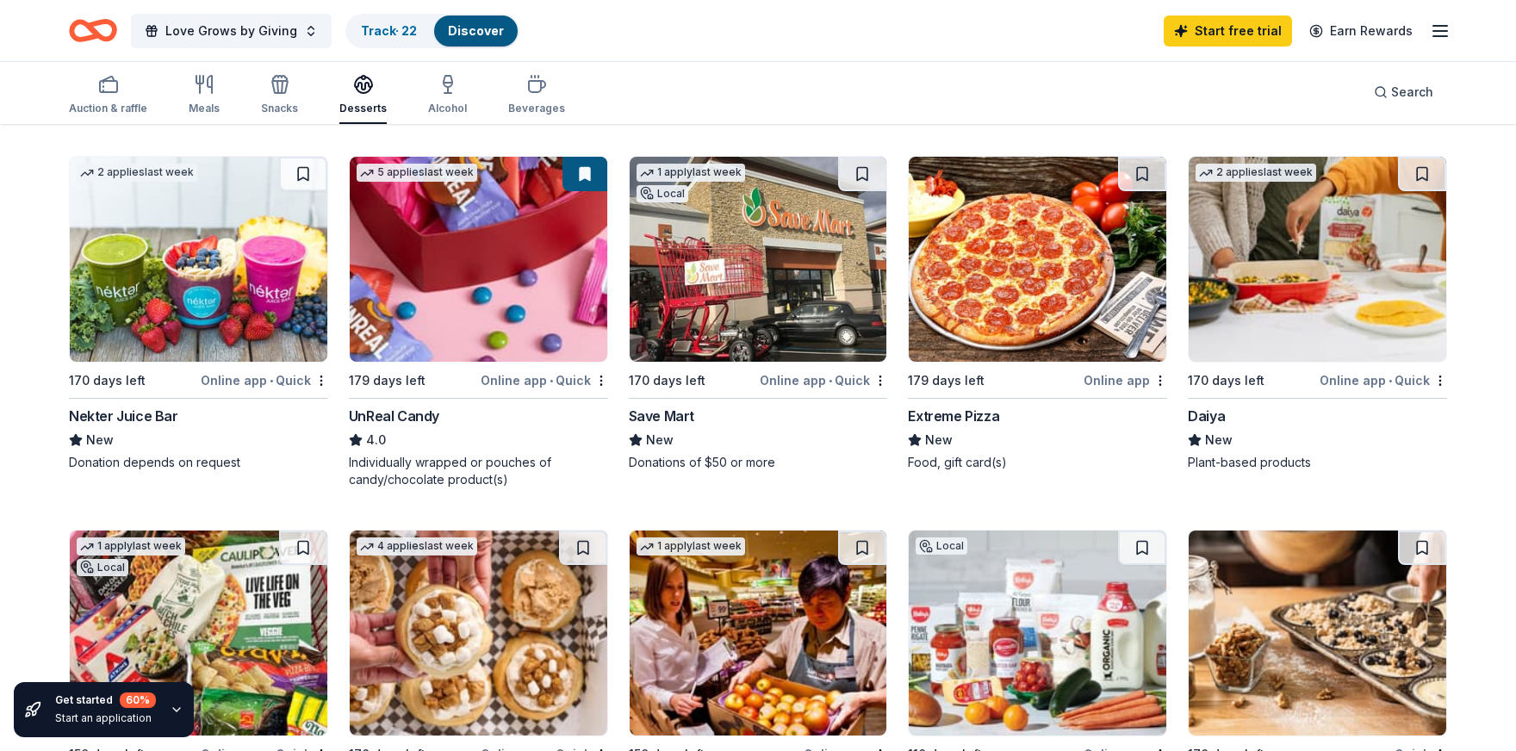
scroll to position [861, 0]
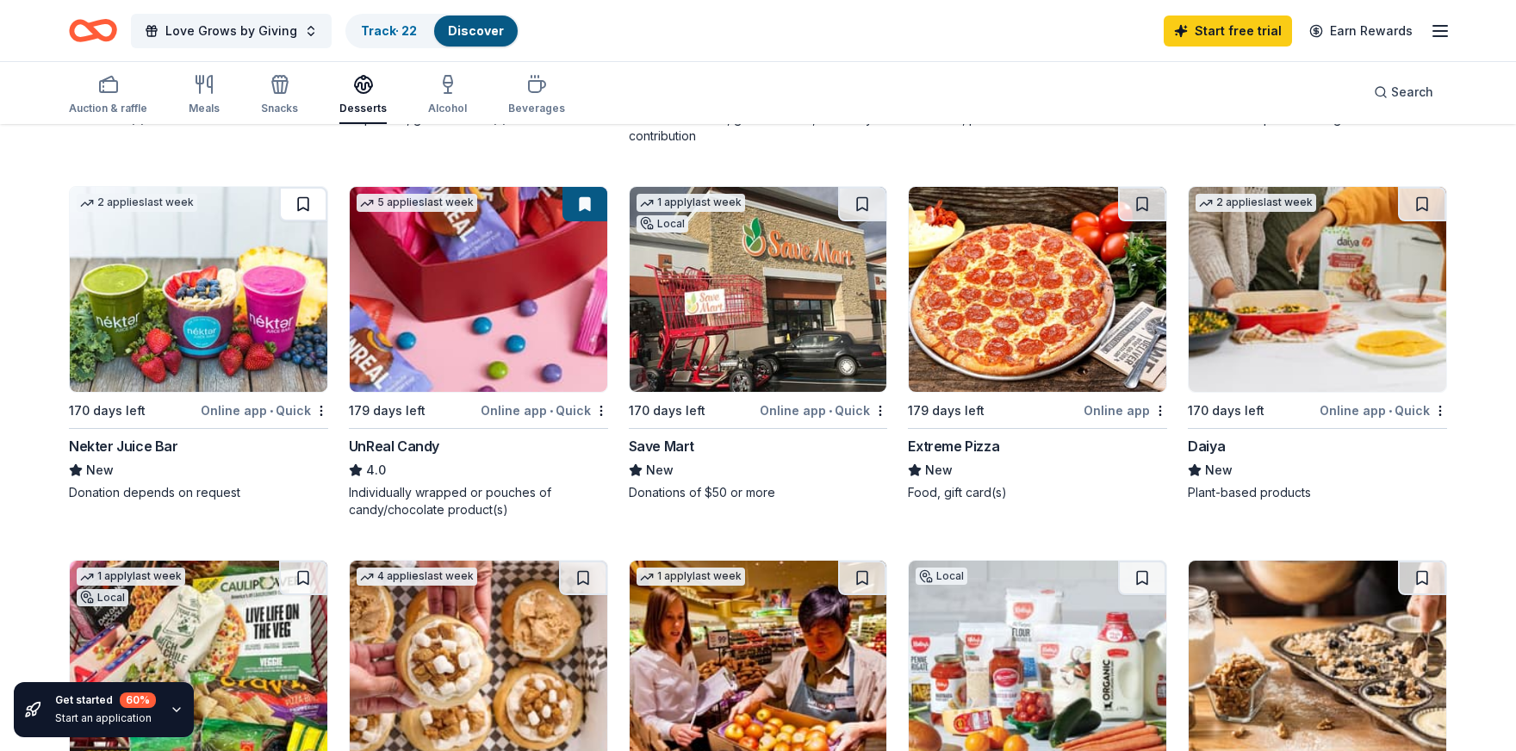
click at [301, 211] on button at bounding box center [303, 204] width 48 height 34
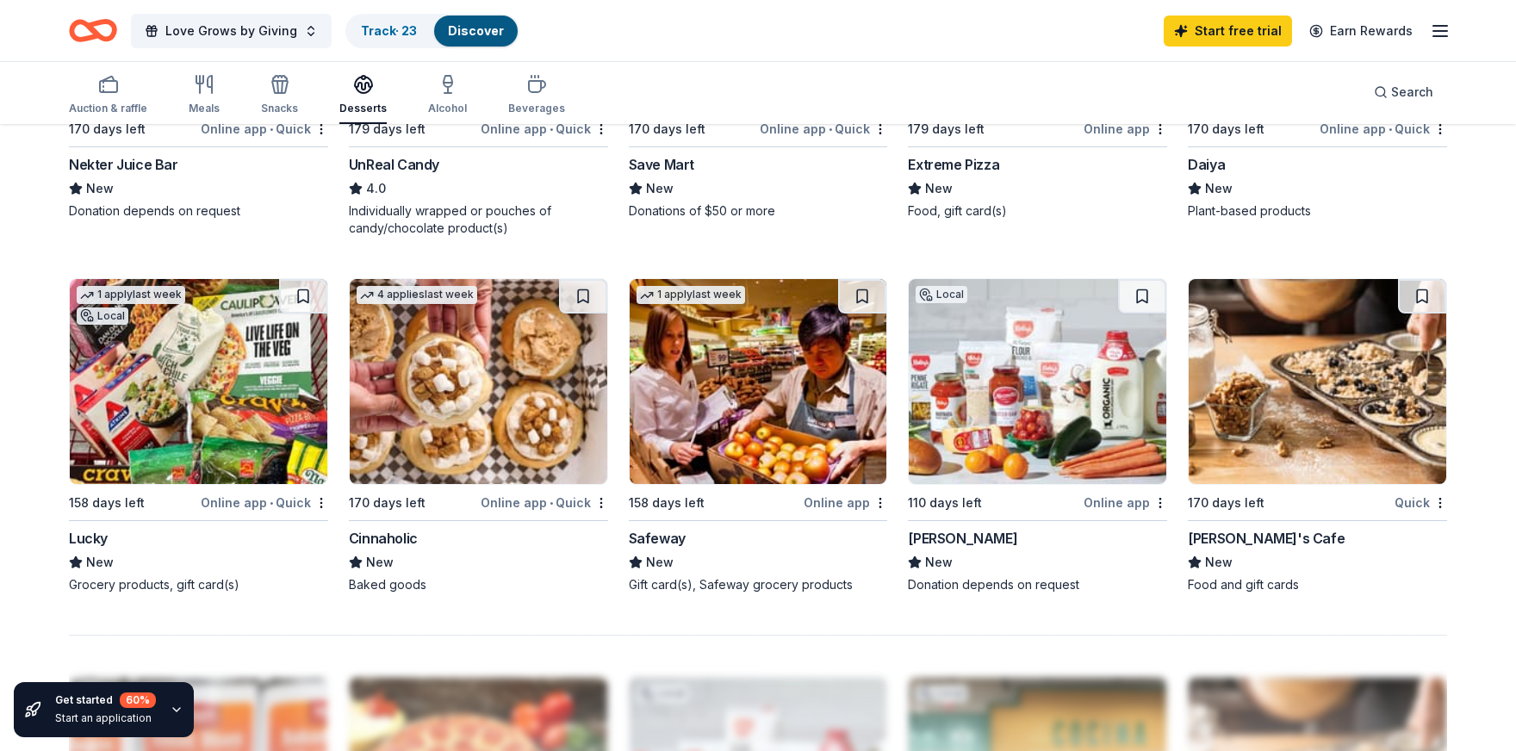
scroll to position [1120, 0]
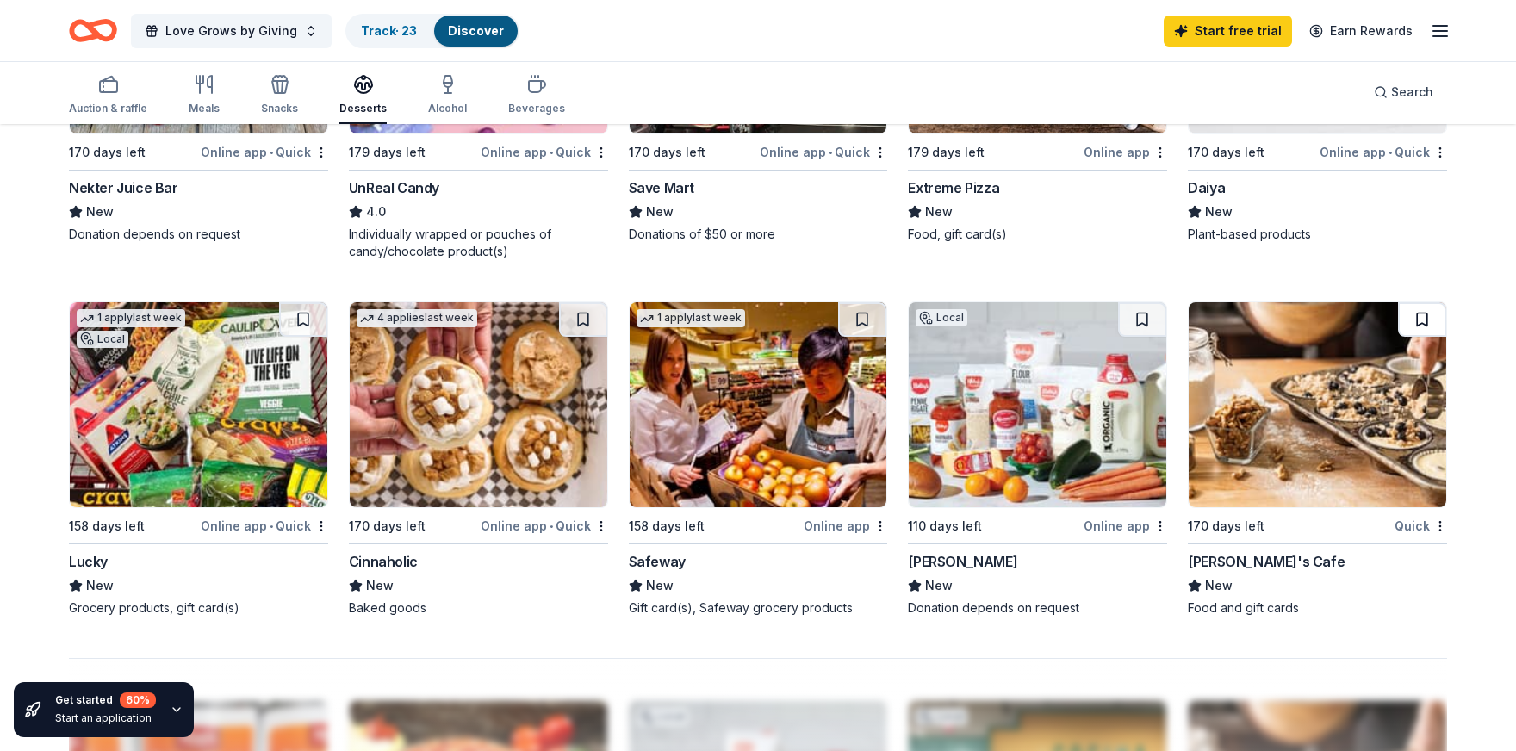
click at [1429, 319] on button at bounding box center [1422, 319] width 48 height 34
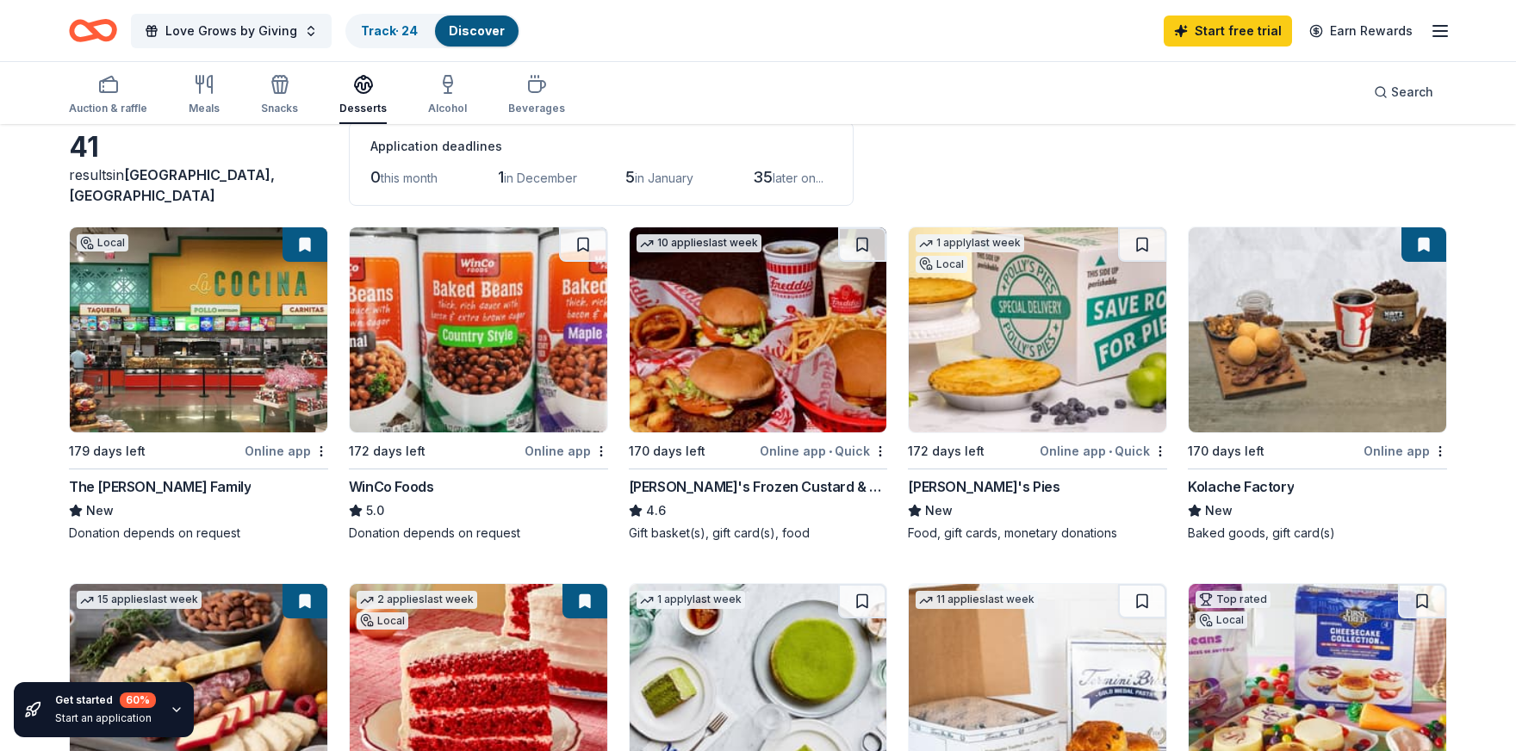
scroll to position [0, 0]
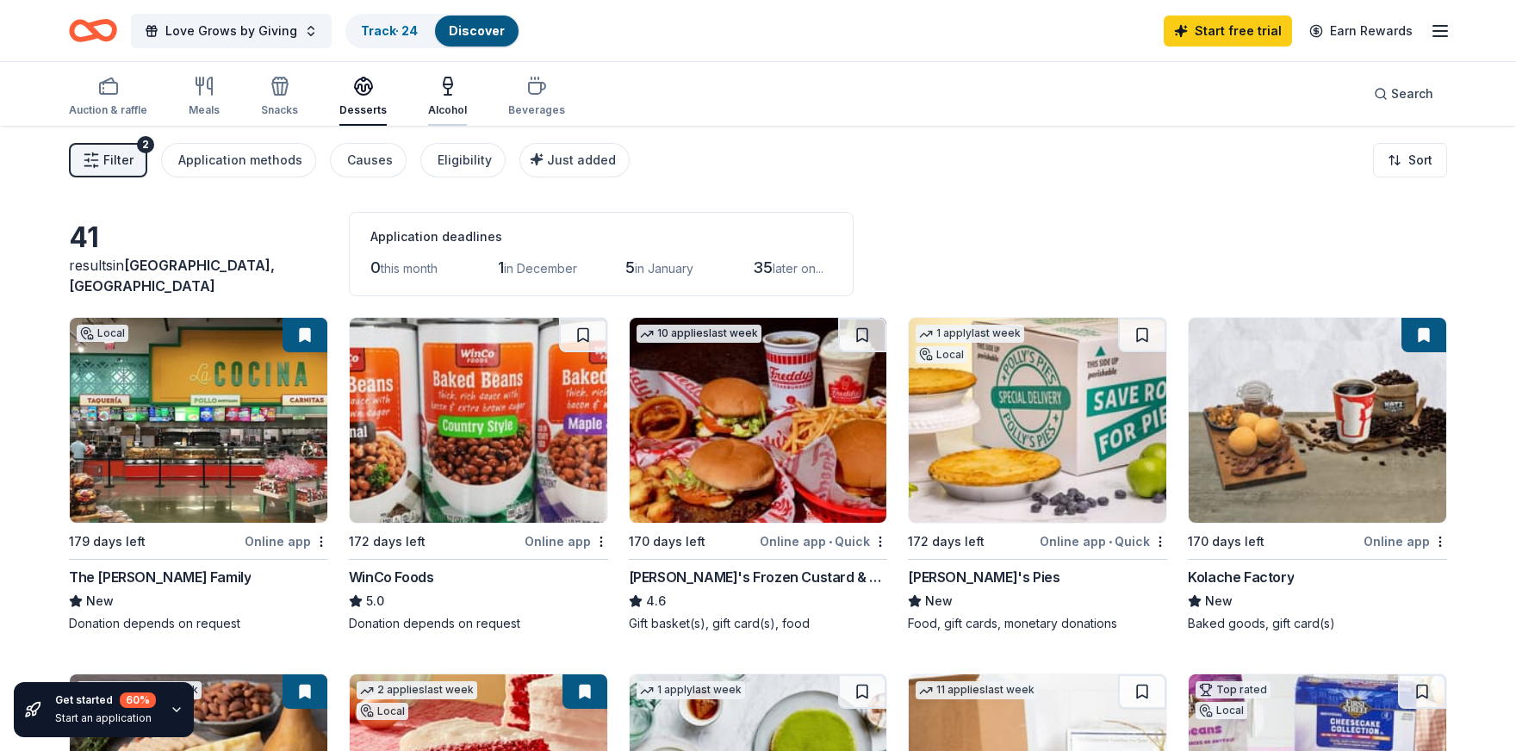
click at [456, 87] on div "button" at bounding box center [447, 86] width 39 height 21
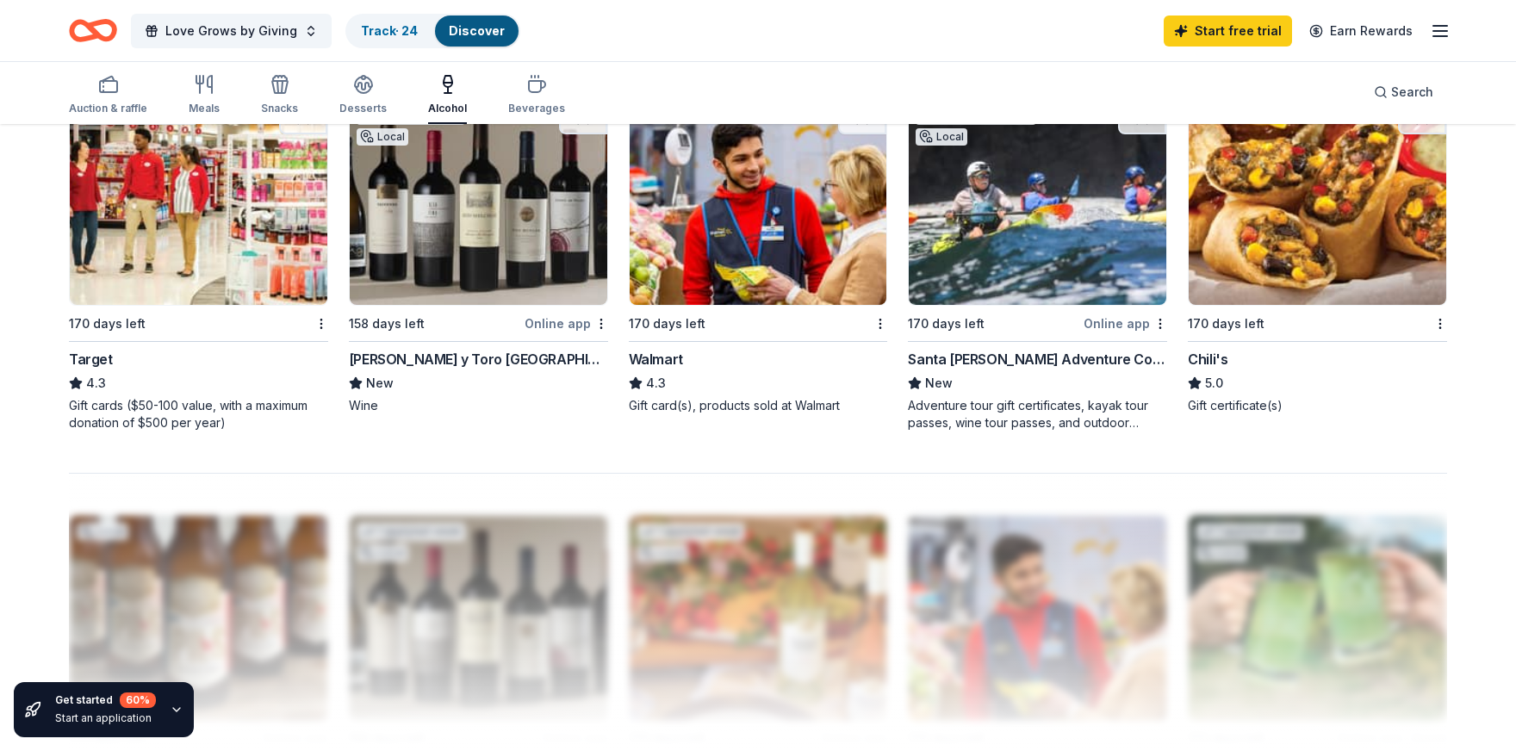
scroll to position [1292, 0]
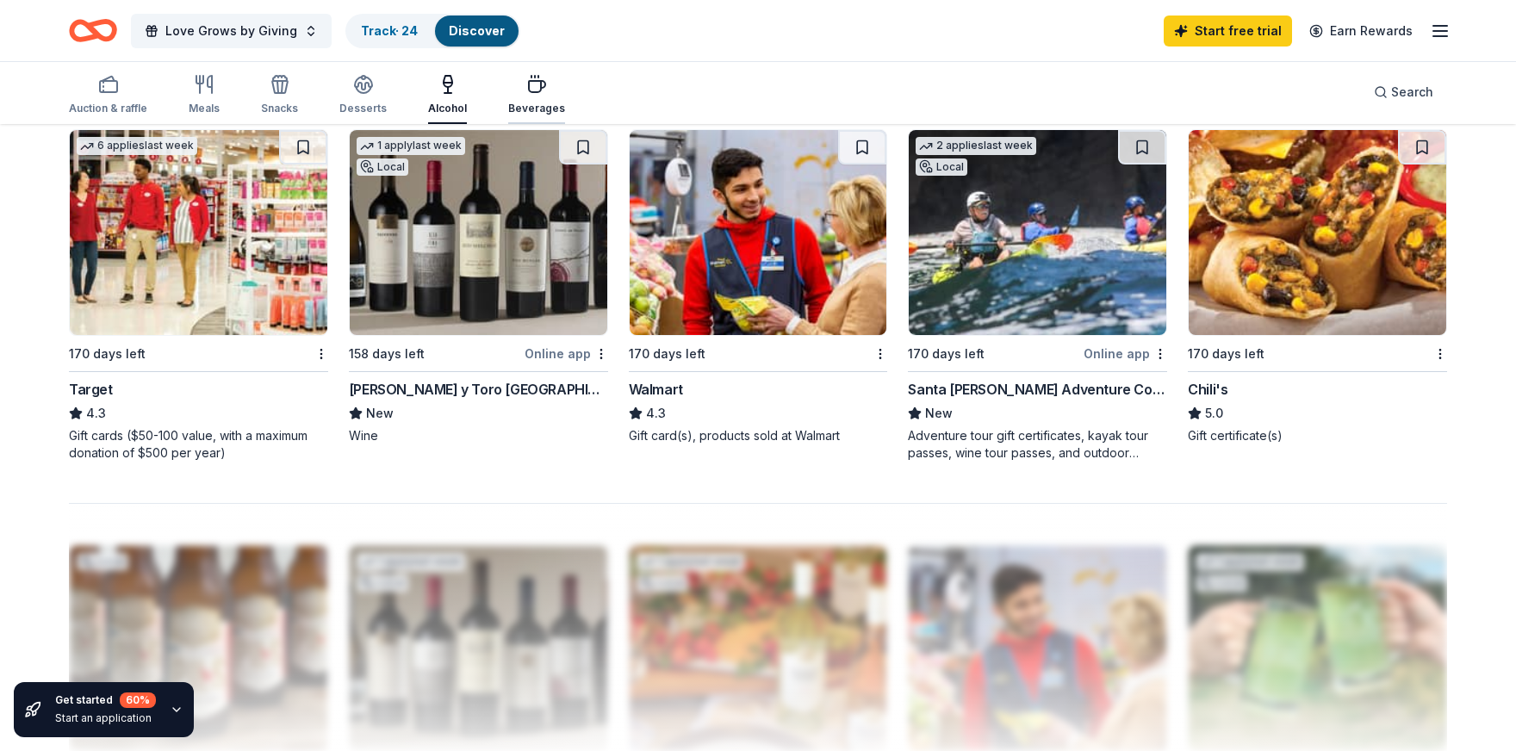
click at [525, 96] on div "Beverages" at bounding box center [536, 94] width 57 height 41
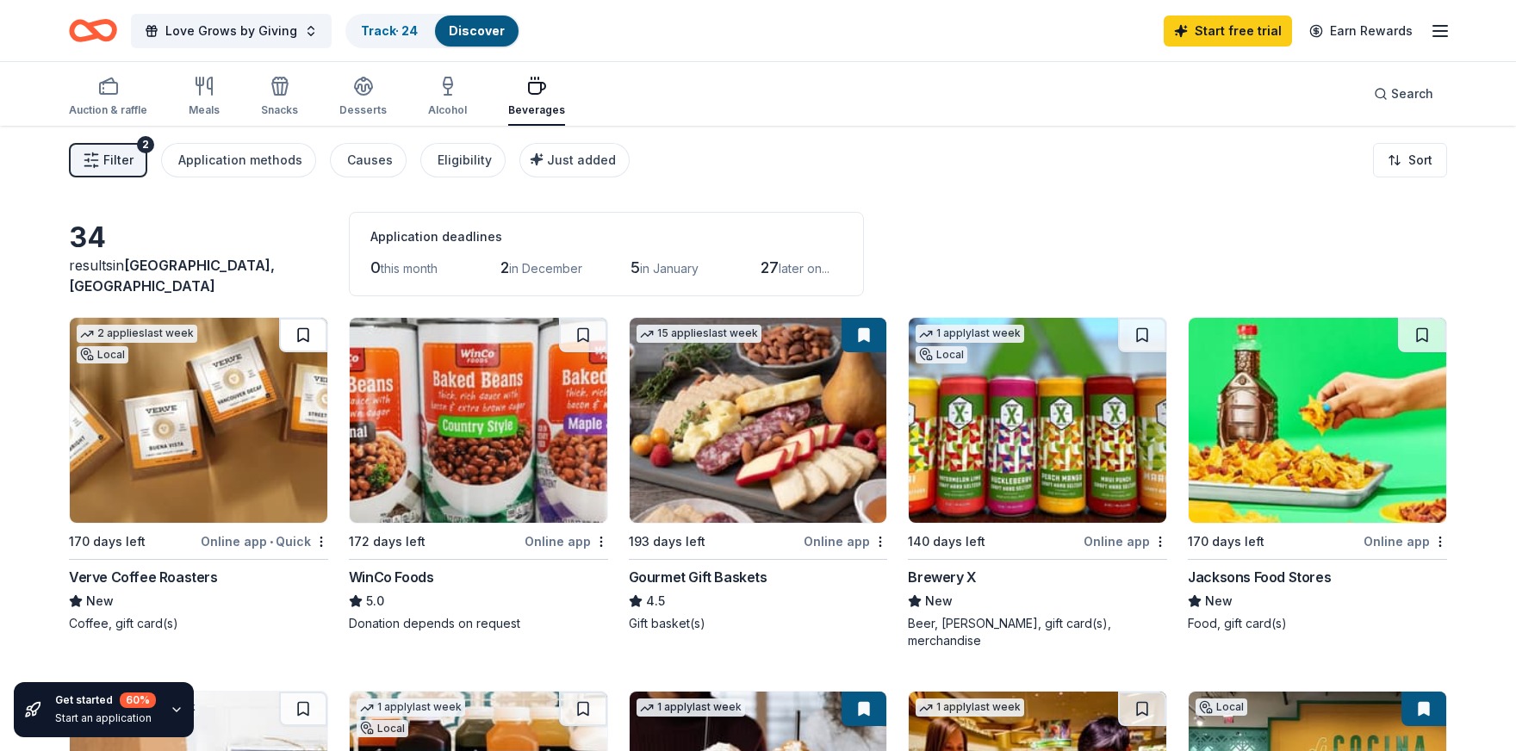
click at [287, 332] on button at bounding box center [303, 335] width 48 height 34
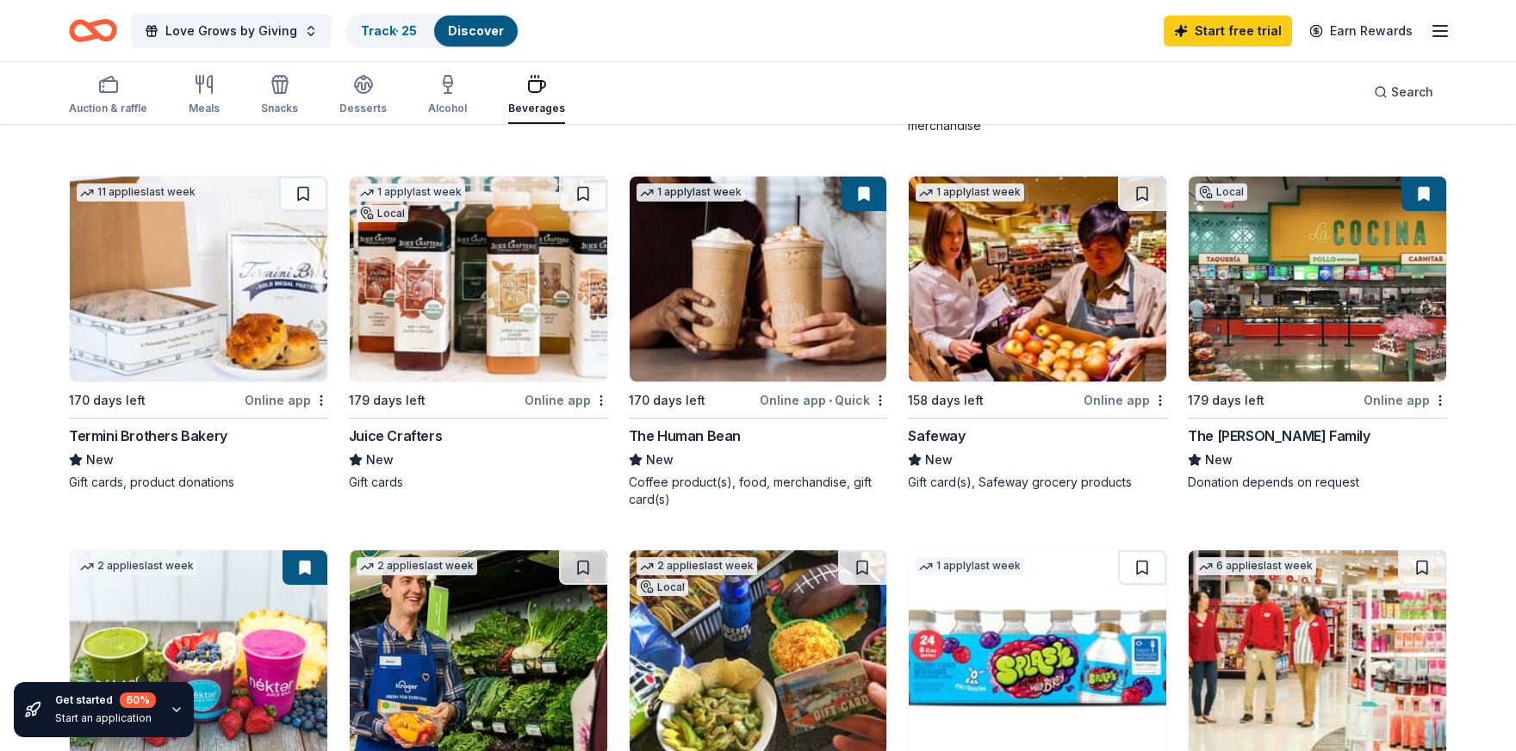
scroll to position [517, 0]
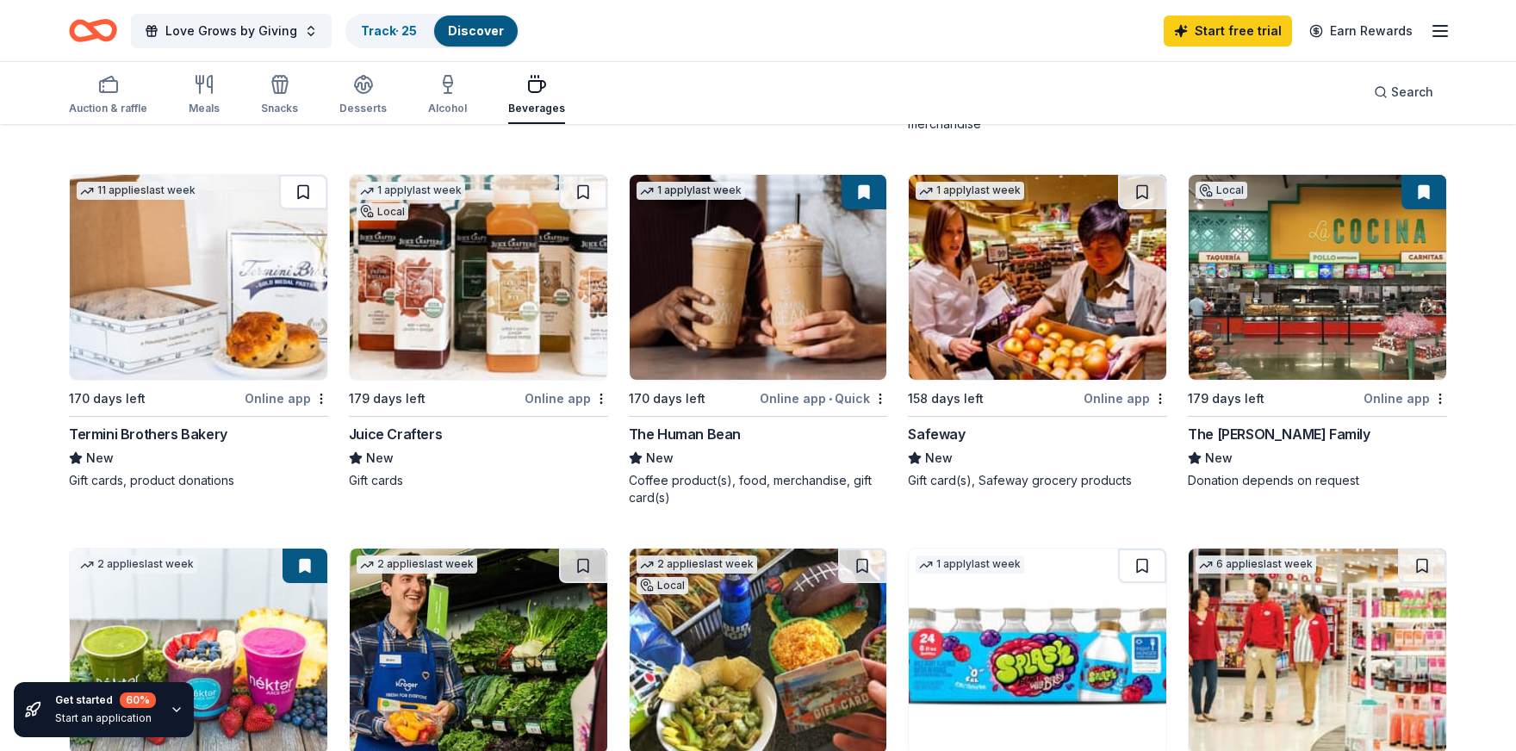
click at [298, 177] on button at bounding box center [303, 192] width 48 height 34
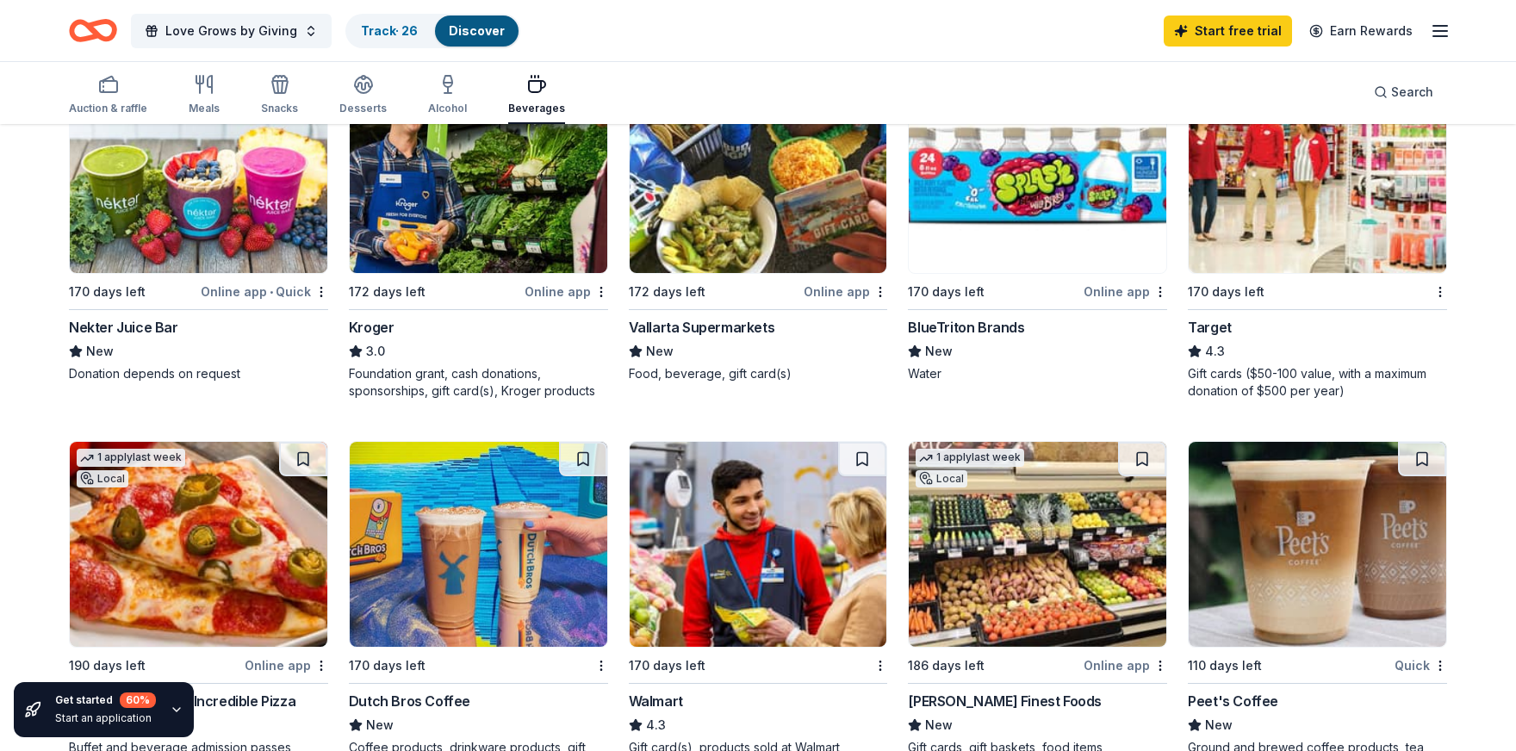
scroll to position [1120, 0]
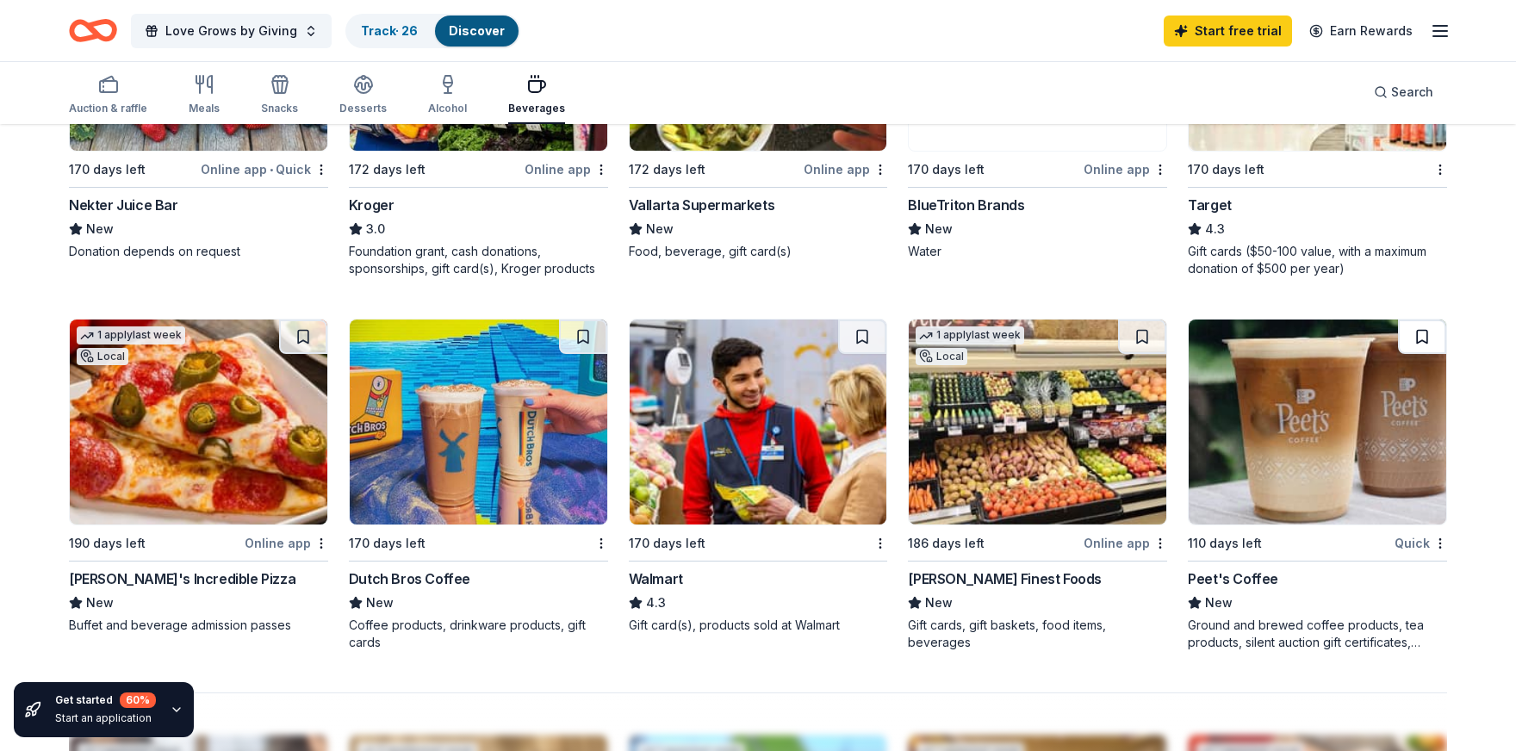
click at [1411, 320] on button at bounding box center [1422, 337] width 48 height 34
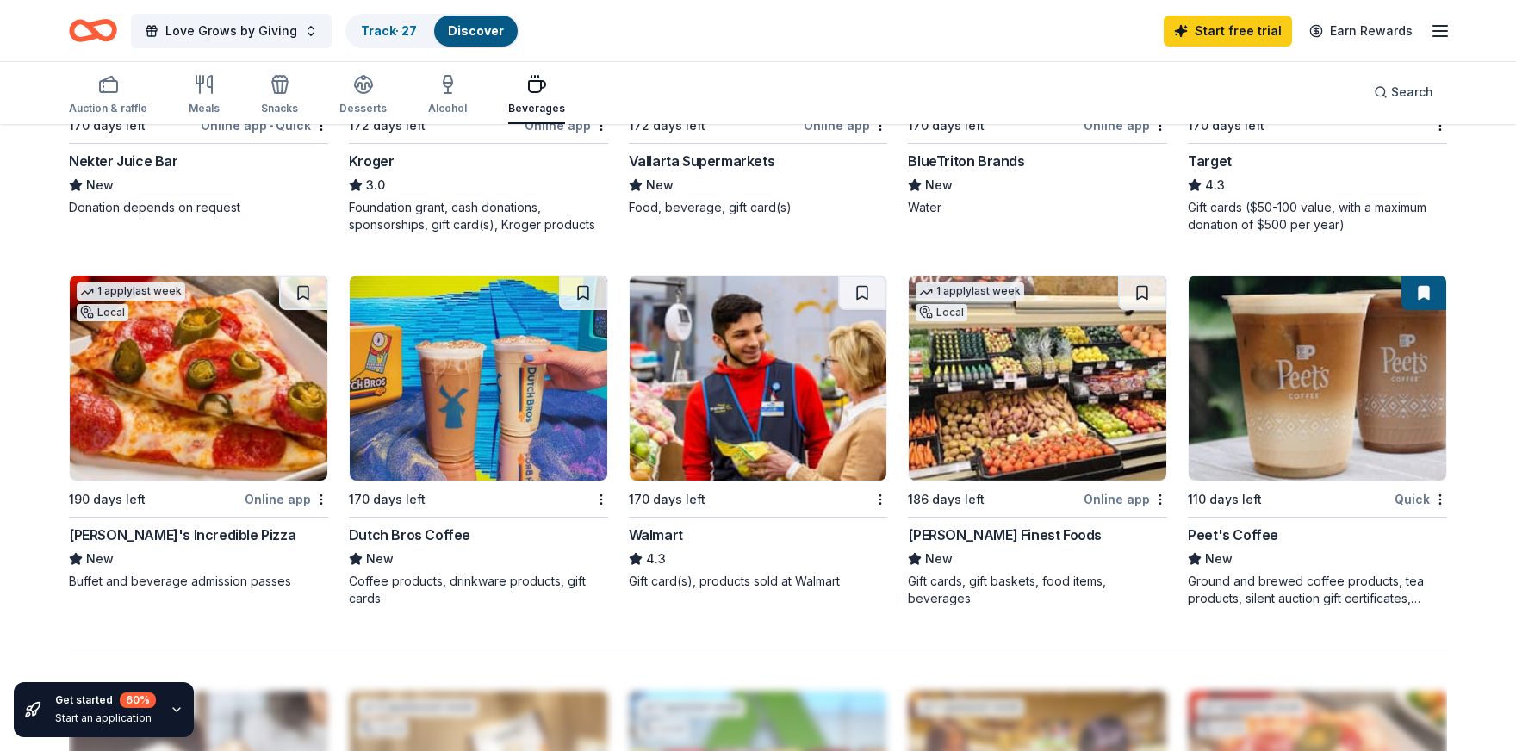
scroll to position [1206, 0]
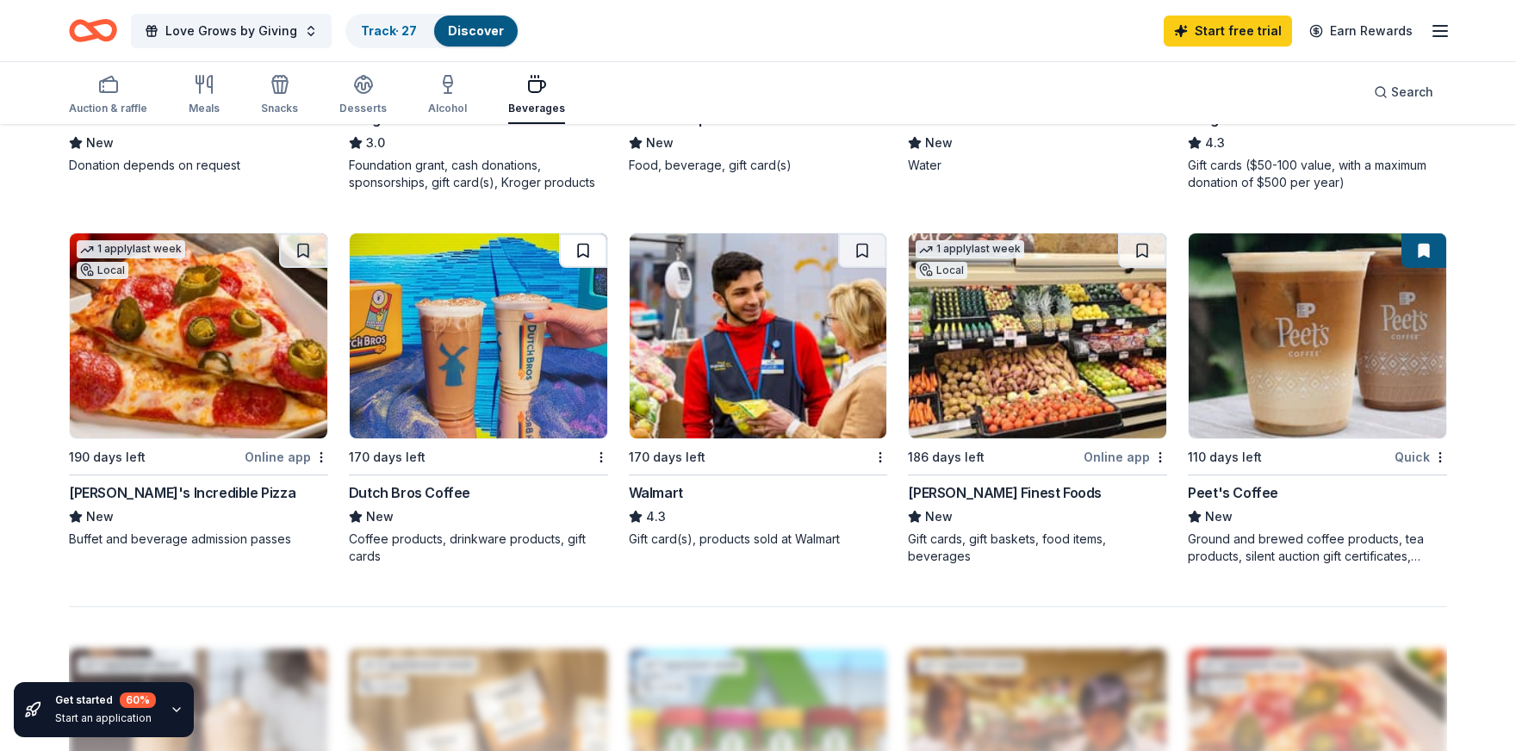
click at [588, 238] on button at bounding box center [583, 250] width 48 height 34
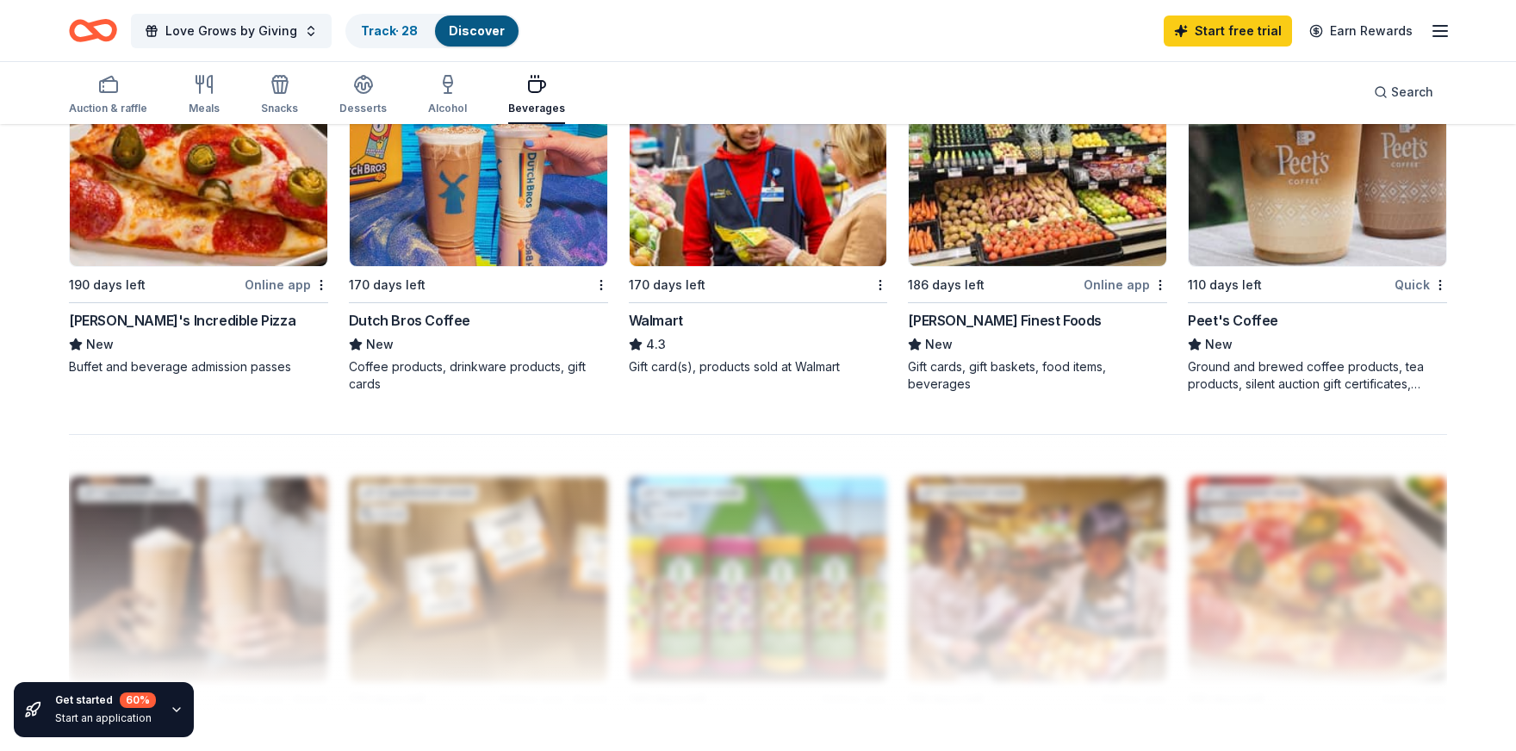
scroll to position [1292, 0]
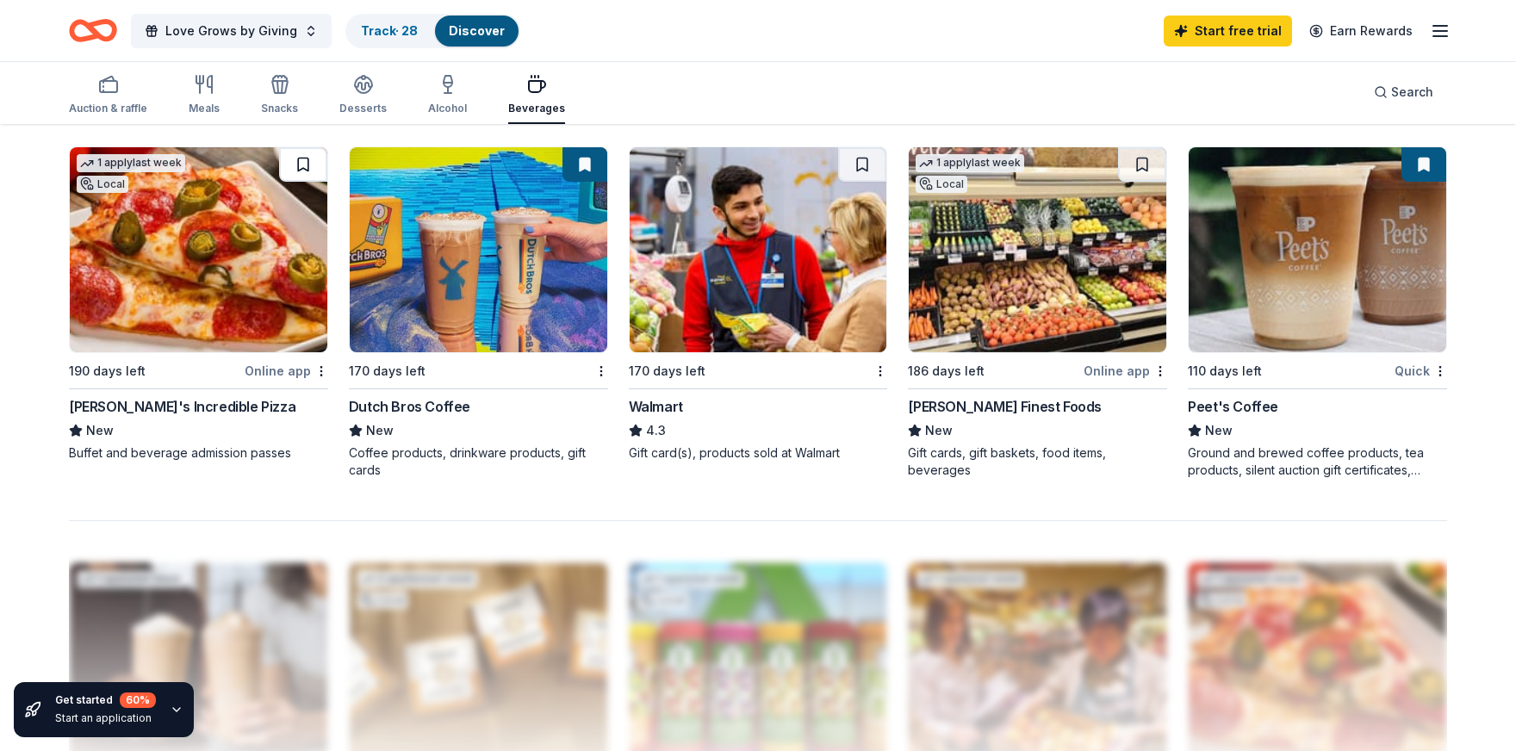
click at [309, 149] on button at bounding box center [303, 164] width 48 height 34
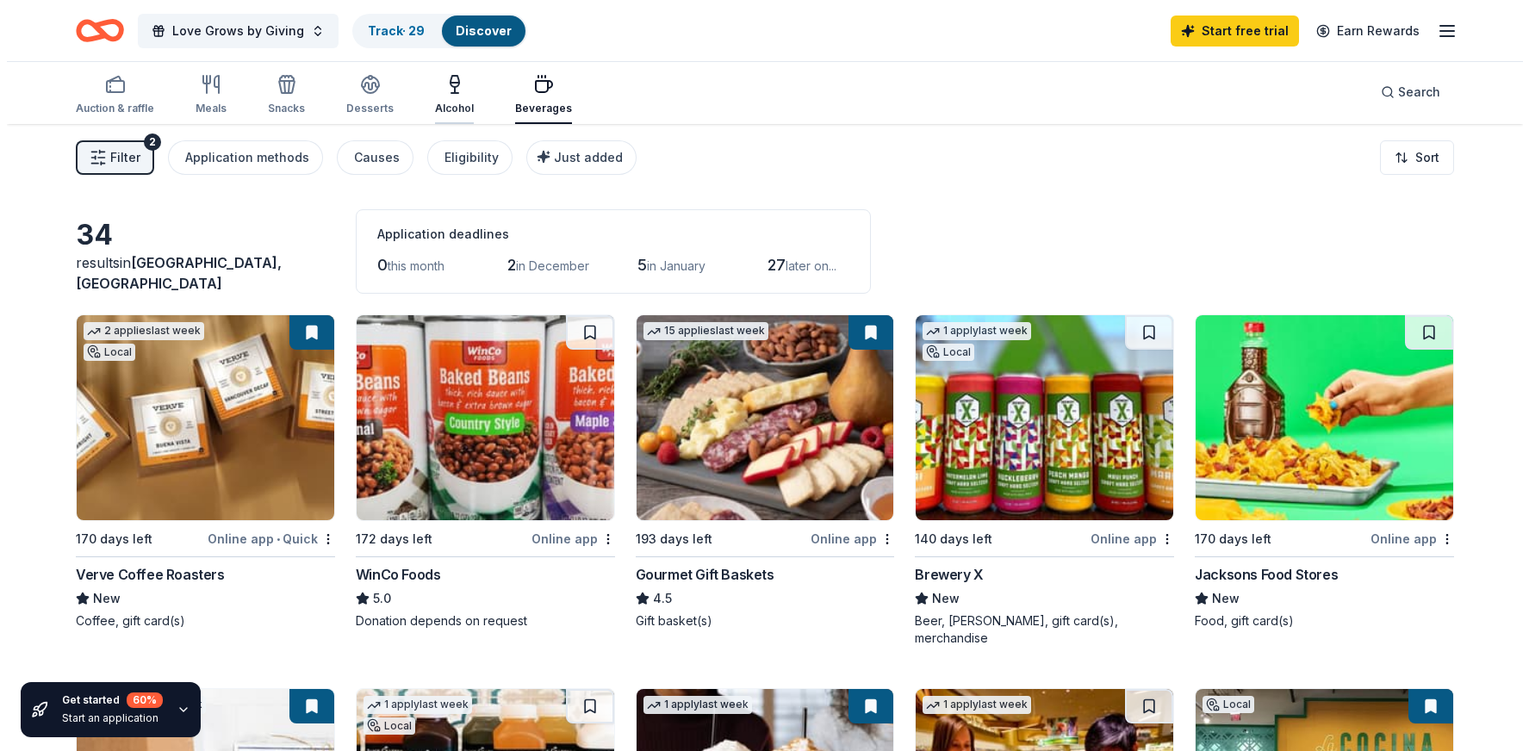
scroll to position [0, 0]
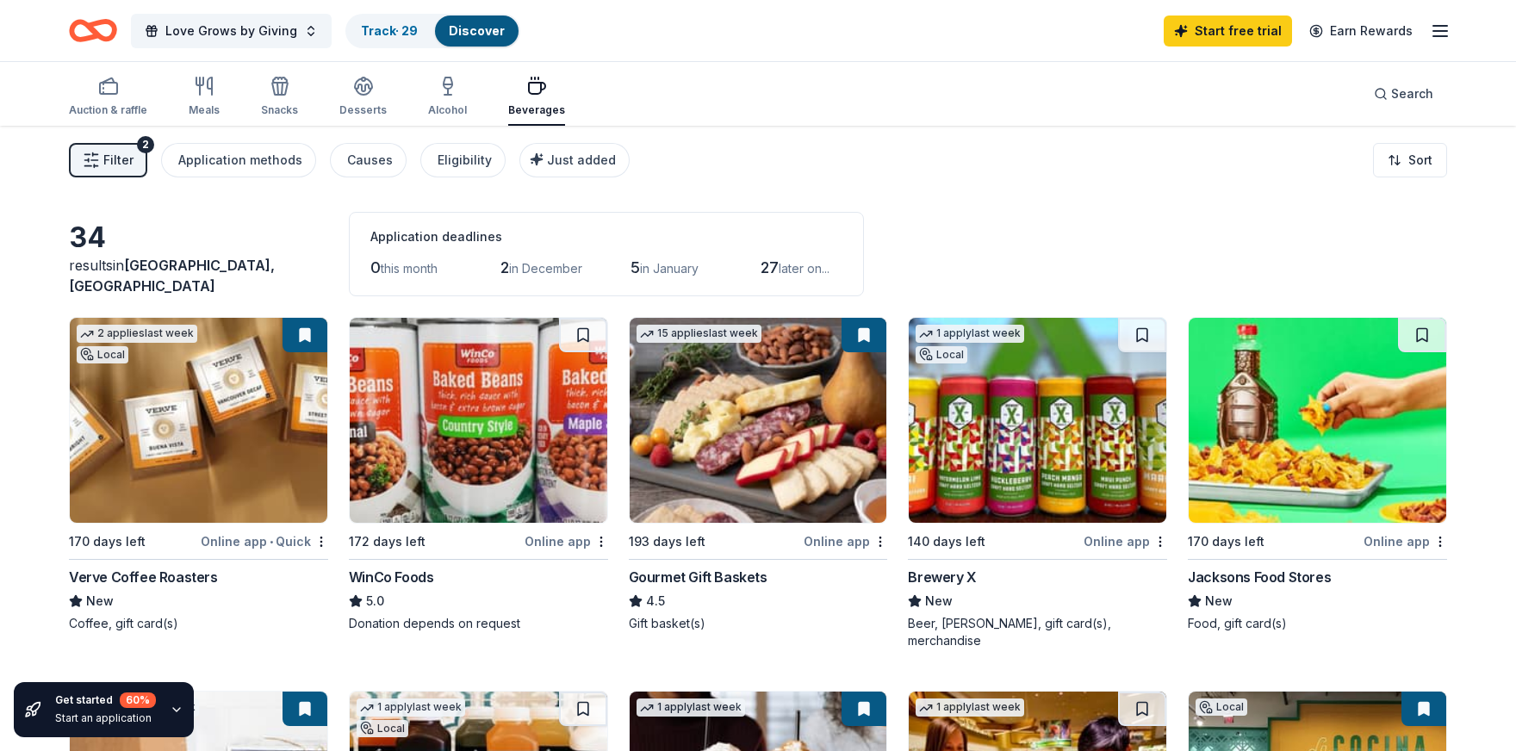
click at [114, 158] on span "Filter" at bounding box center [118, 160] width 30 height 21
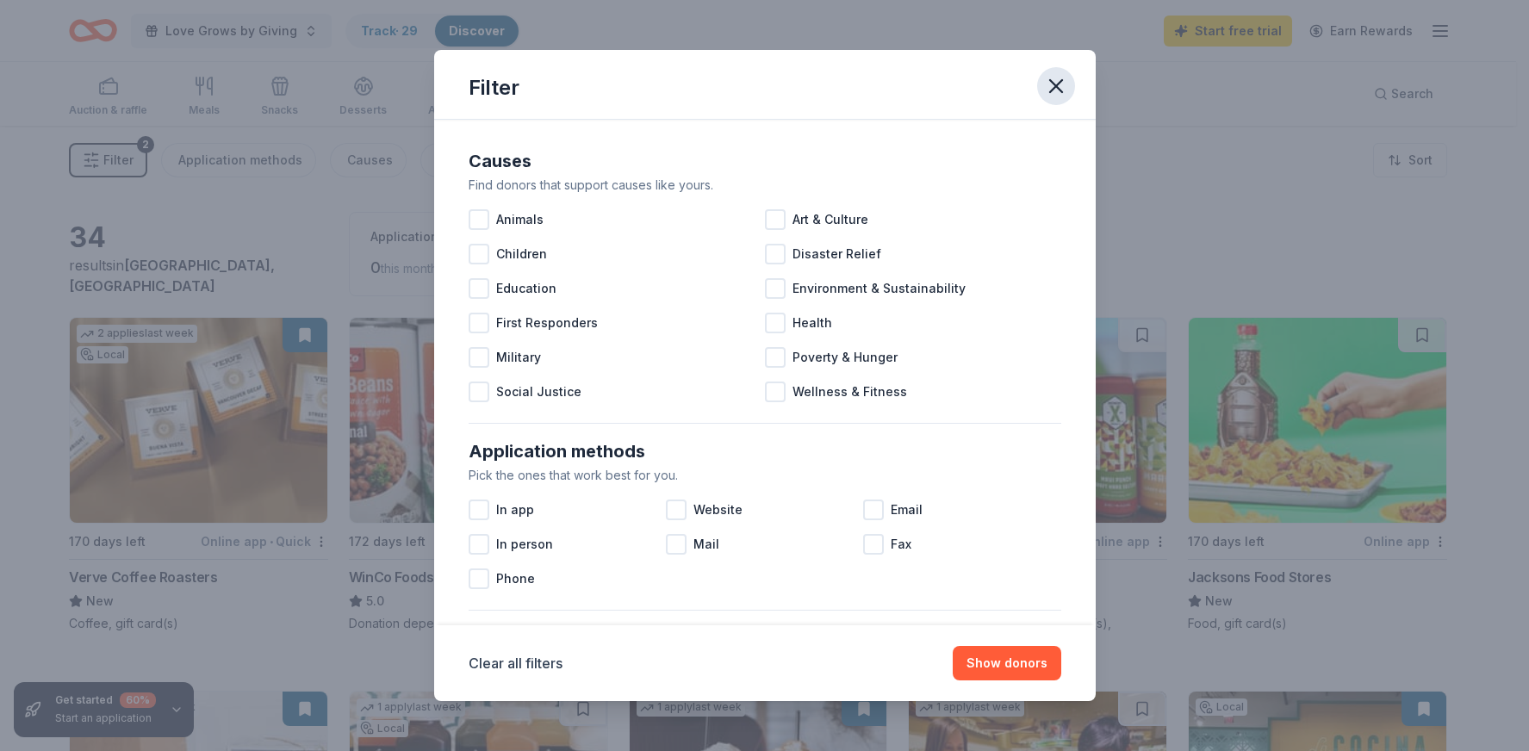
click at [1056, 83] on icon "button" at bounding box center [1056, 86] width 24 height 24
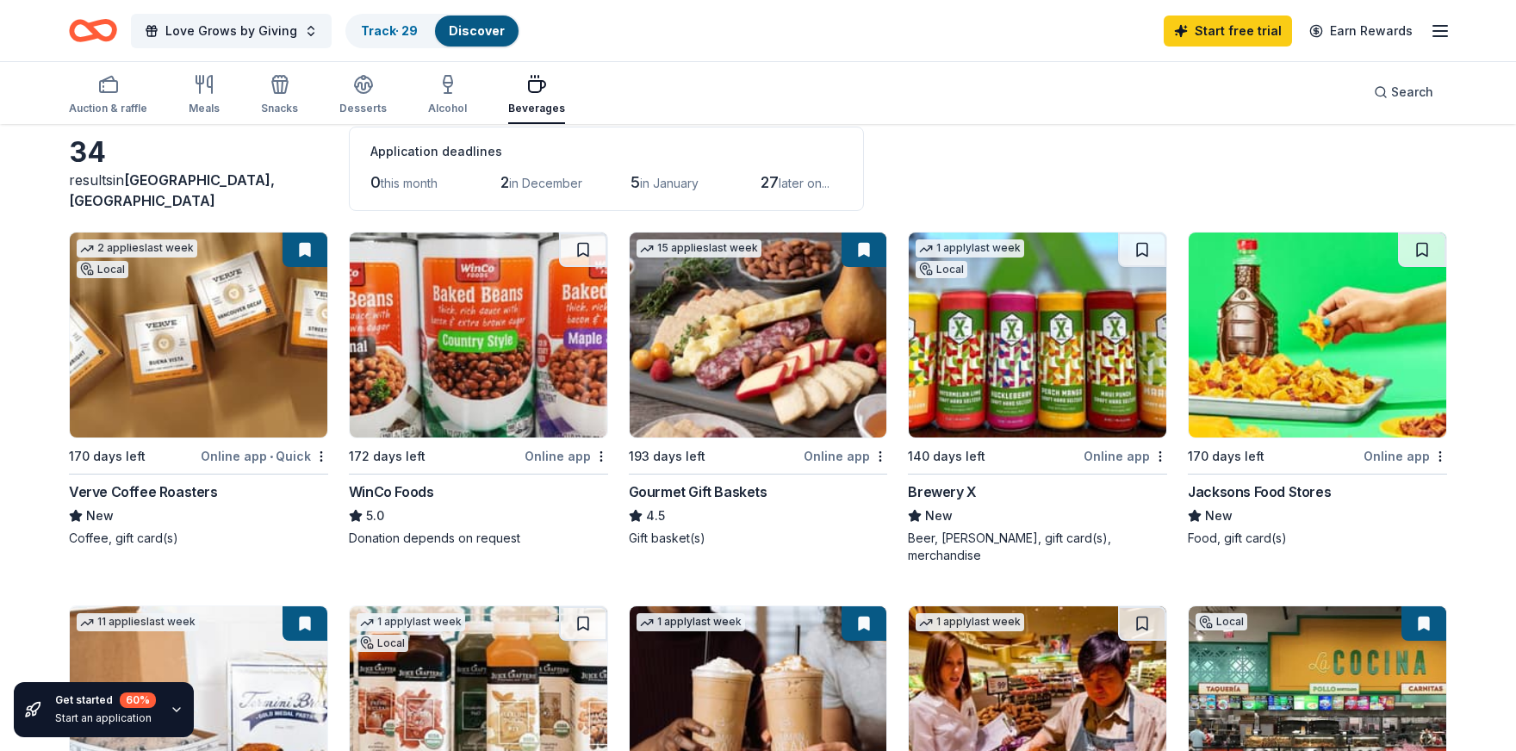
scroll to position [258, 0]
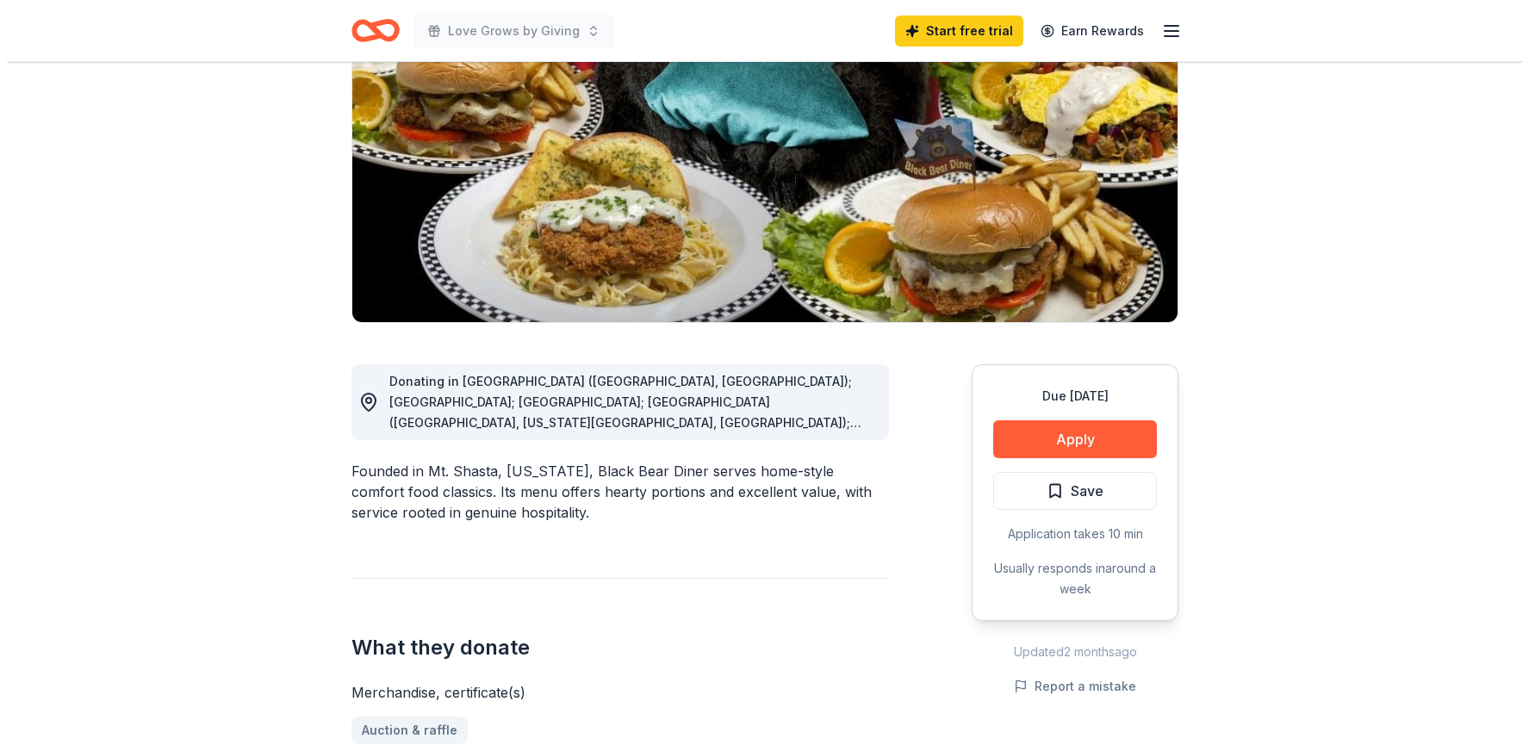
scroll to position [86, 0]
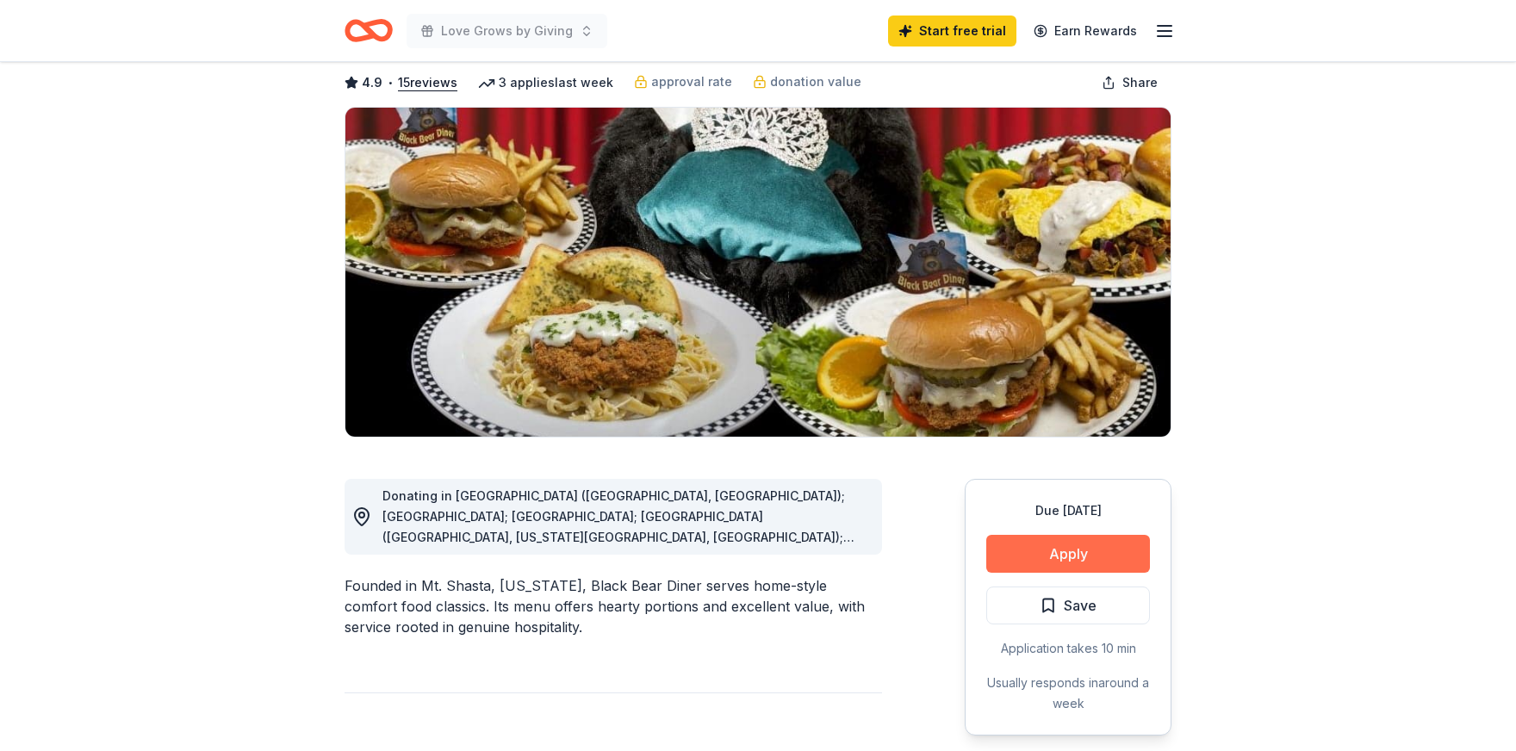
click at [1077, 548] on button "Apply" at bounding box center [1068, 554] width 164 height 38
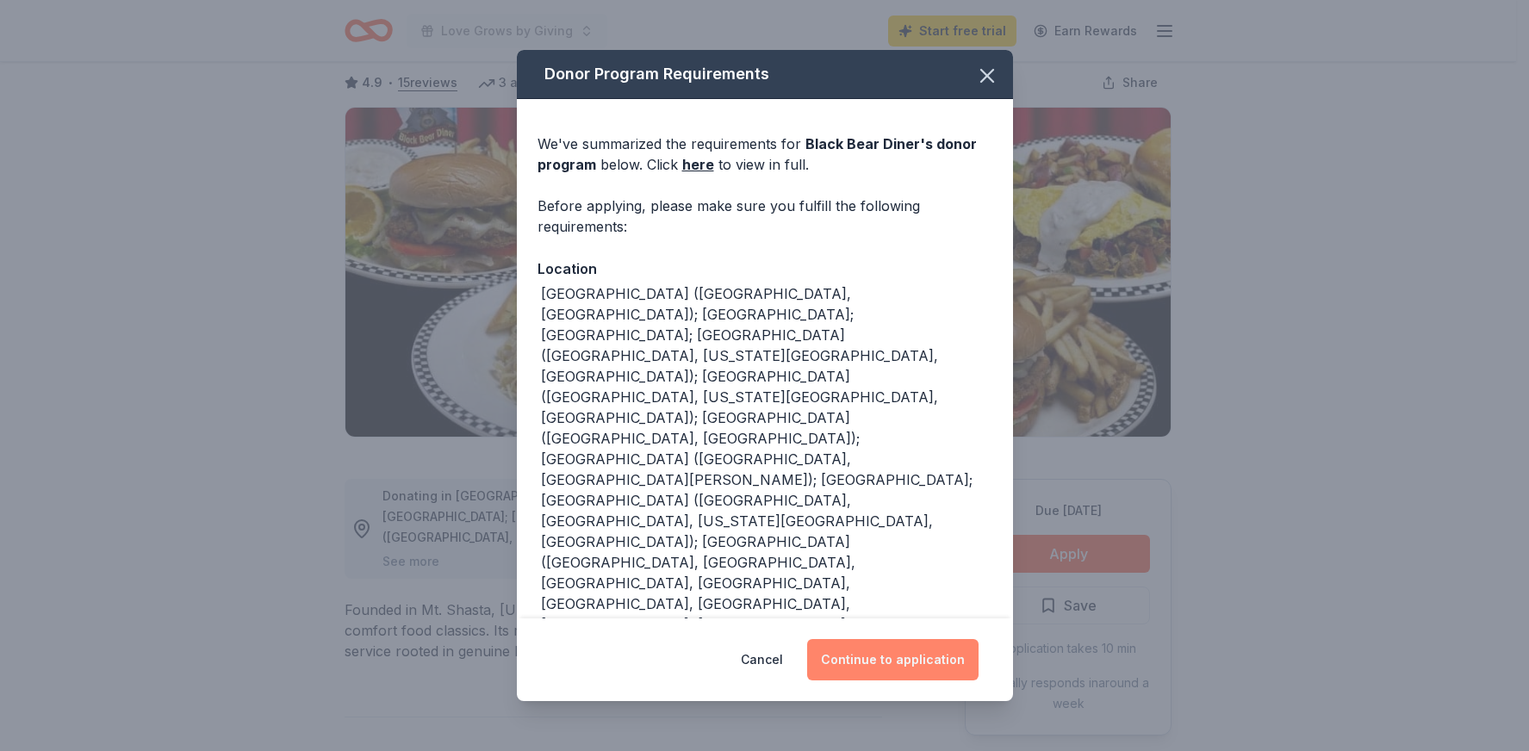
click at [890, 651] on button "Continue to application" at bounding box center [892, 659] width 171 height 41
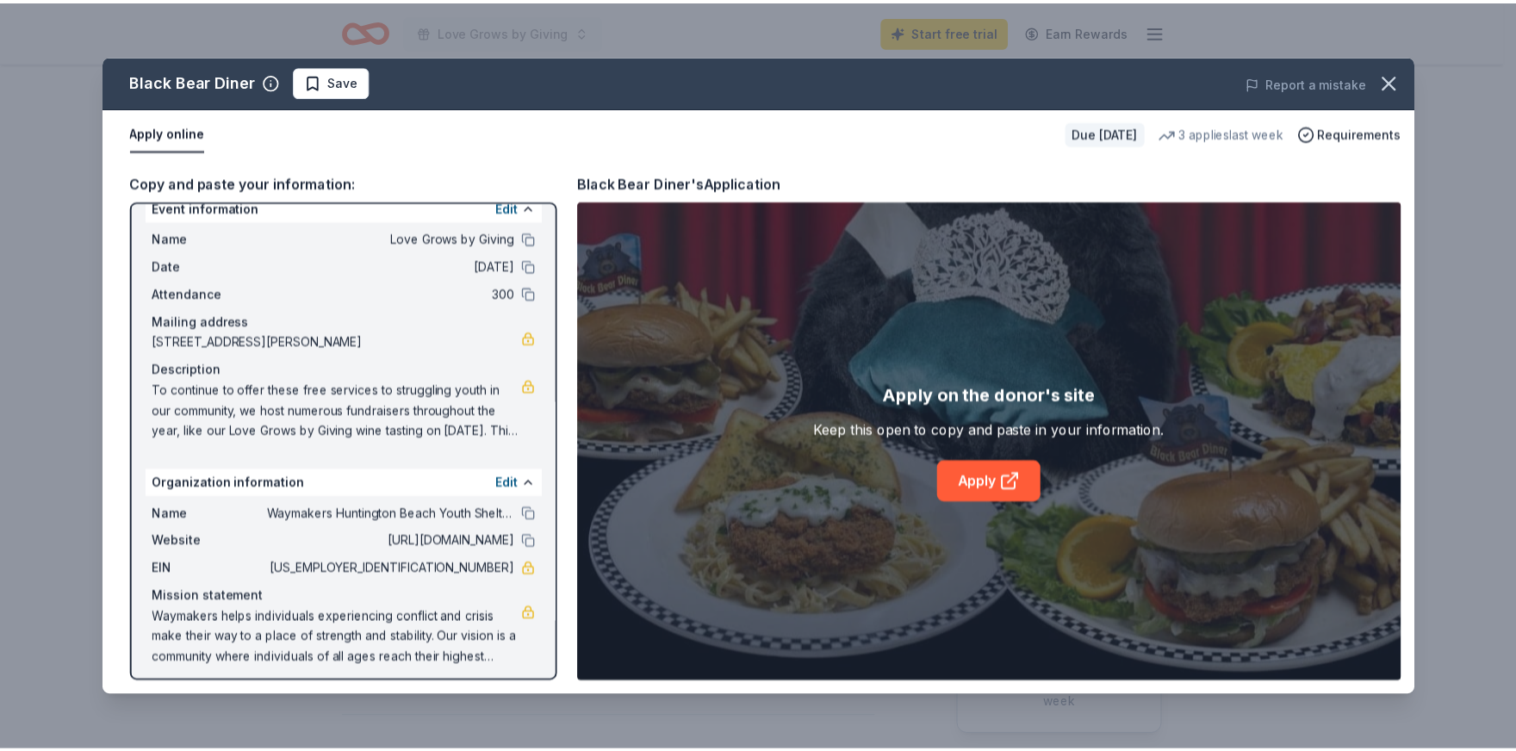
scroll to position [32, 0]
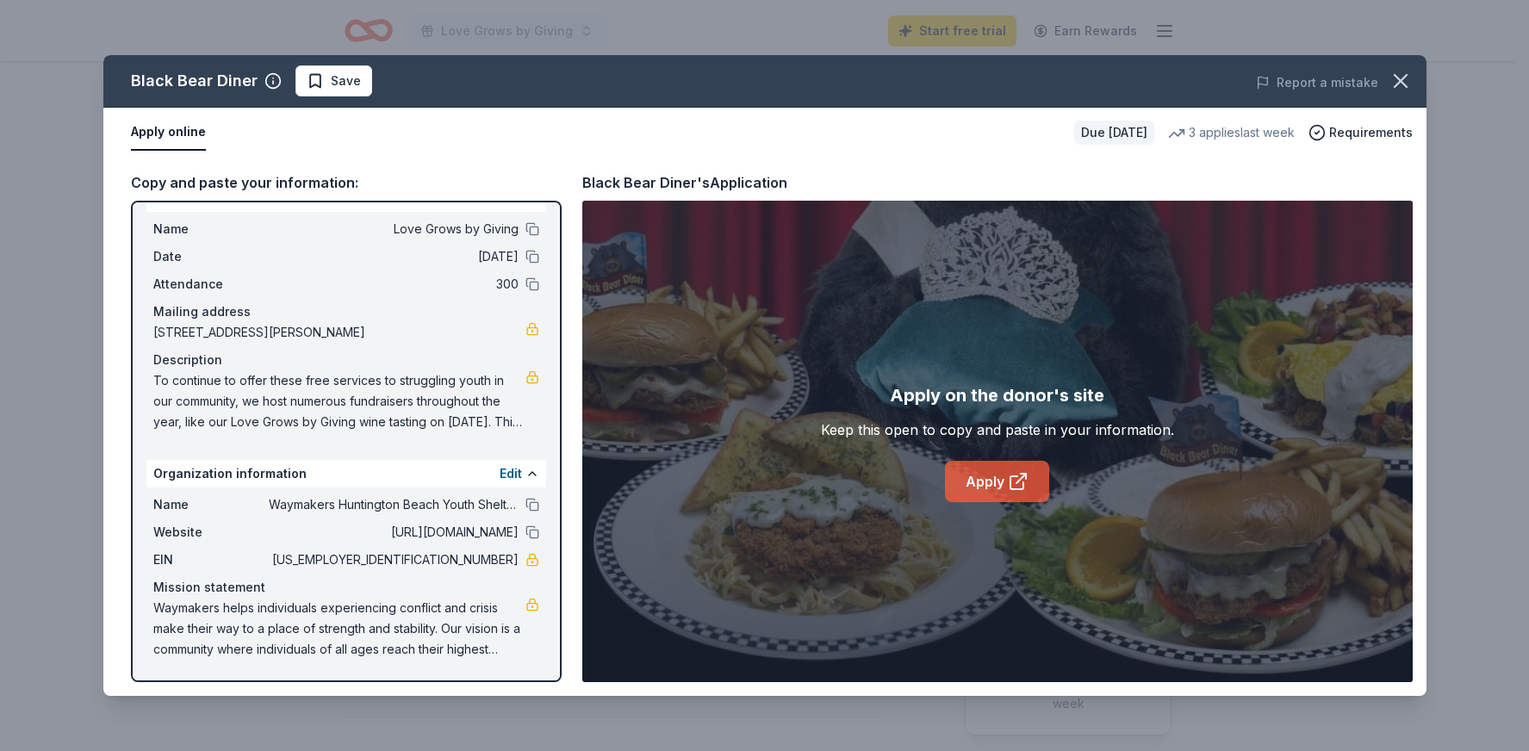
click at [1015, 480] on icon at bounding box center [1018, 481] width 21 height 21
click at [1393, 76] on icon "button" at bounding box center [1400, 81] width 24 height 24
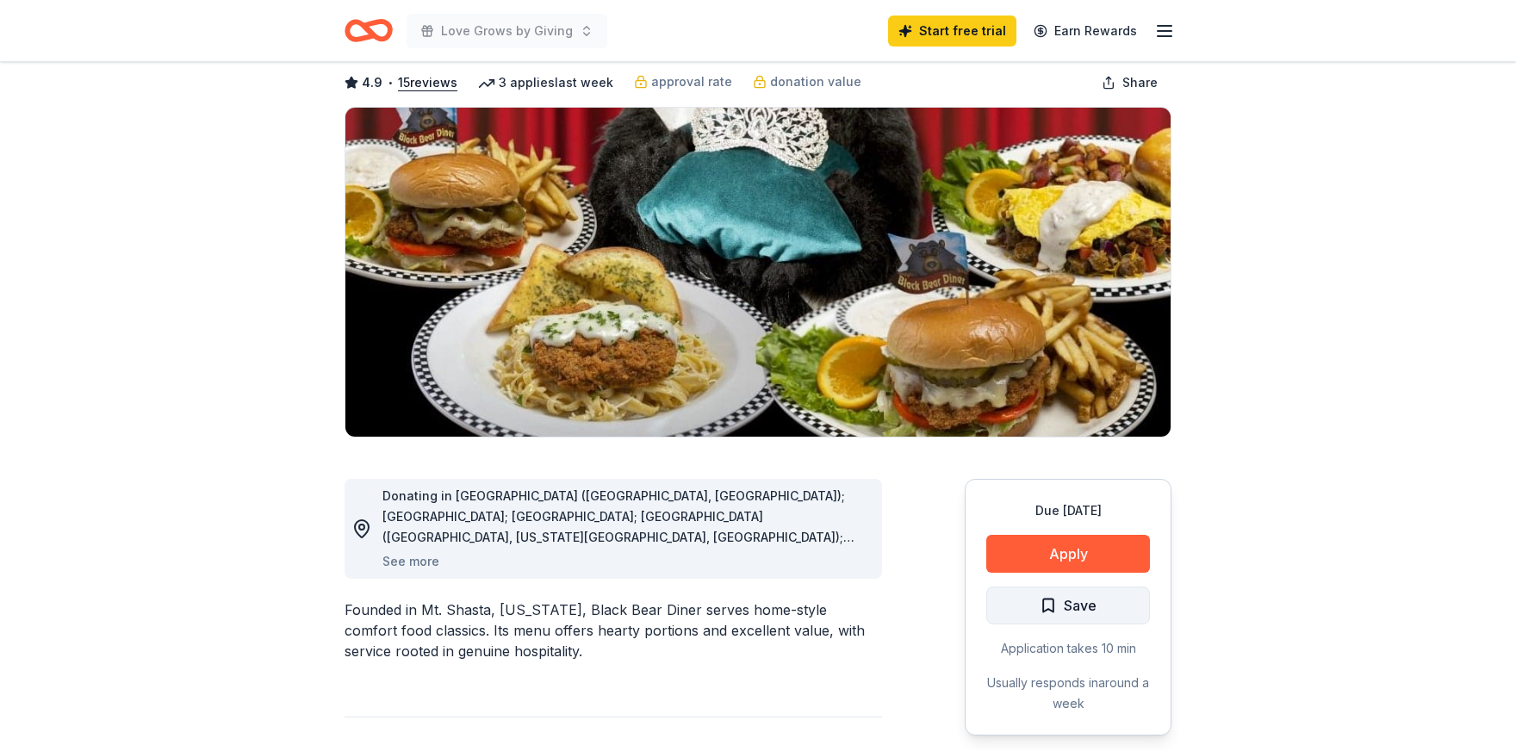
click at [1060, 601] on span "Save" at bounding box center [1068, 605] width 57 height 22
